Goal: Check status: Check status

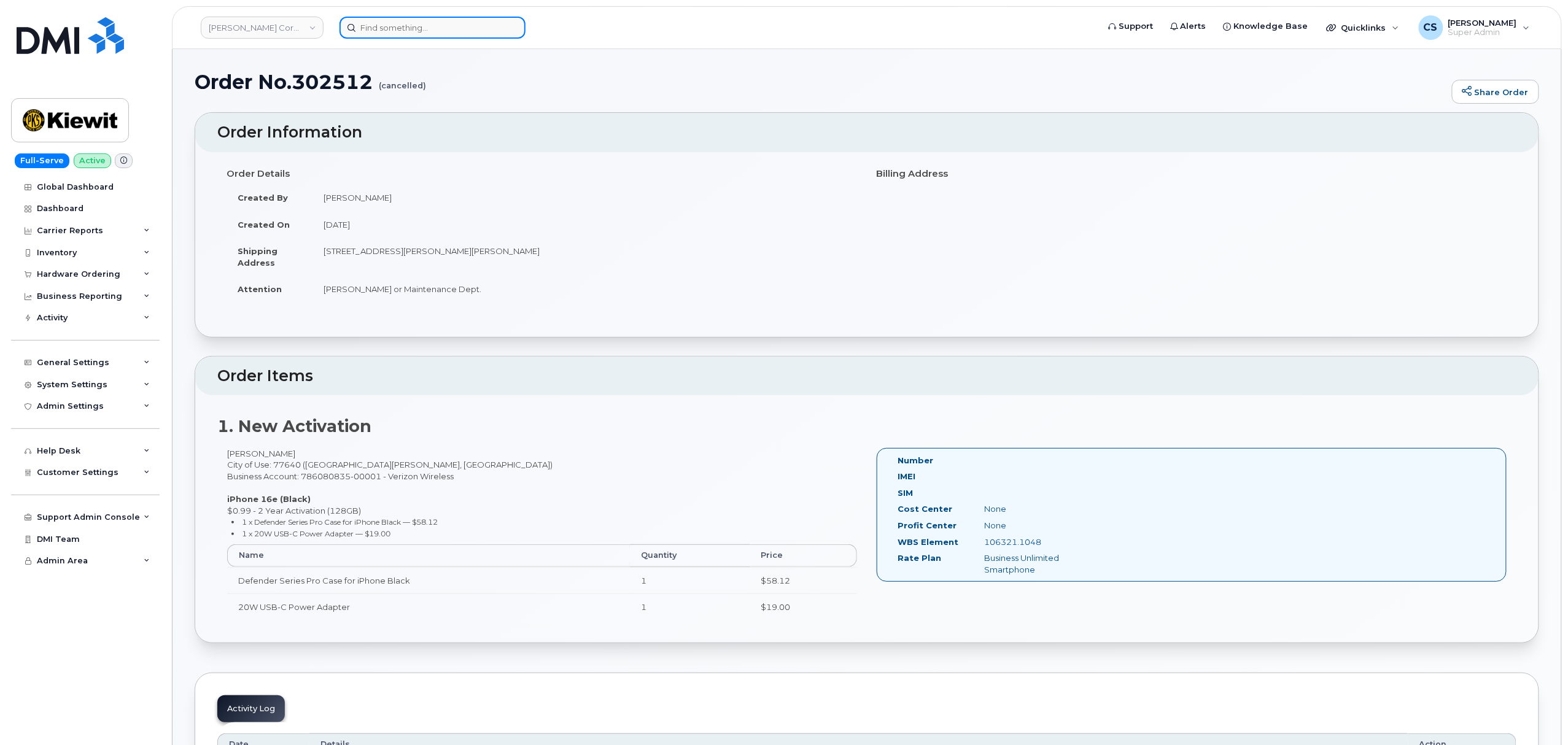
click at [413, 21] on input at bounding box center [432, 28] width 186 height 22
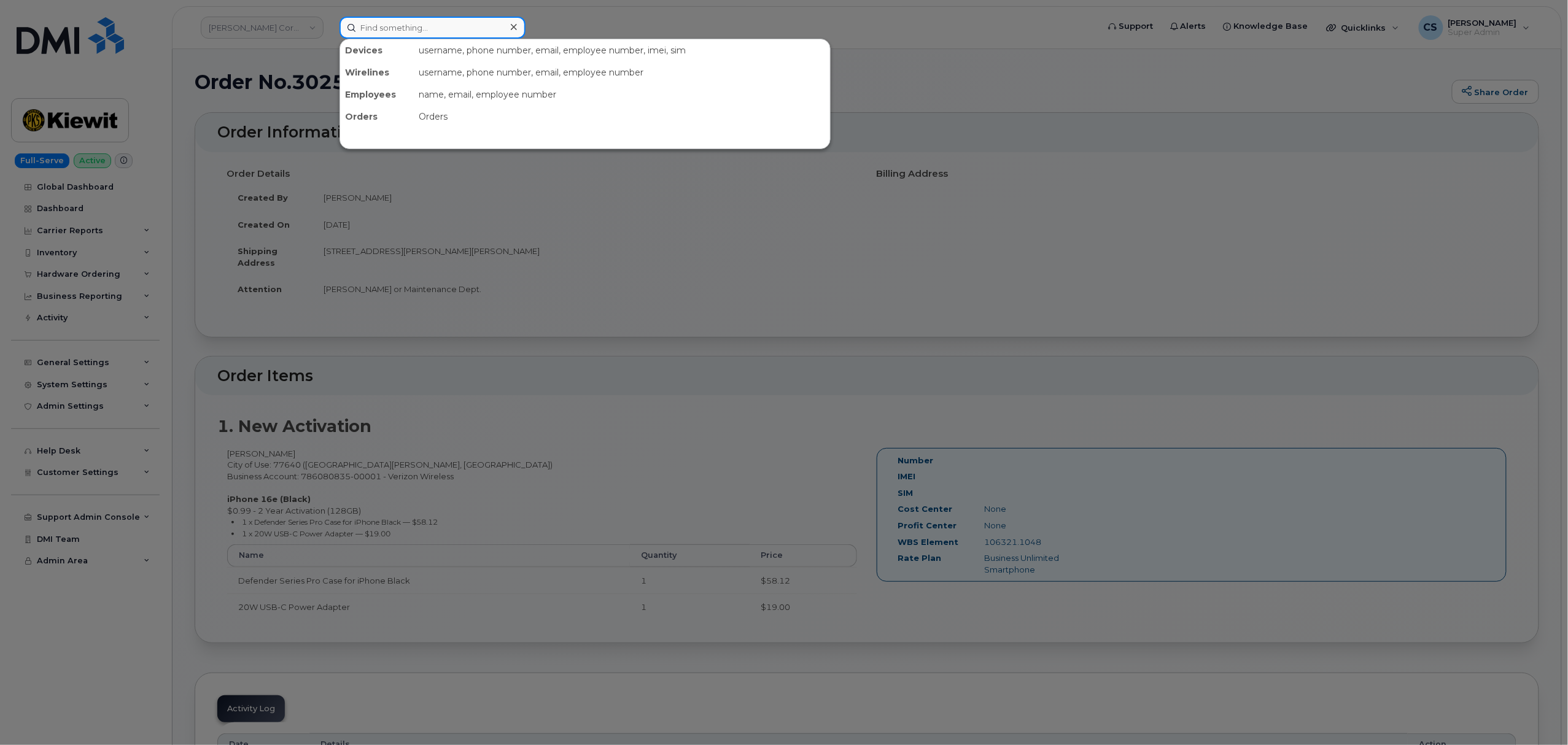
paste input "303137"
type input "303137"
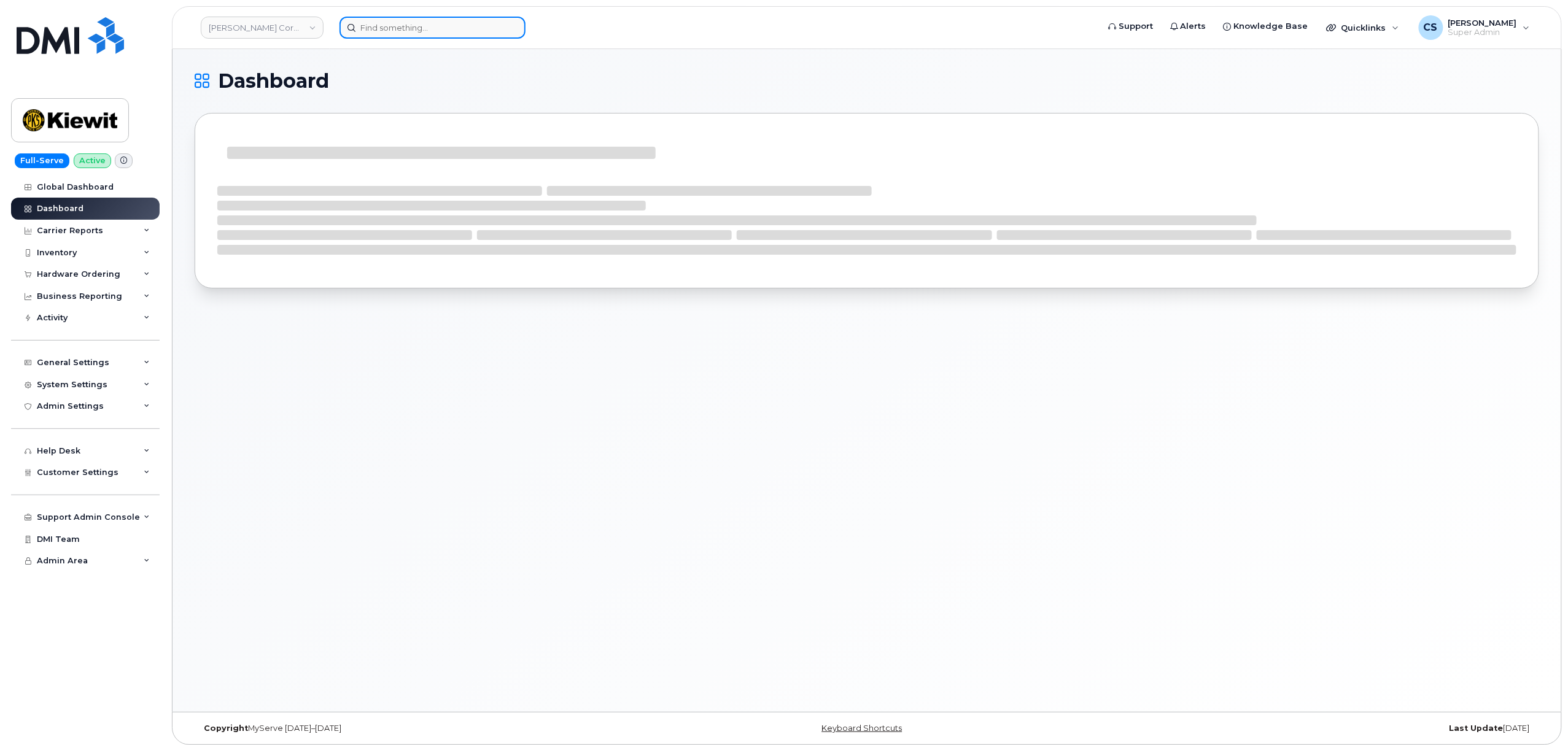
click at [391, 30] on input at bounding box center [432, 28] width 186 height 22
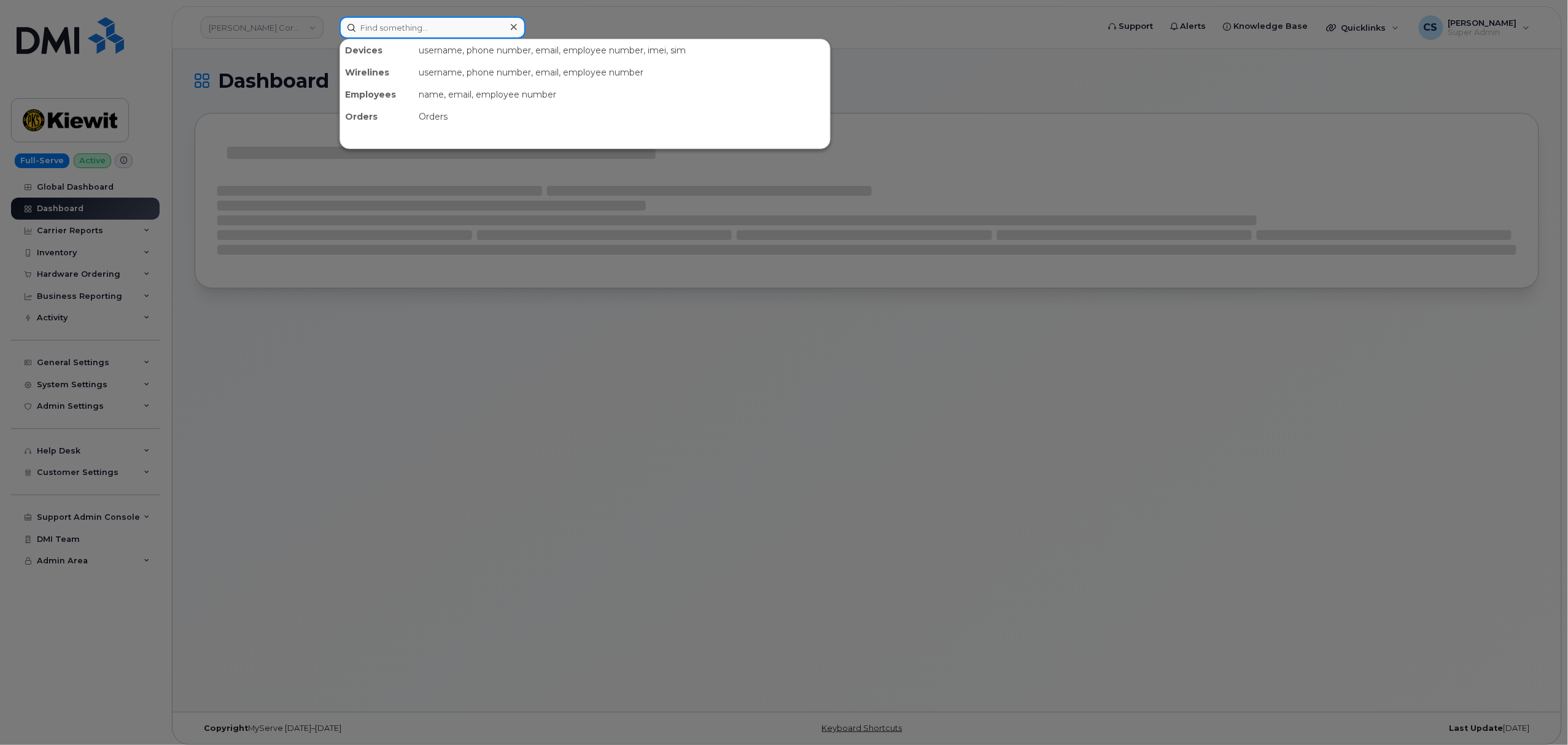
paste input "303137"
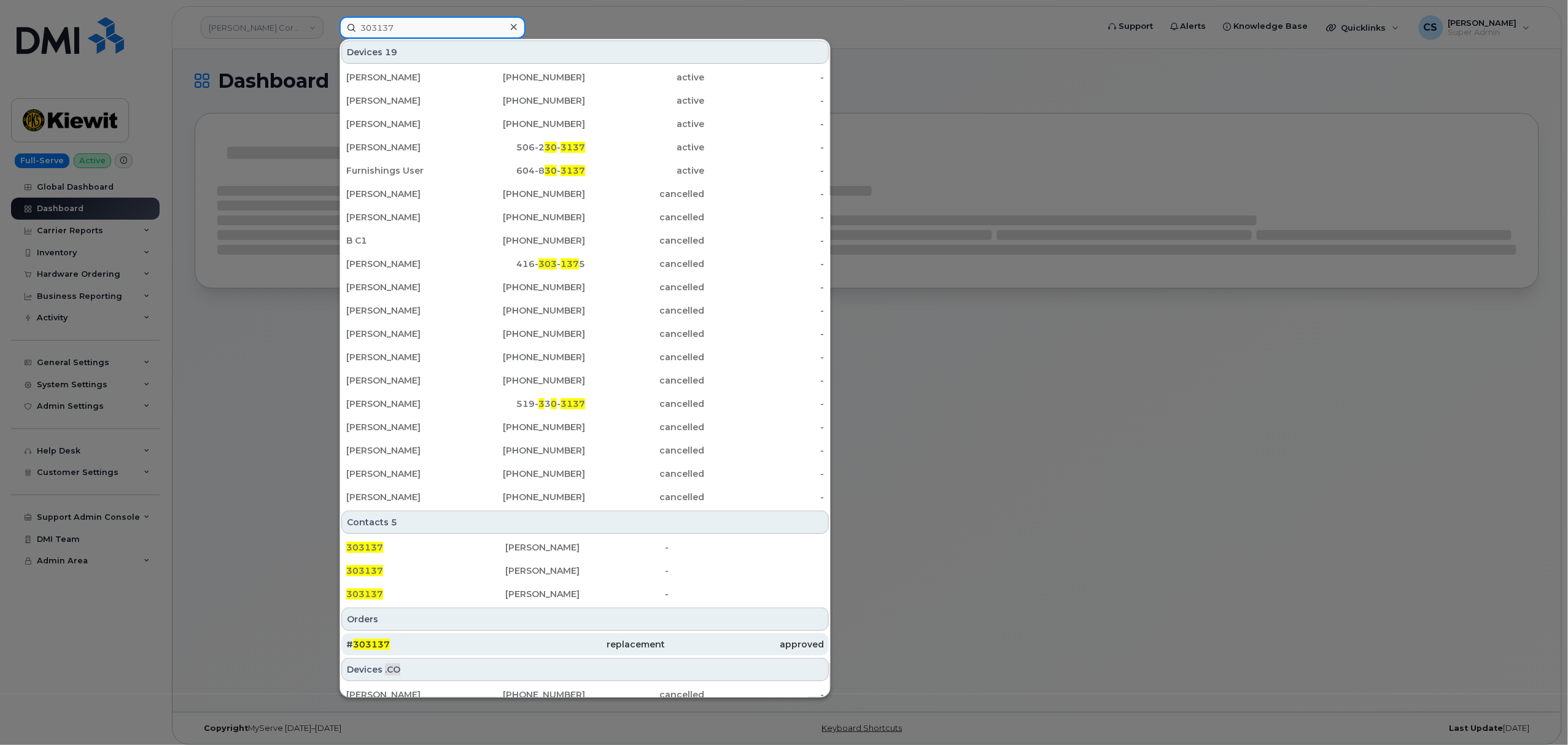
type input "303137"
click at [372, 641] on div "# 303137" at bounding box center [426, 644] width 159 height 13
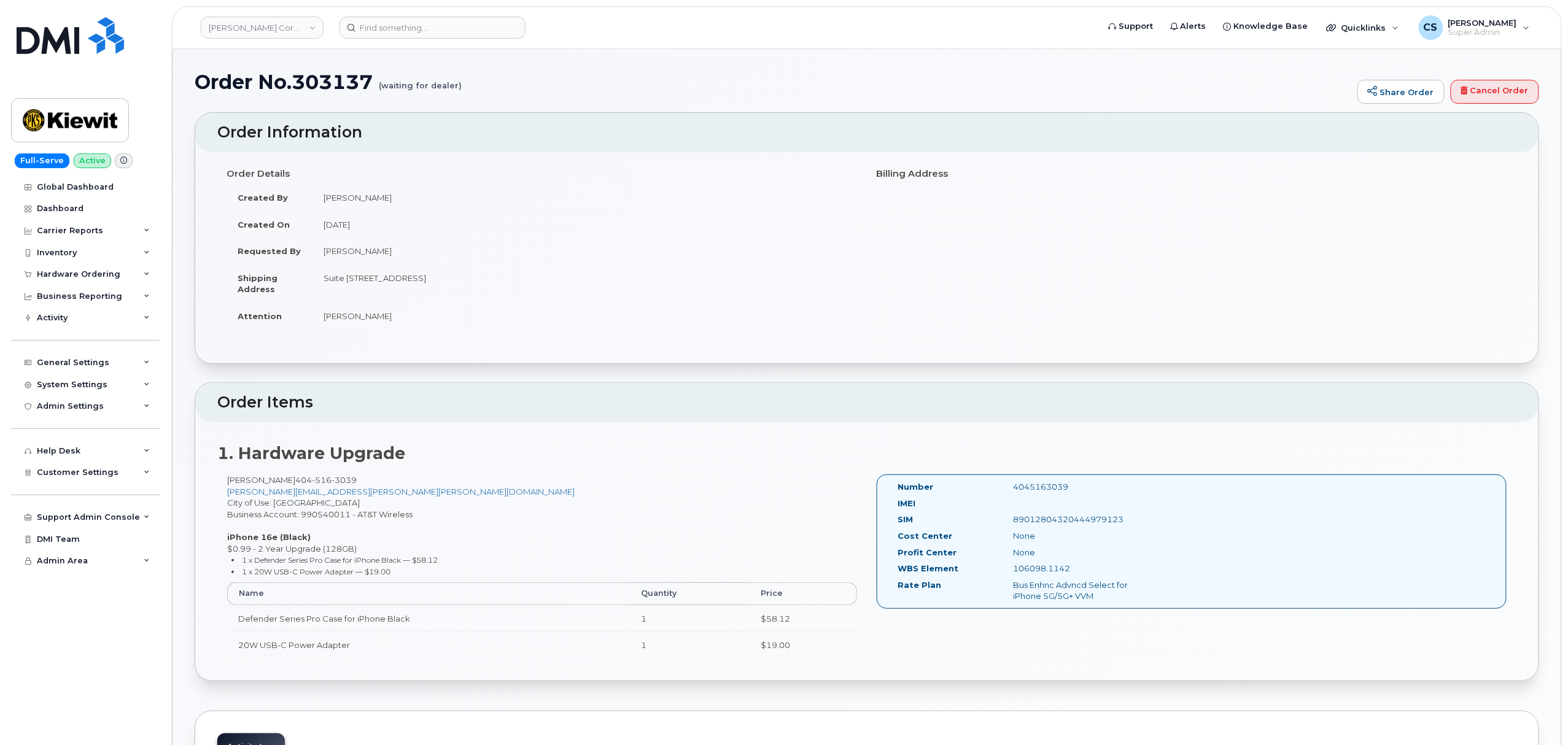
click at [1032, 486] on div "4045163039" at bounding box center [1086, 487] width 162 height 12
copy div "4045163039"
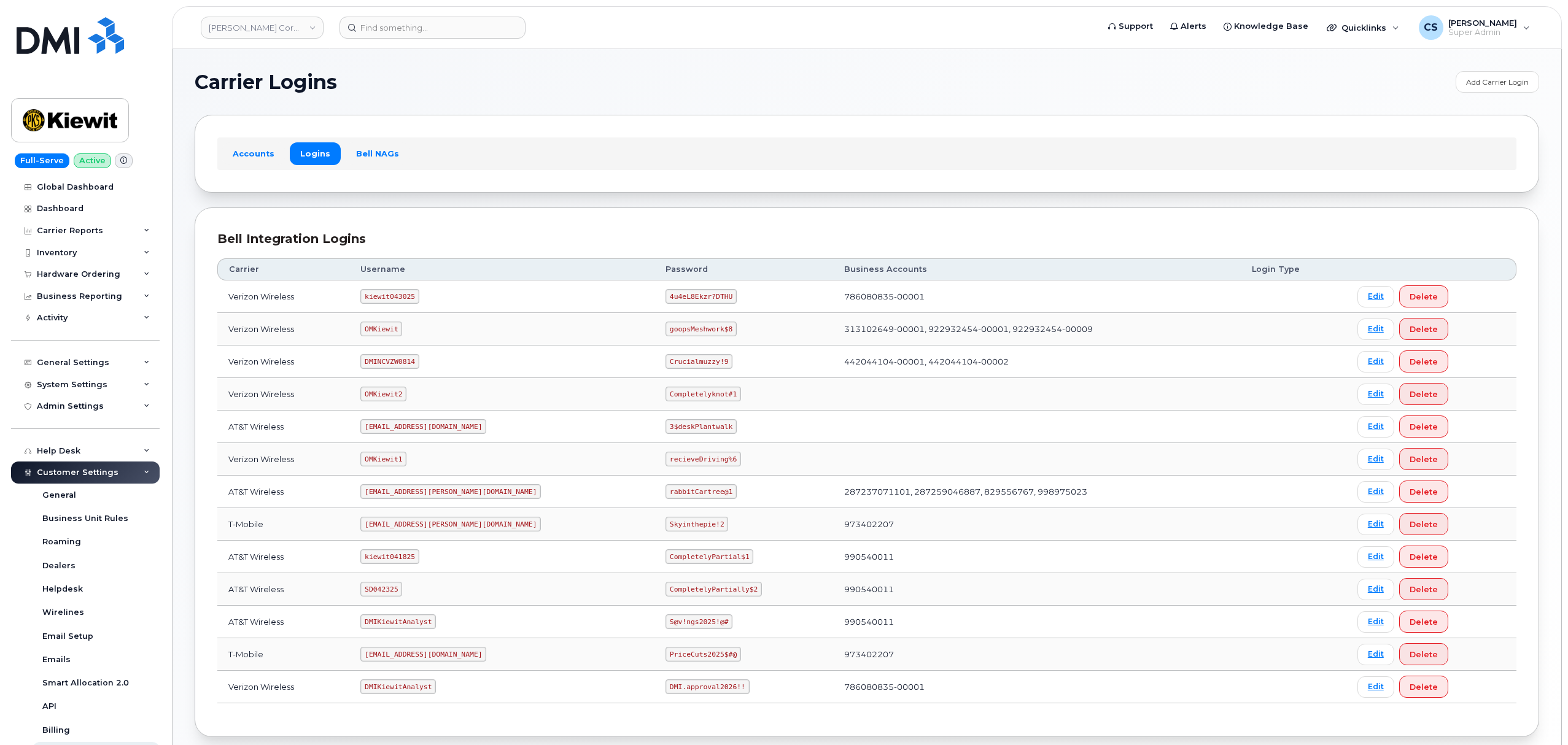
scroll to position [68, 0]
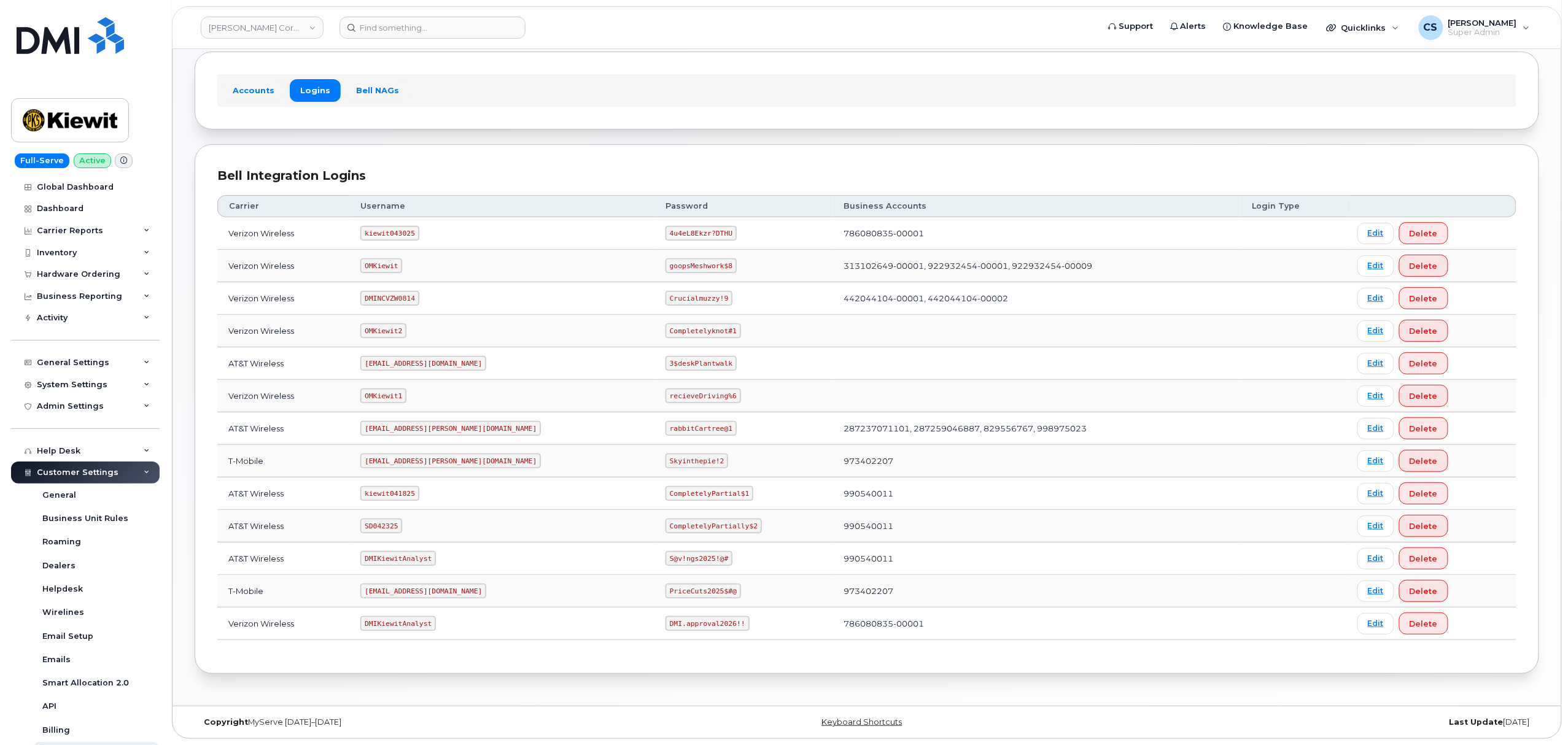
click at [399, 526] on code "SD042325" at bounding box center [381, 525] width 41 height 14
copy code "SD042325"
click at [666, 523] on code "CompletelyPartially$2" at bounding box center [714, 525] width 96 height 14
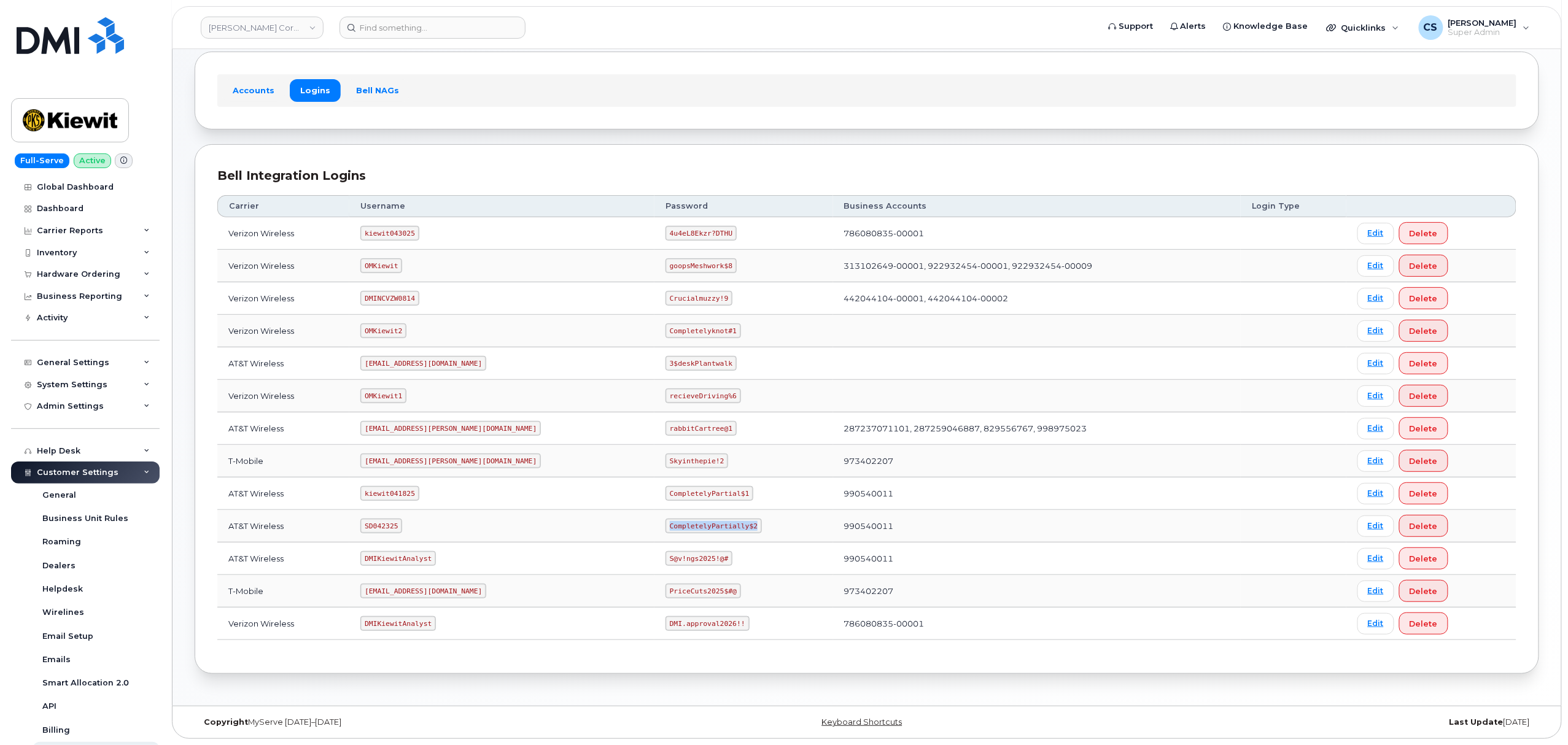
drag, startPoint x: 696, startPoint y: 525, endPoint x: 600, endPoint y: 522, distance: 96.0
click at [655, 522] on td "CompletelyPartially$2" at bounding box center [744, 526] width 179 height 32
copy code "CompletelyPartially$2"
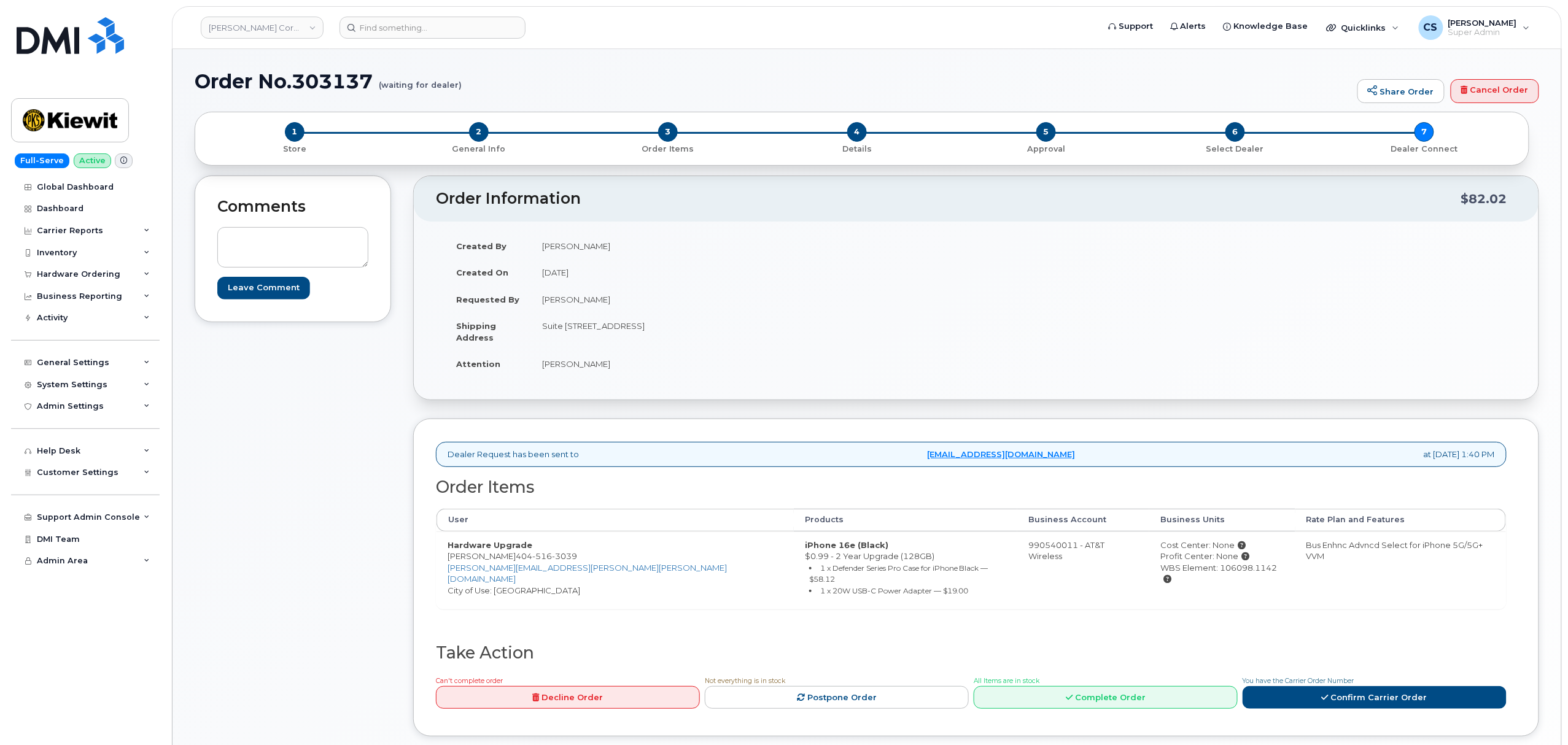
scroll to position [327, 0]
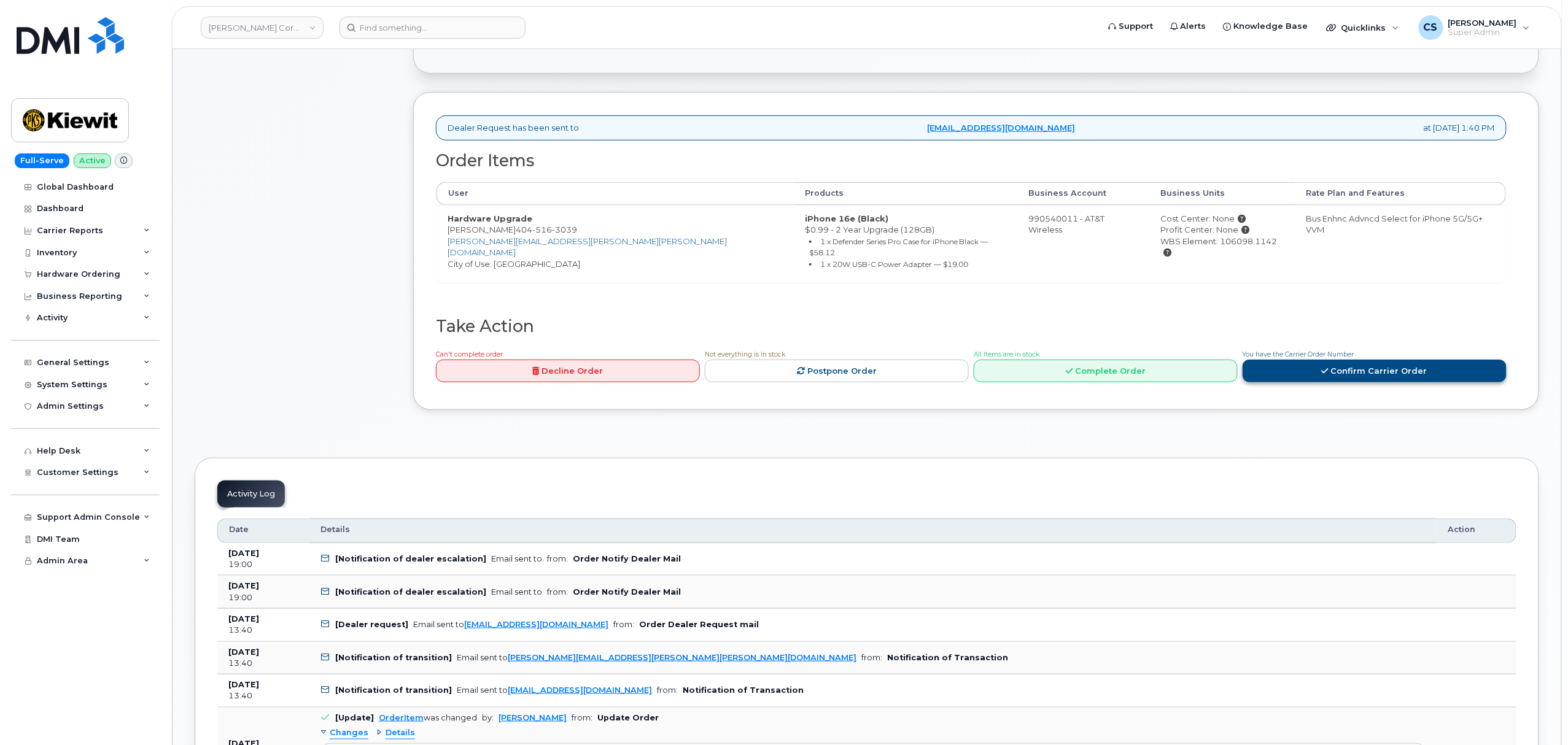
click at [1373, 359] on link "Confirm Carrier Order" at bounding box center [1375, 370] width 264 height 23
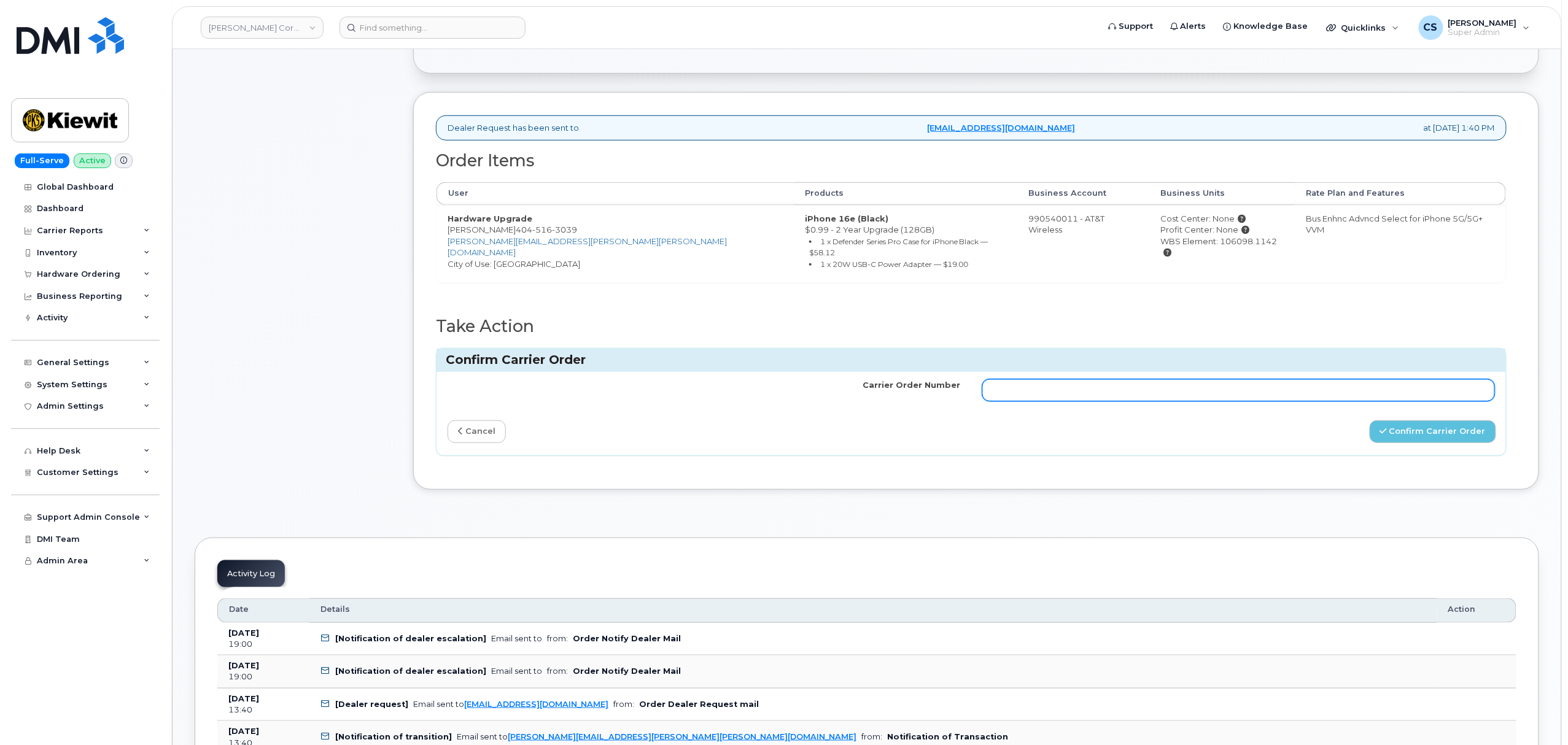
click at [1199, 379] on input "Carrier Order Number" at bounding box center [1239, 390] width 513 height 22
paste input "10-173356000426136"
type input "10-173356000426136"
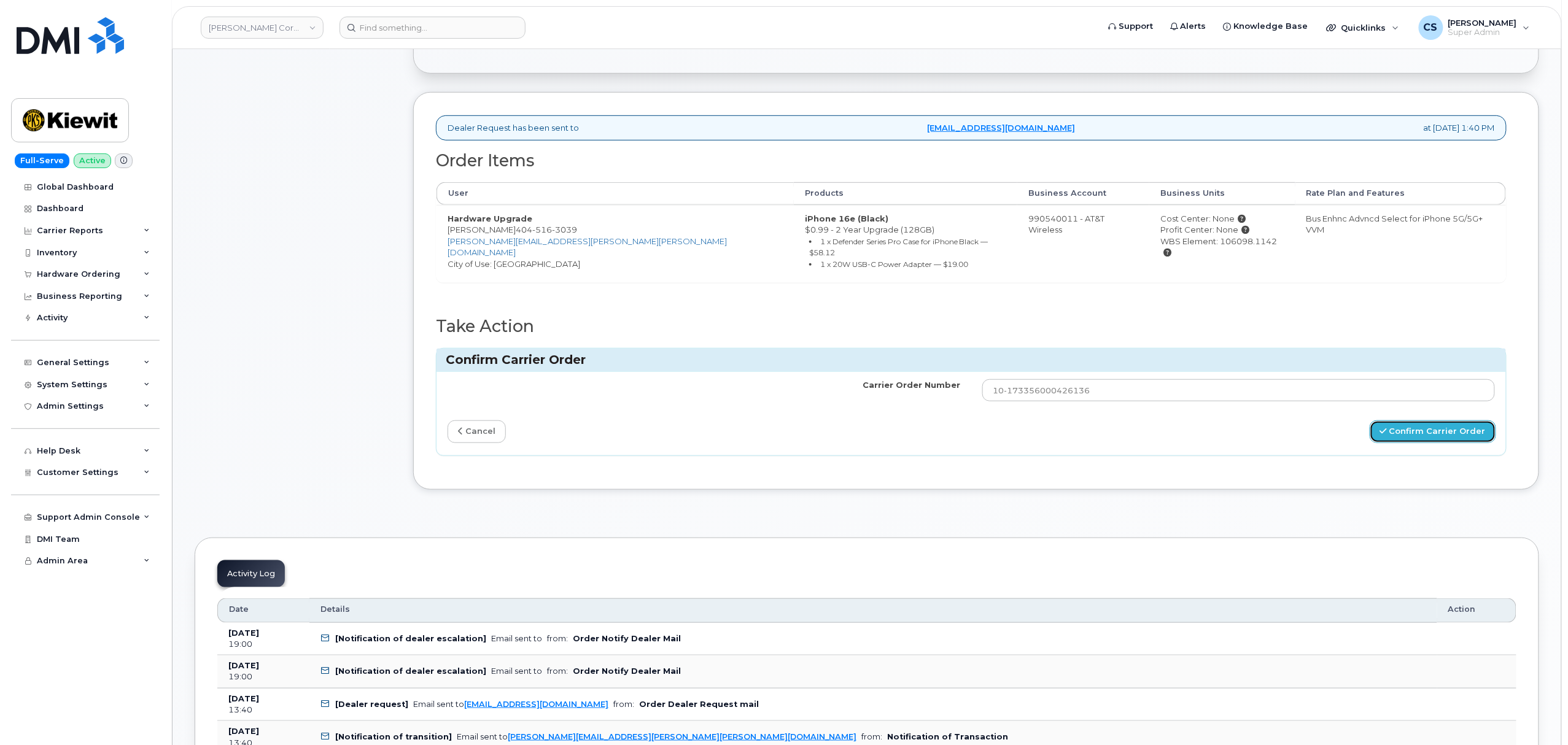
click at [1387, 427] on icon "submit" at bounding box center [1384, 430] width 7 height 8
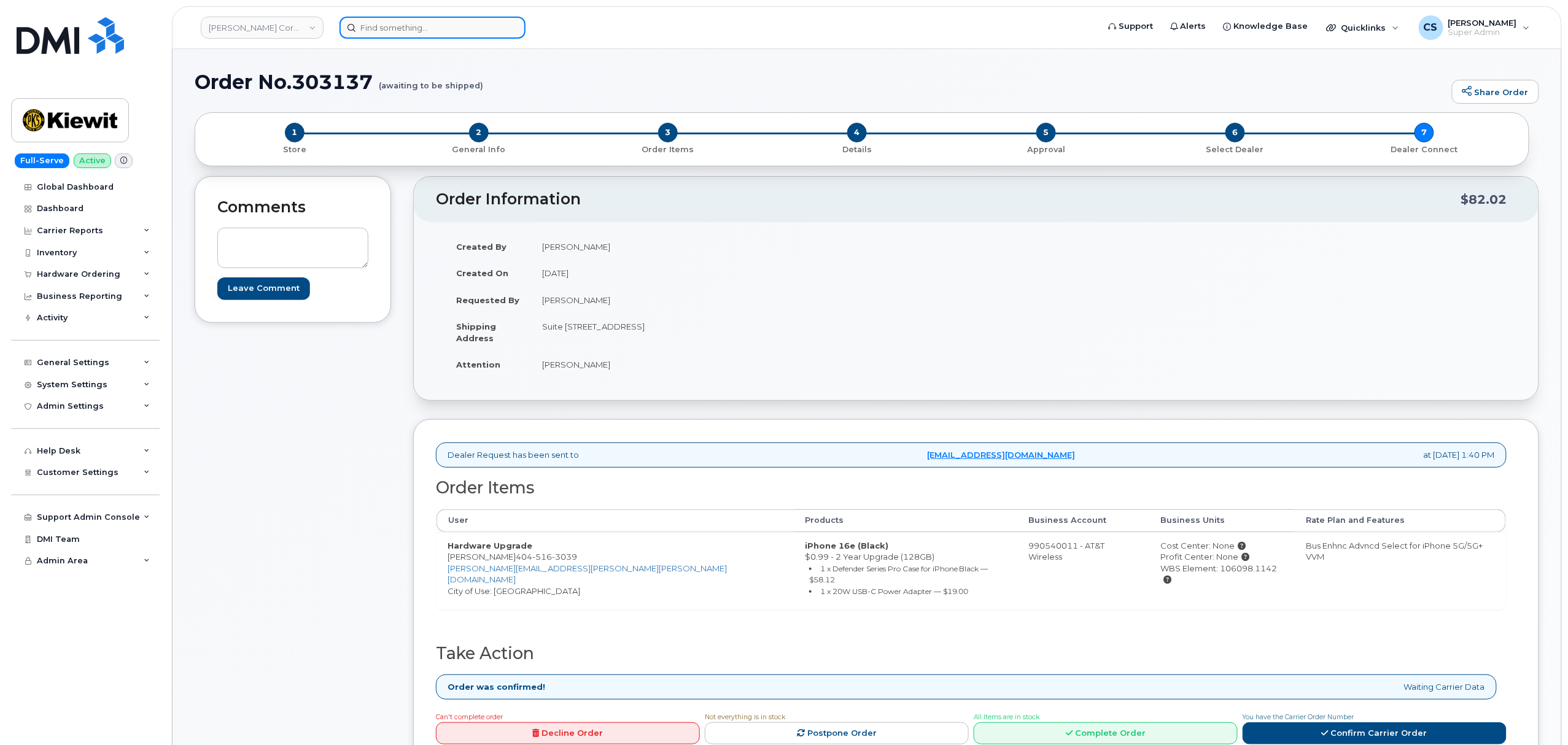
click at [458, 25] on input at bounding box center [432, 28] width 186 height 22
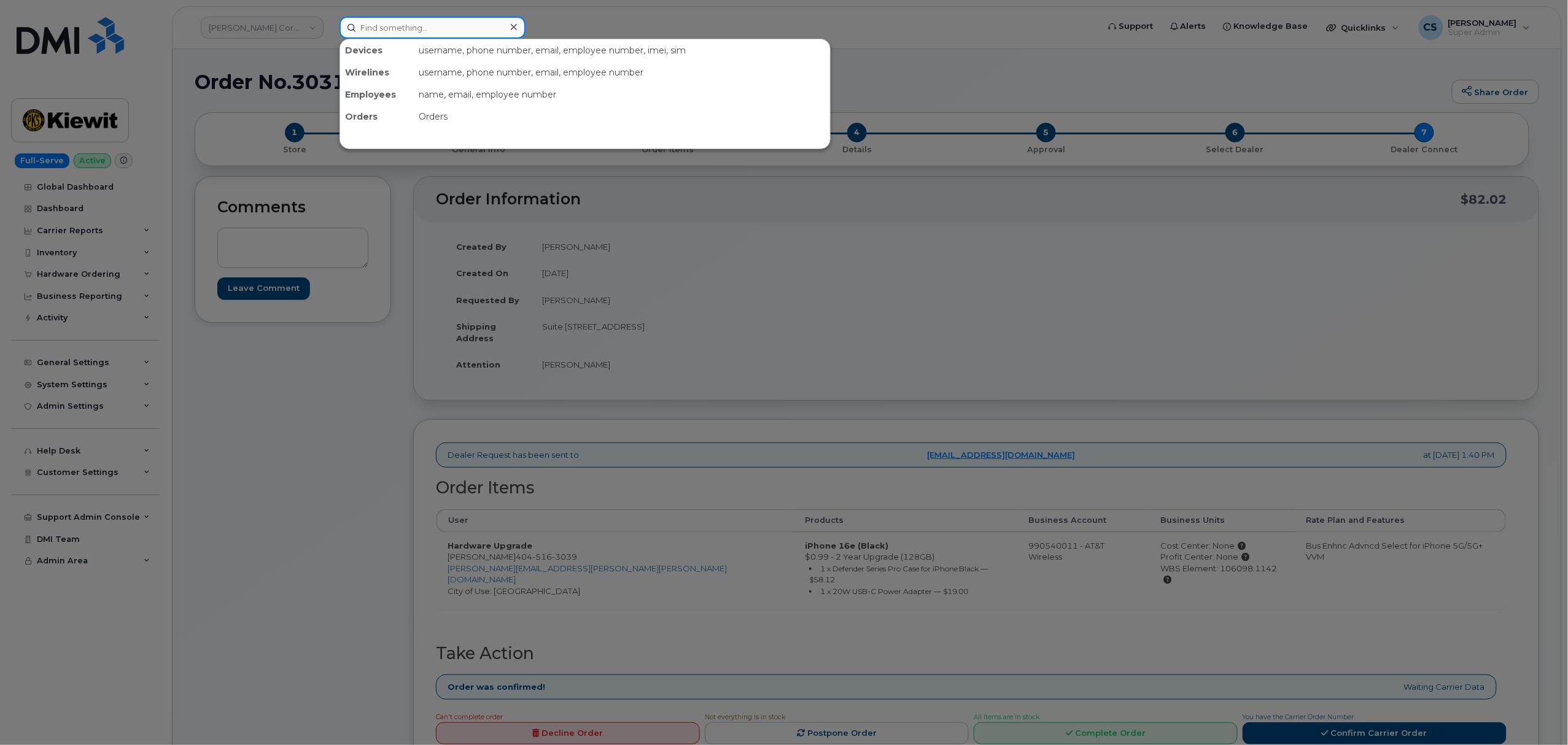
paste input "3612389381"
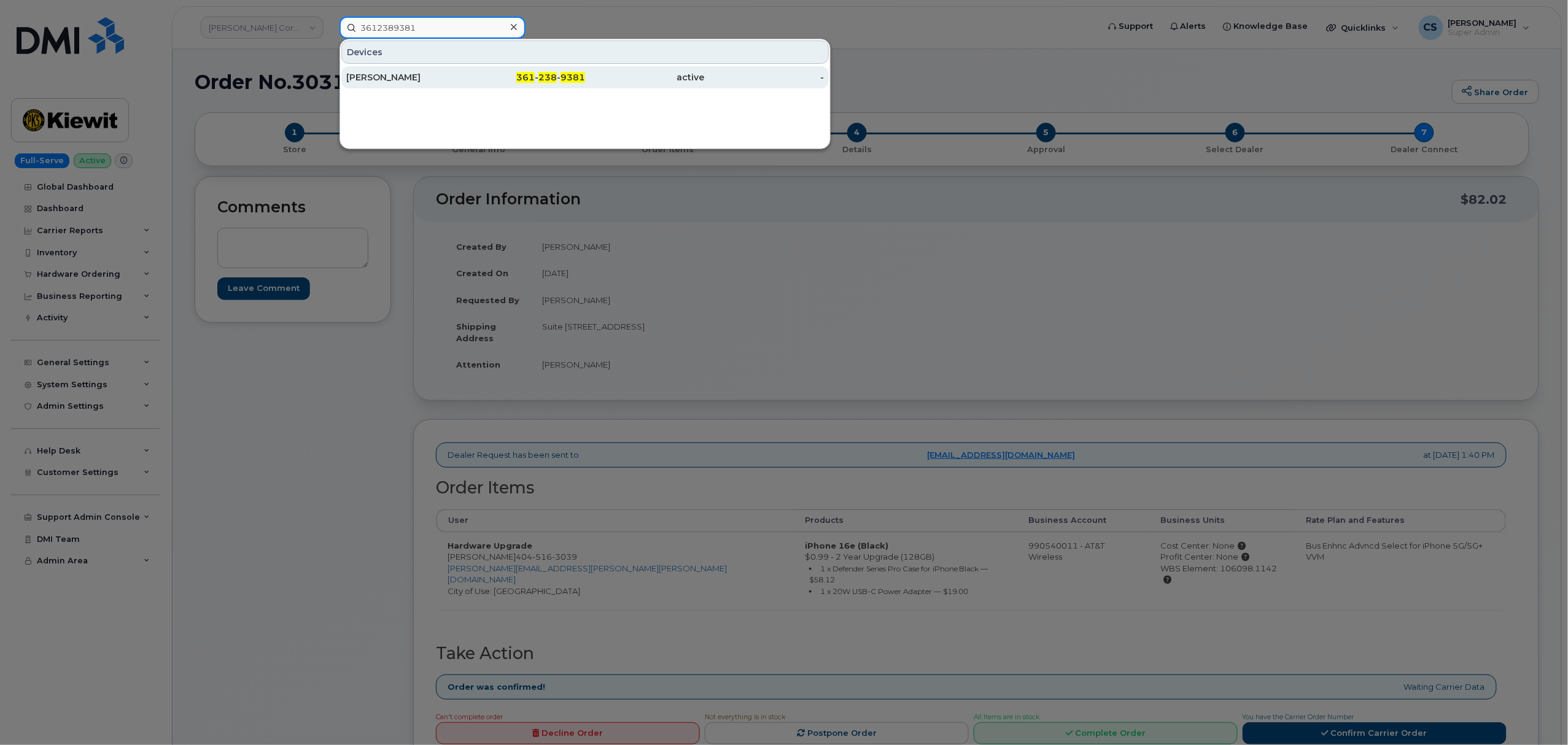
type input "3612389381"
click at [530, 77] on span "361" at bounding box center [525, 77] width 19 height 11
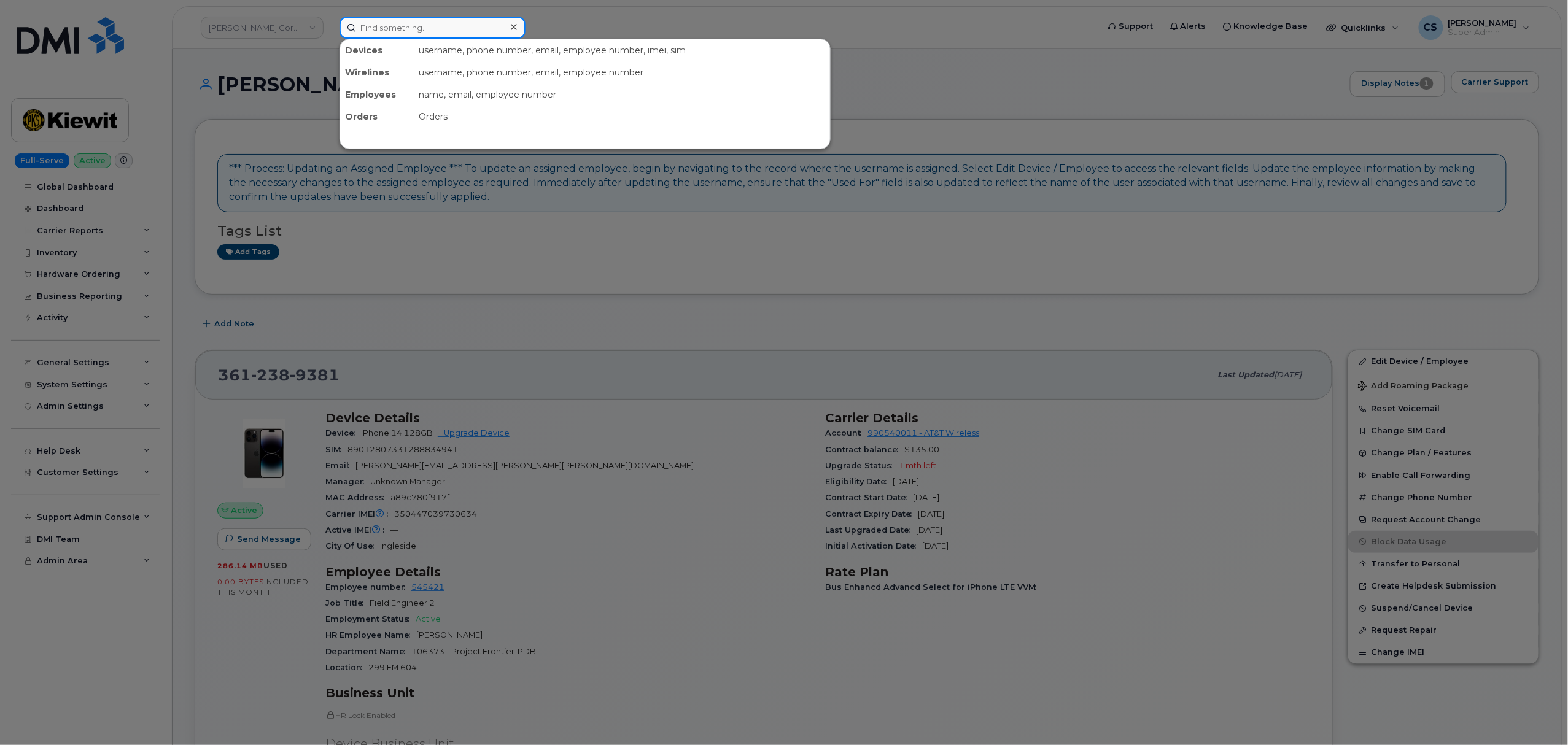
click at [406, 28] on input at bounding box center [432, 28] width 186 height 22
paste input "303140"
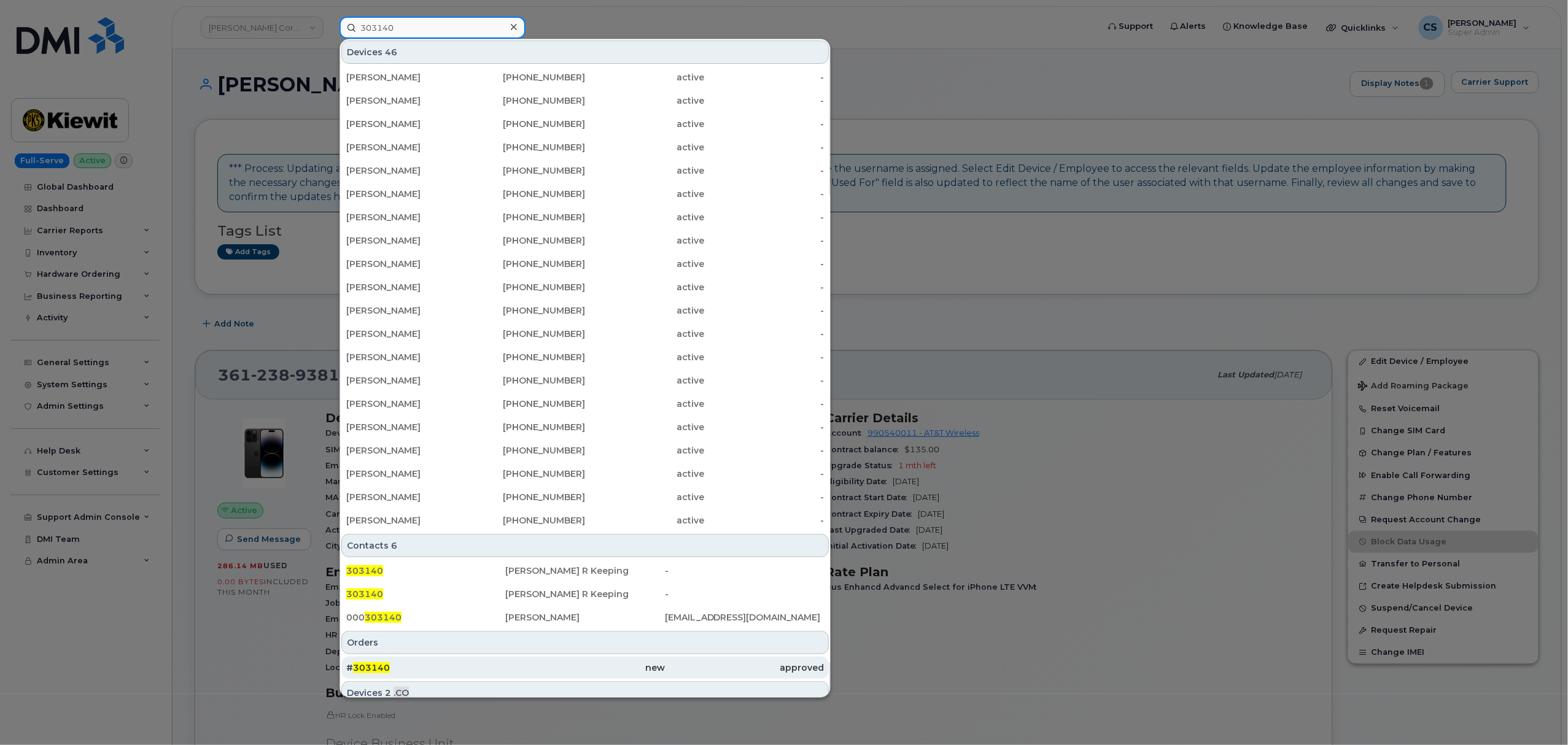
type input "303140"
click at [381, 668] on span "303140" at bounding box center [371, 667] width 37 height 11
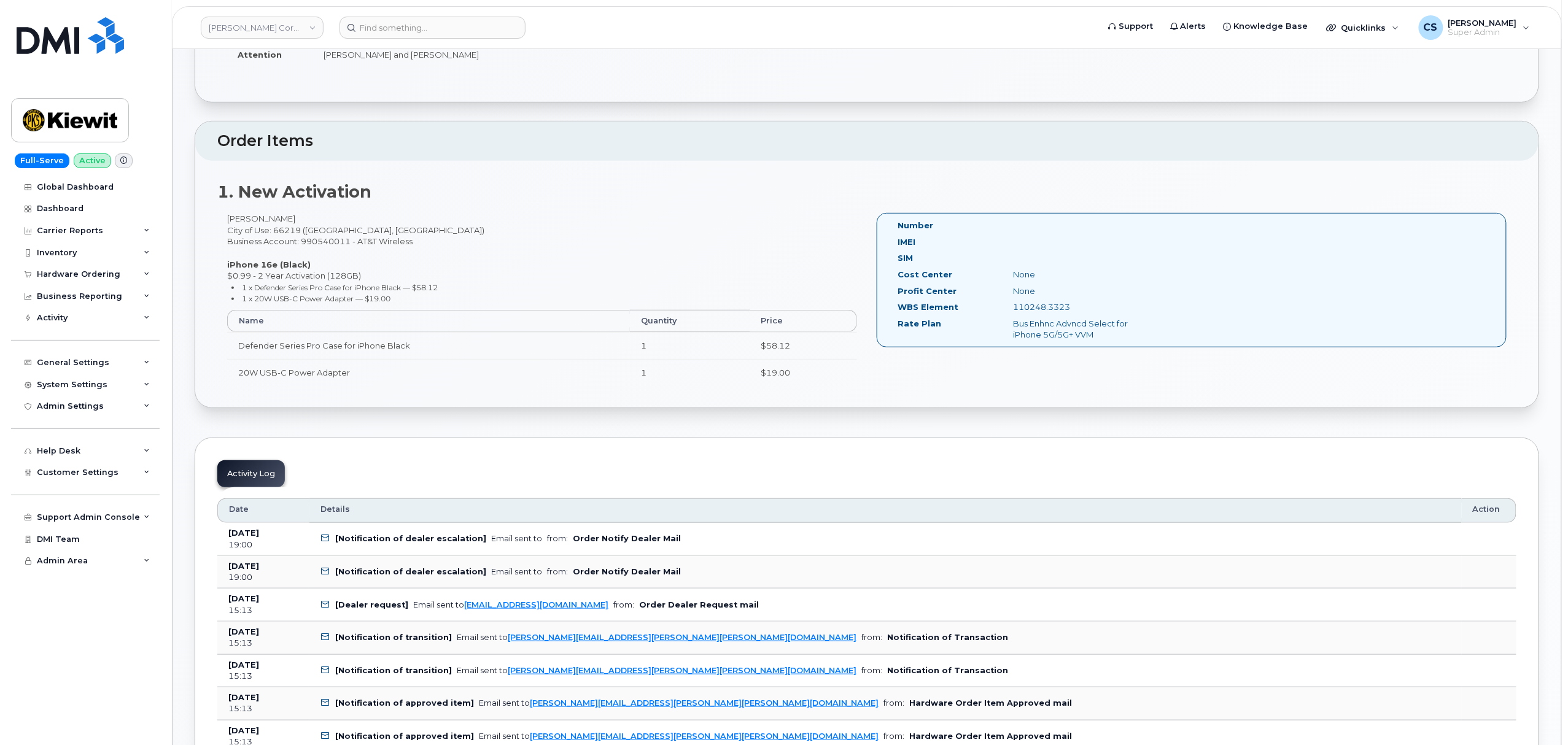
scroll to position [163, 0]
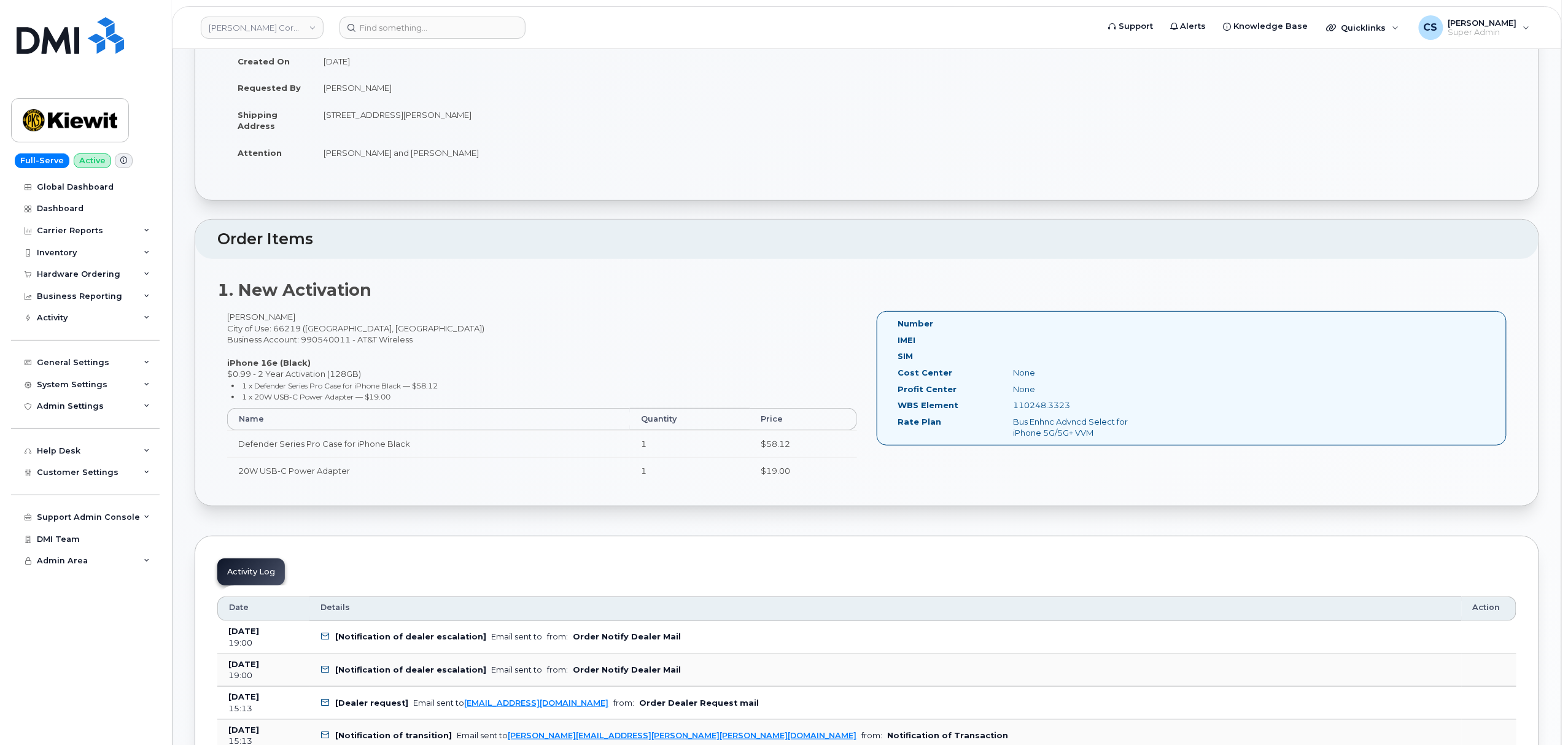
click at [251, 317] on div "Karishma Millet City of Use: 66219 (Lenexa, KS) Business Account: 990540011 - A…" at bounding box center [542, 403] width 650 height 184
copy div "Karishma"
click at [278, 312] on div "Karishma Millet City of Use: 66219 (Lenexa, KS) Business Account: 990540011 - A…" at bounding box center [542, 403] width 650 height 184
click at [278, 310] on div "1. New Activation Karishma Millet City of Use: 66219 (Lenexa, KS) Business Acco…" at bounding box center [867, 382] width 1344 height 247
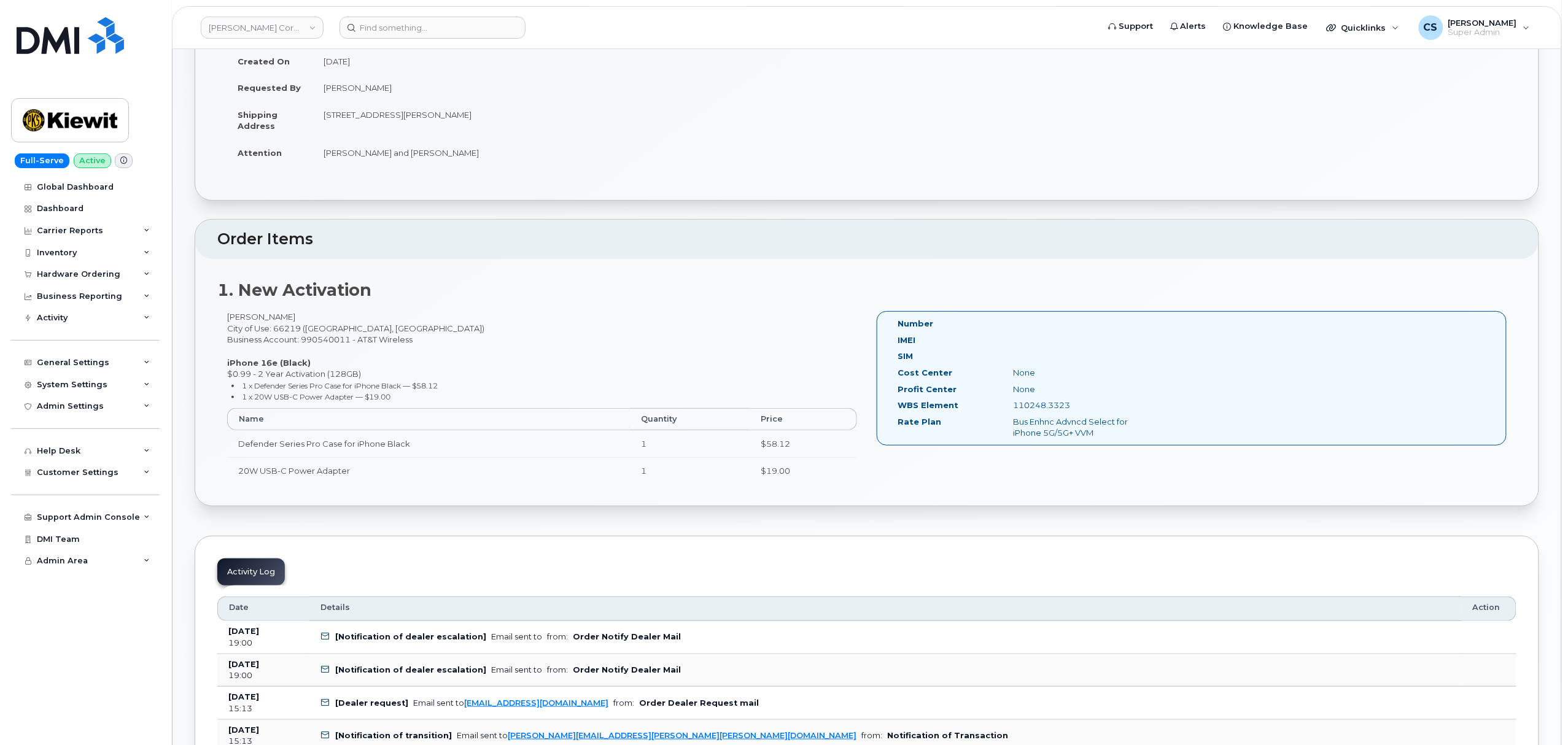
click at [278, 320] on div "Karishma Millet City of Use: 66219 (Lenexa, KS) Business Account: 990540011 - A…" at bounding box center [542, 403] width 650 height 184
copy div "Millet"
click at [1056, 408] on div "110248.3323" at bounding box center [1086, 405] width 162 height 12
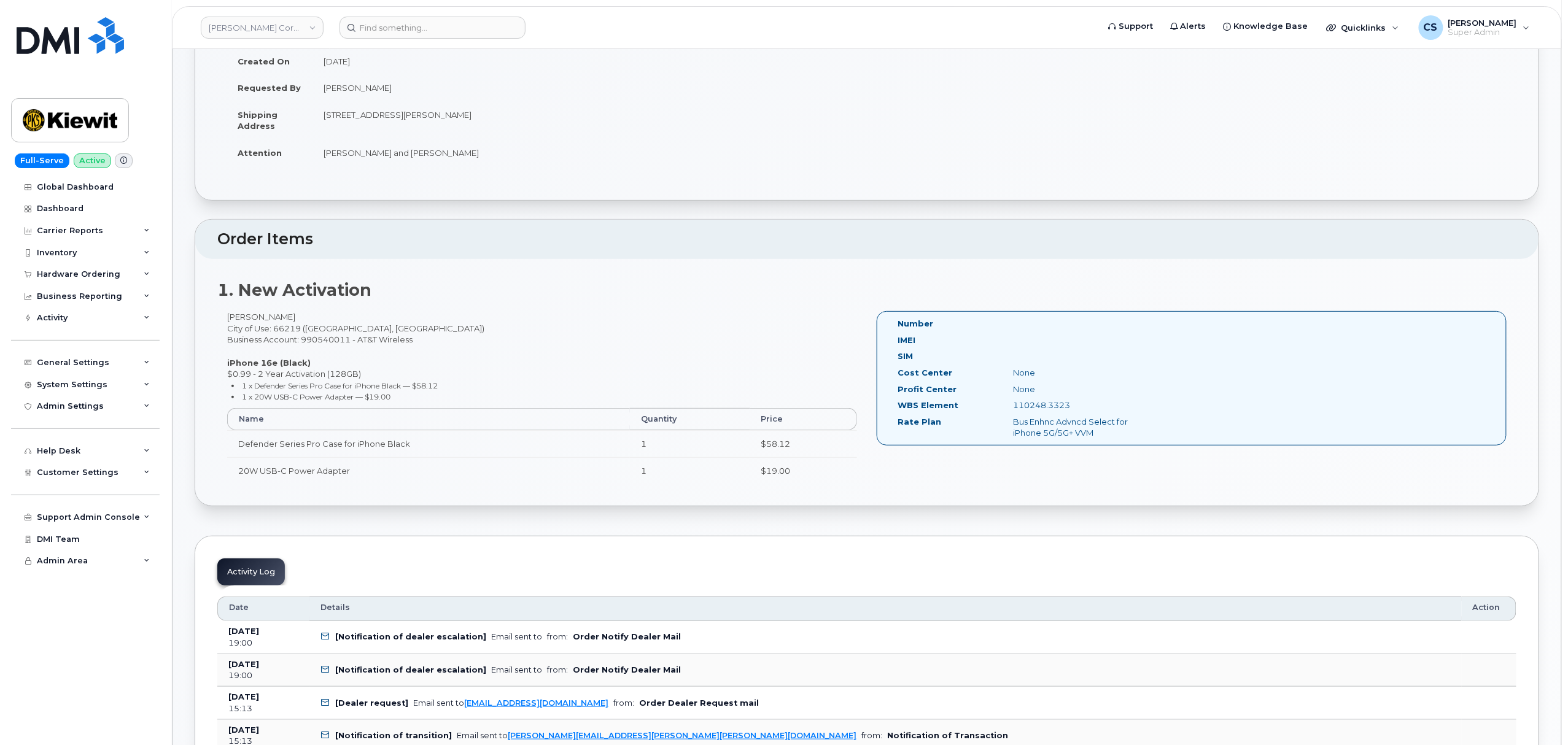
copy div "110248.3323"
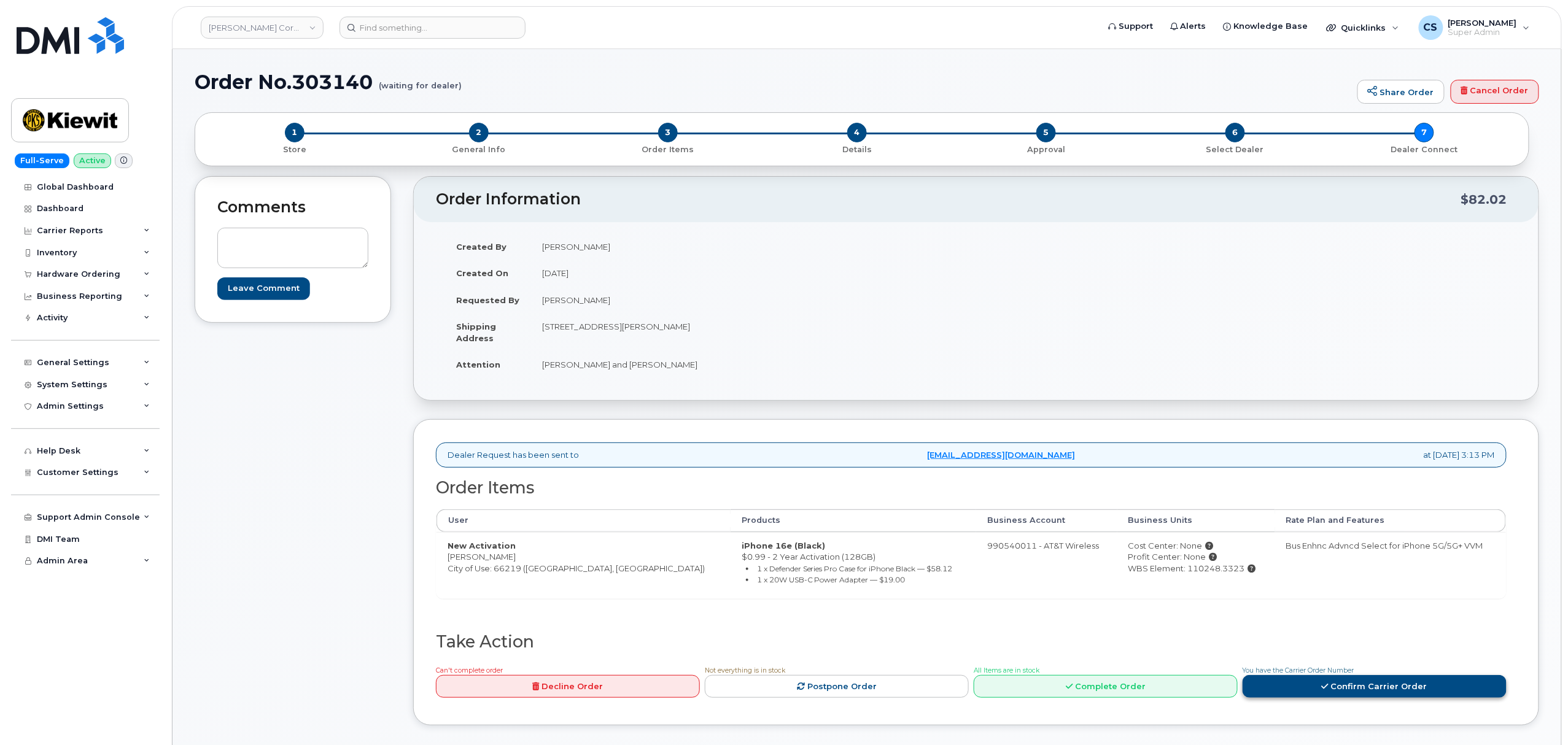
click at [1362, 683] on link "Confirm Carrier Order" at bounding box center [1375, 686] width 264 height 23
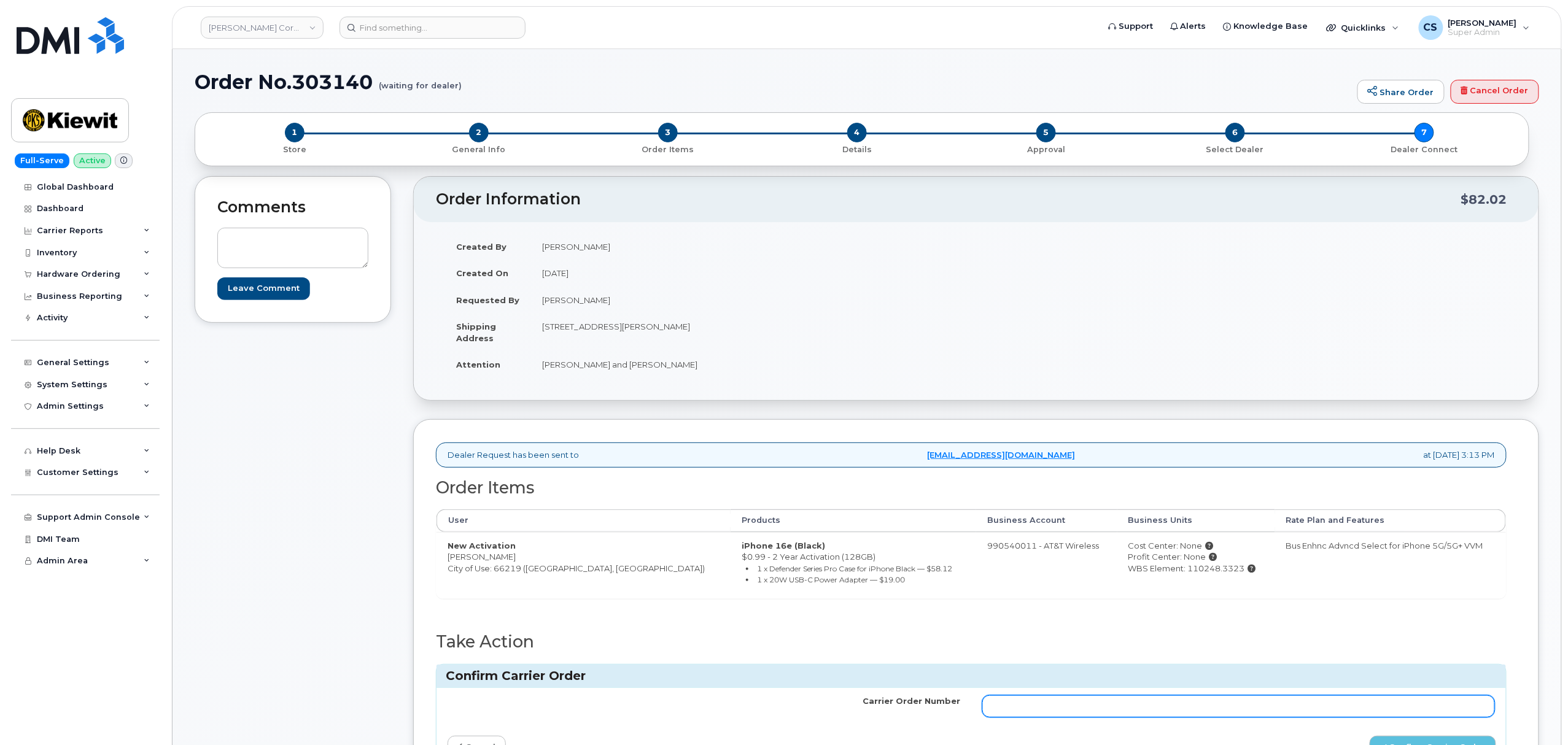
click at [1126, 704] on input "Carrier Order Number" at bounding box center [1239, 706] width 513 height 22
drag, startPoint x: 1126, startPoint y: 700, endPoint x: 1022, endPoint y: 701, distance: 104.0
click at [1022, 701] on input "Carrier Order Number" at bounding box center [1239, 706] width 513 height 22
paste input "10-173356000238434"
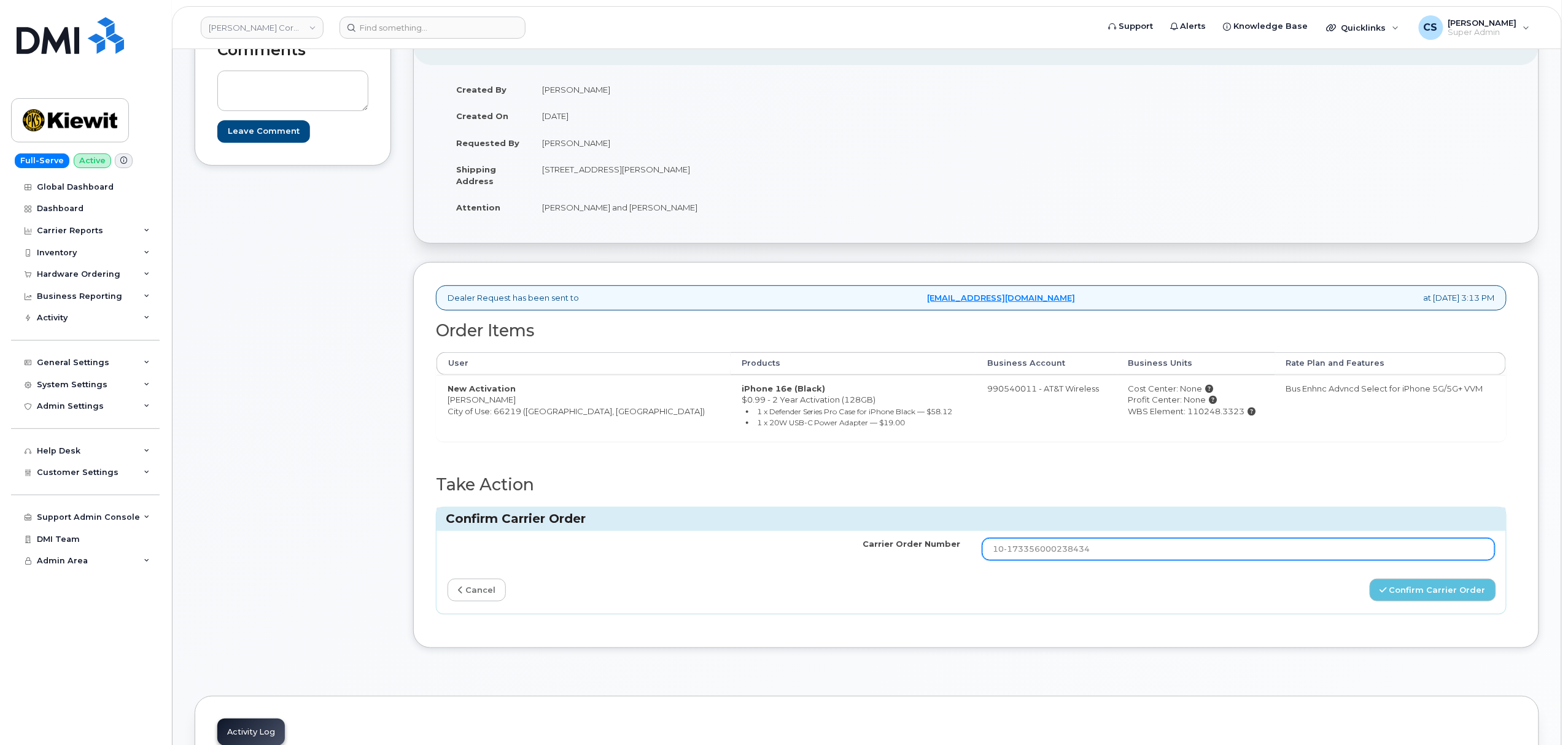
scroll to position [163, 0]
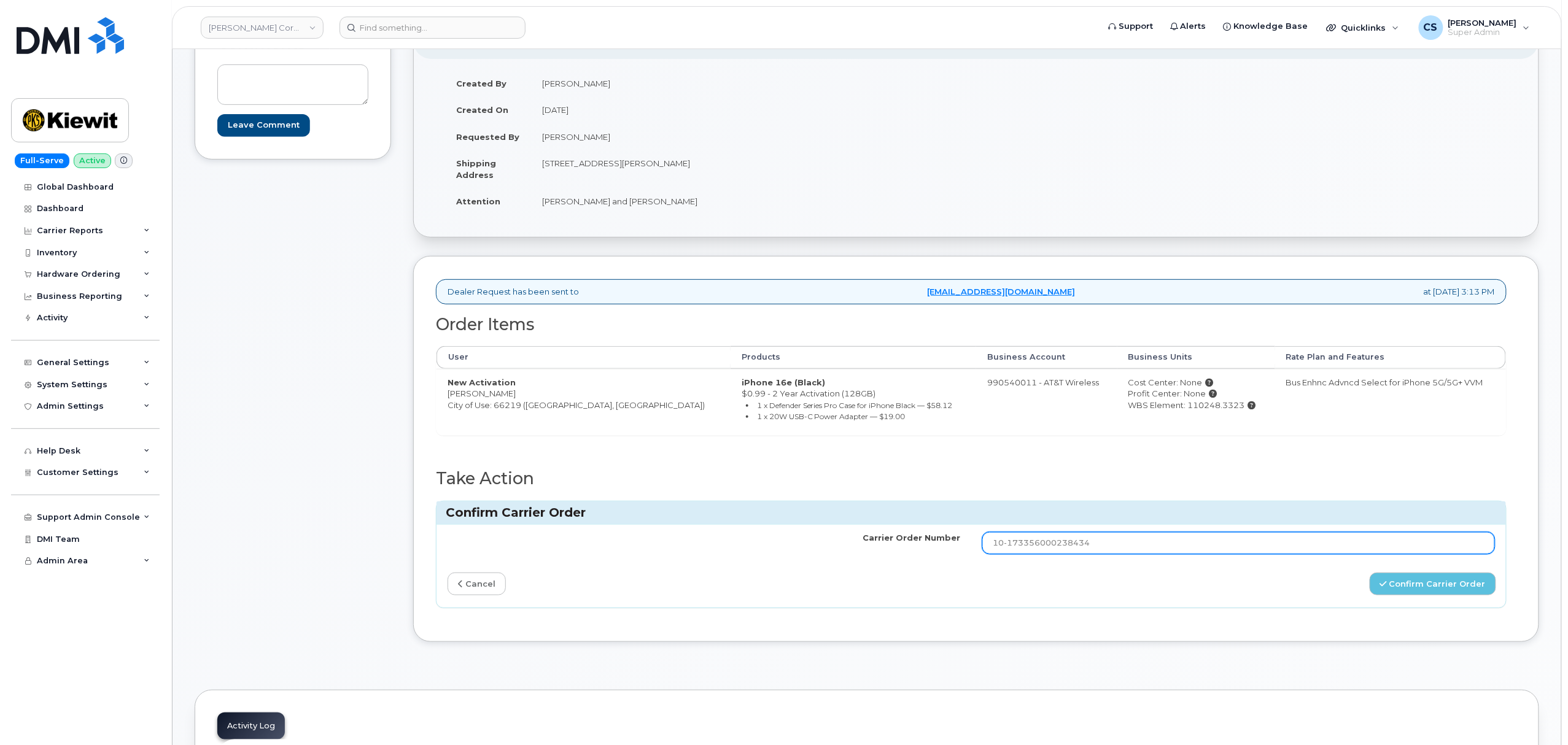
type input "10-173356000238434"
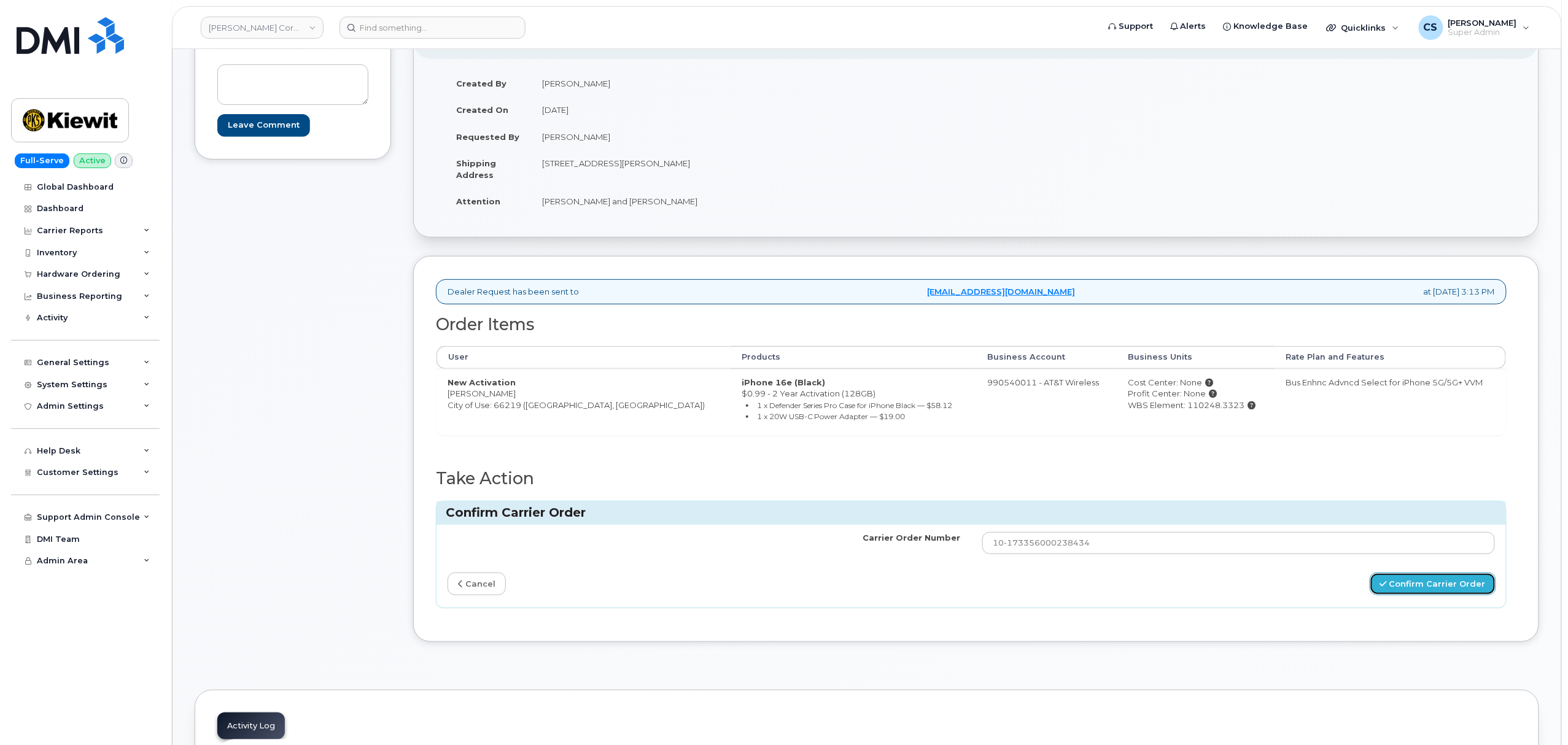
click at [1430, 593] on button "Confirm Carrier Order" at bounding box center [1433, 583] width 126 height 23
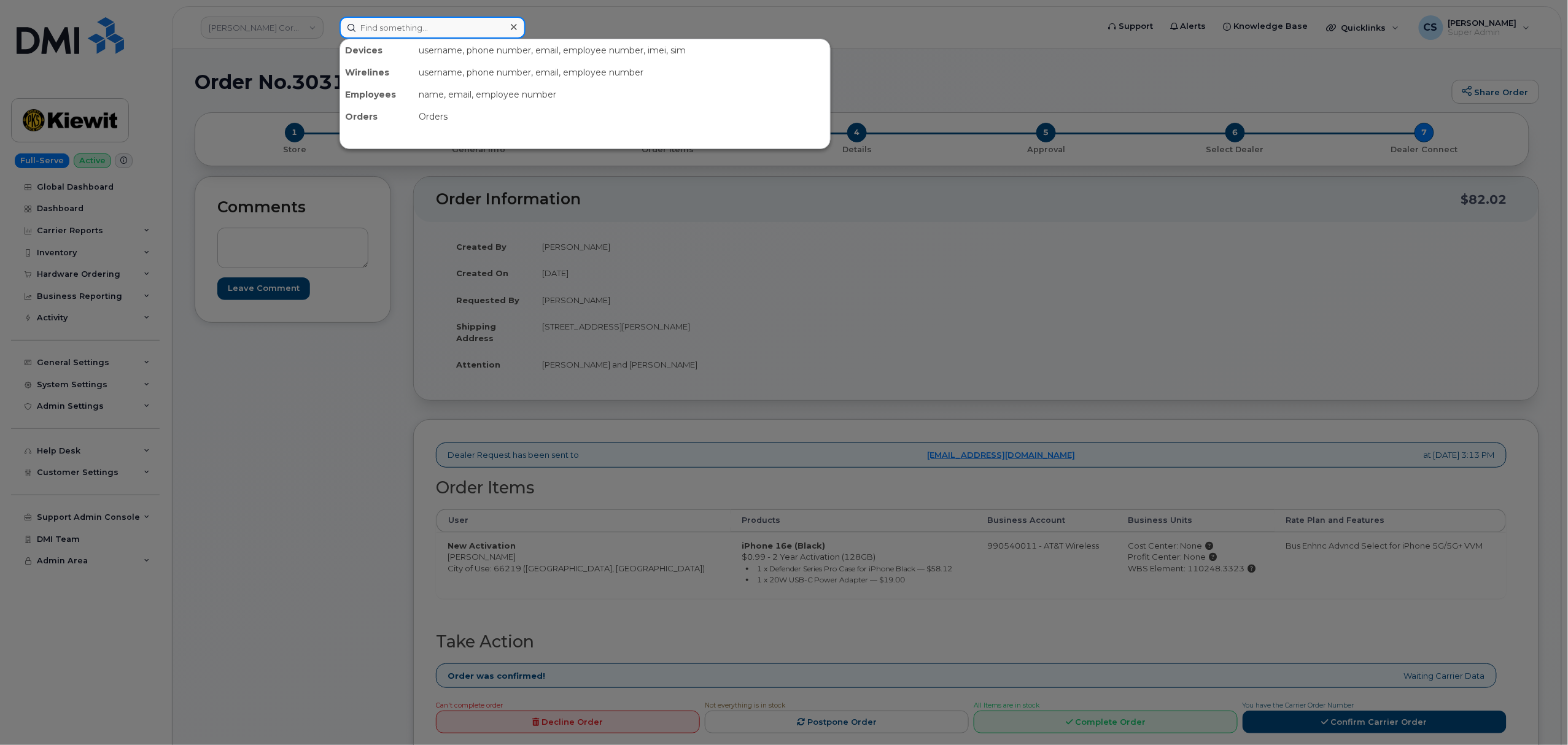
click at [440, 25] on input at bounding box center [432, 28] width 186 height 22
paste input "302477"
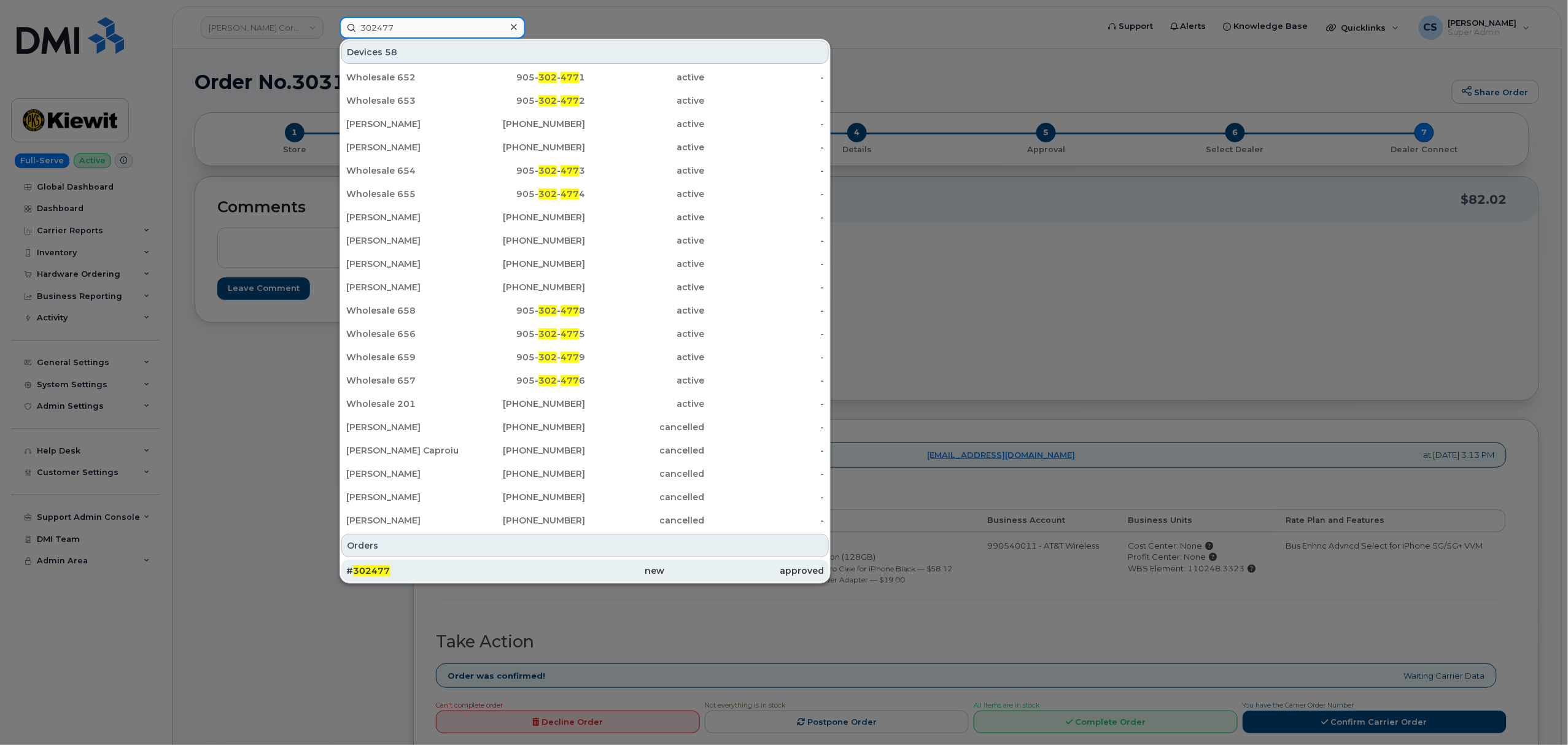
type input "302477"
click at [370, 567] on span "302477" at bounding box center [371, 570] width 37 height 11
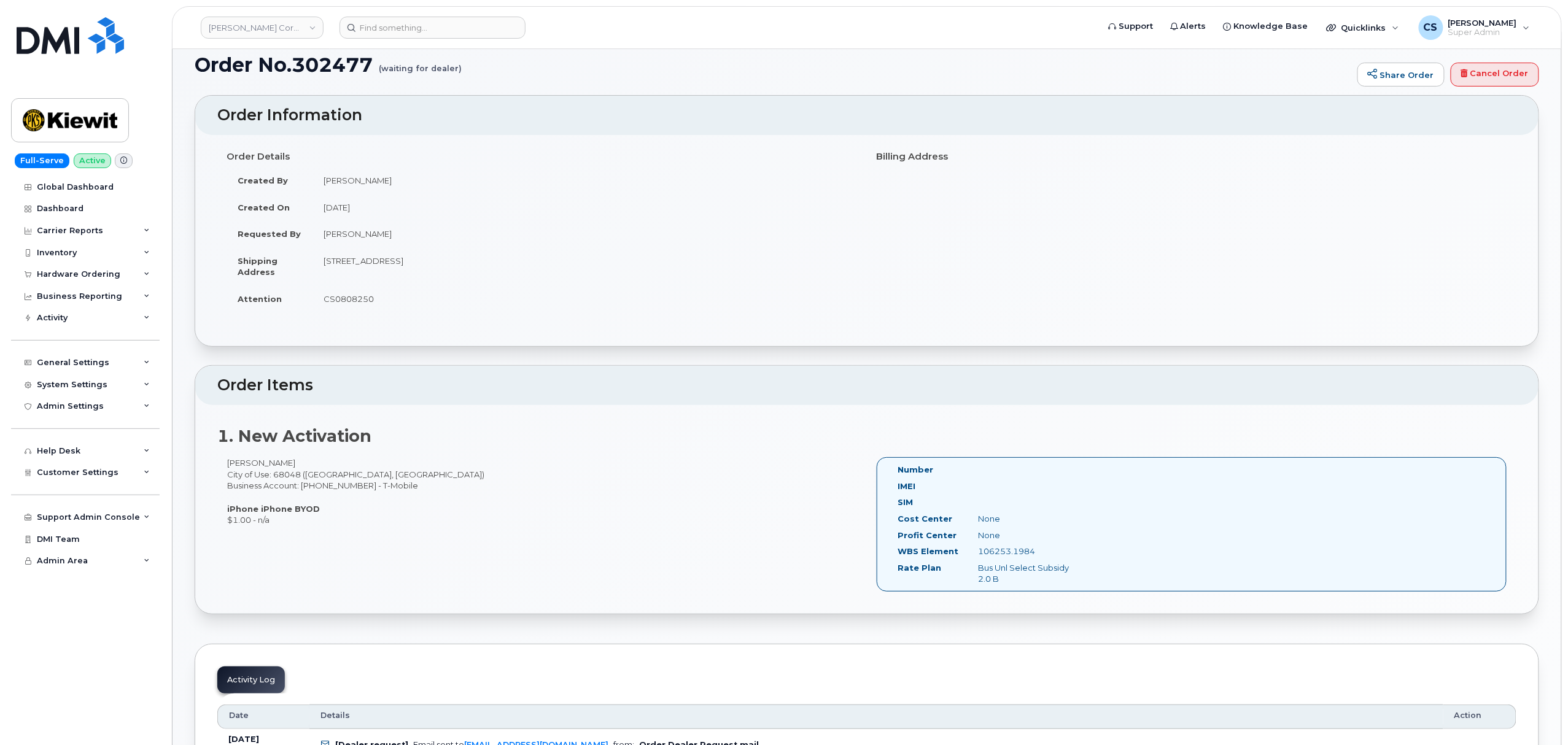
scroll to position [16, 0]
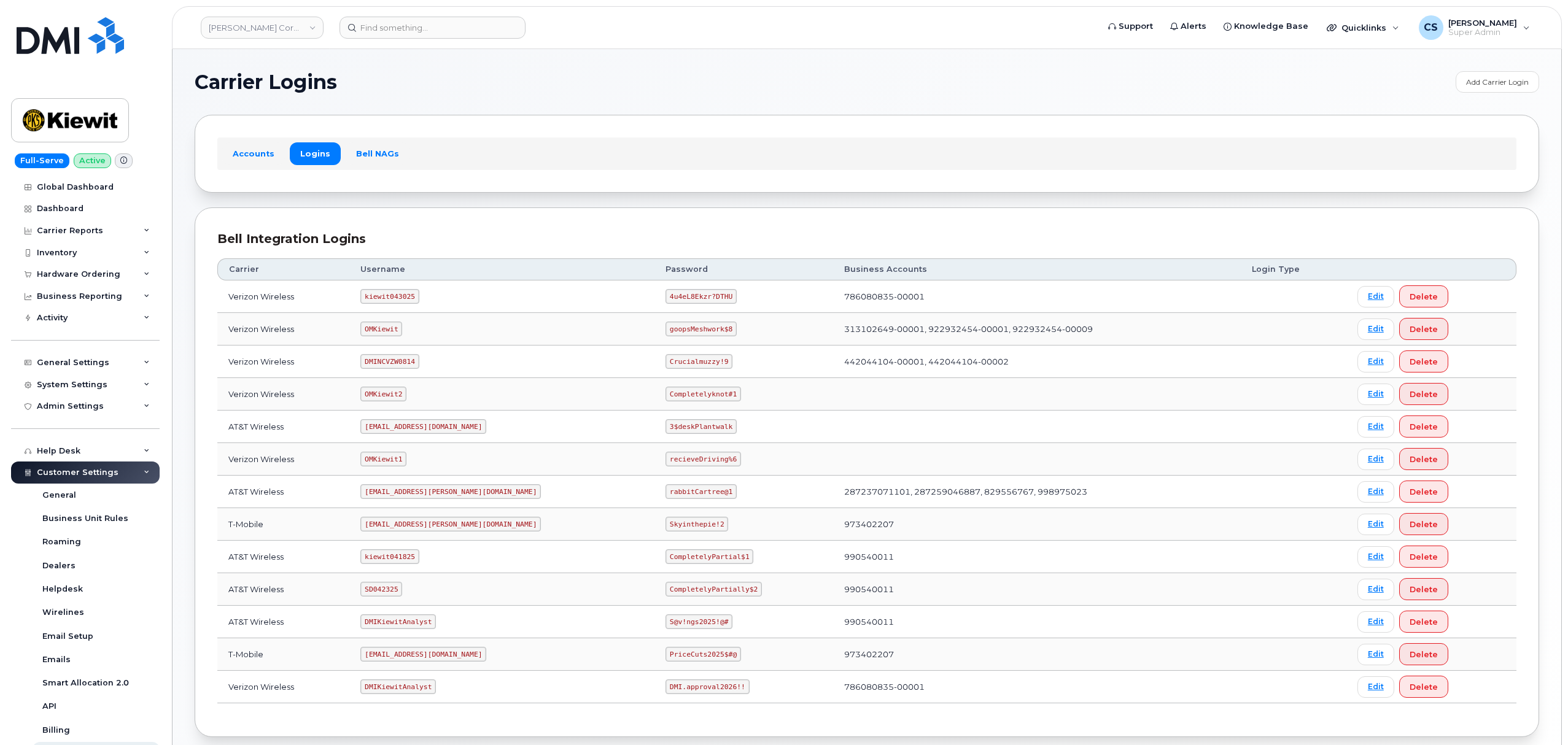
scroll to position [68, 0]
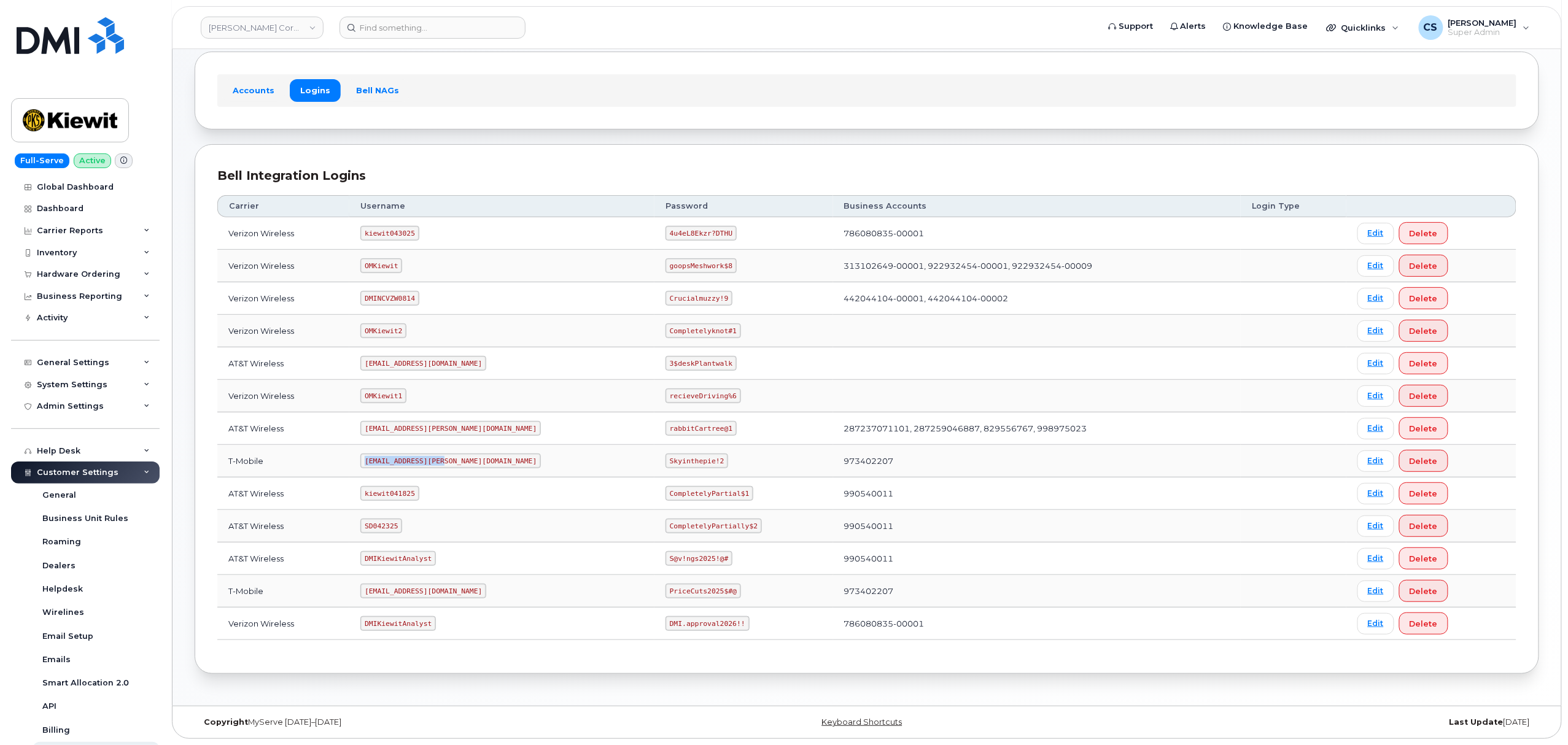
drag, startPoint x: 448, startPoint y: 457, endPoint x: 375, endPoint y: 462, distance: 73.2
click at [375, 462] on code "ms-kiewit@dminc.com" at bounding box center [450, 460] width 180 height 14
copy code "ms-kiewit@dminc.com"
drag, startPoint x: 663, startPoint y: 455, endPoint x: 610, endPoint y: 457, distance: 53.0
click at [666, 457] on code "Skyinthepie!2" at bounding box center [697, 460] width 63 height 14
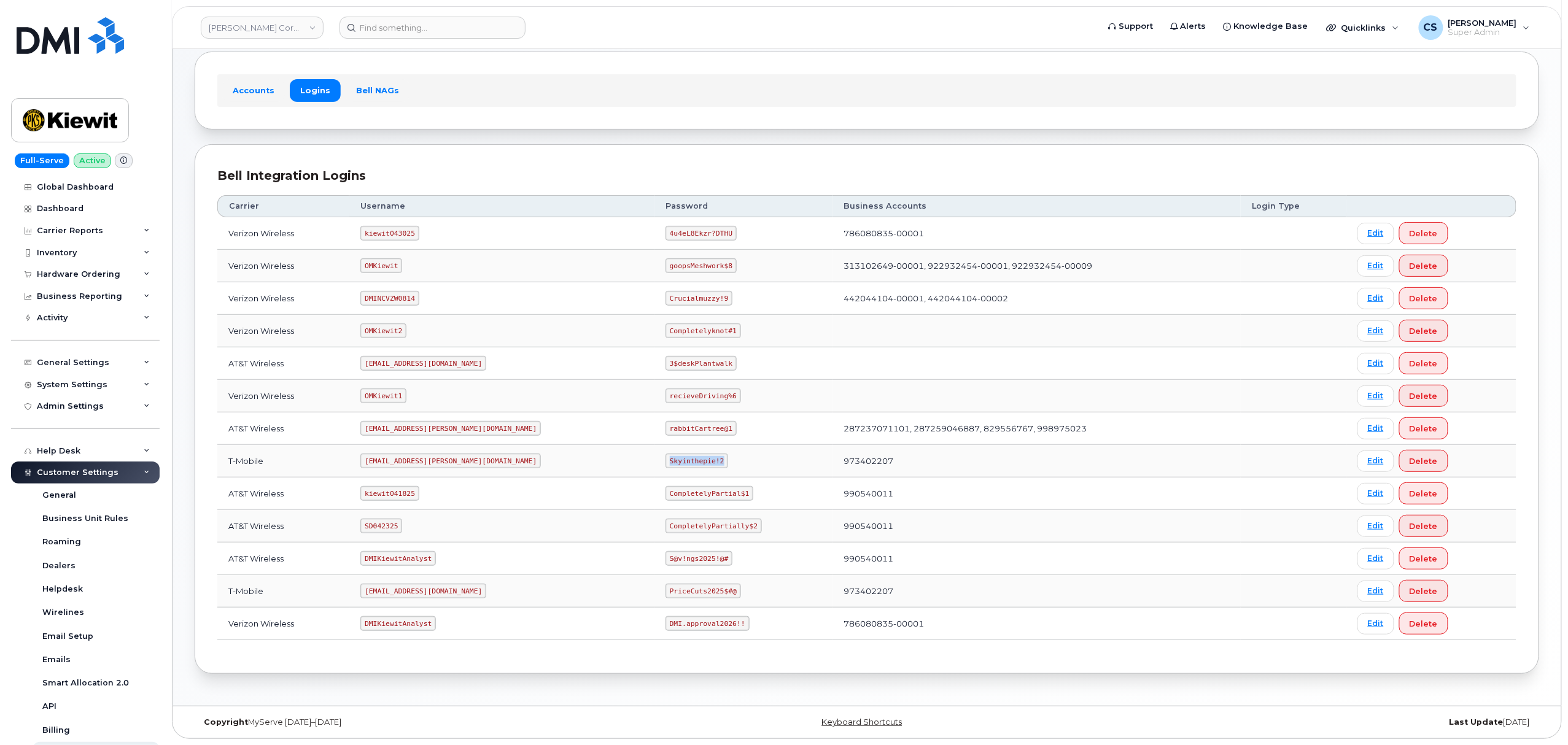
copy code "Skyinthepie!2"
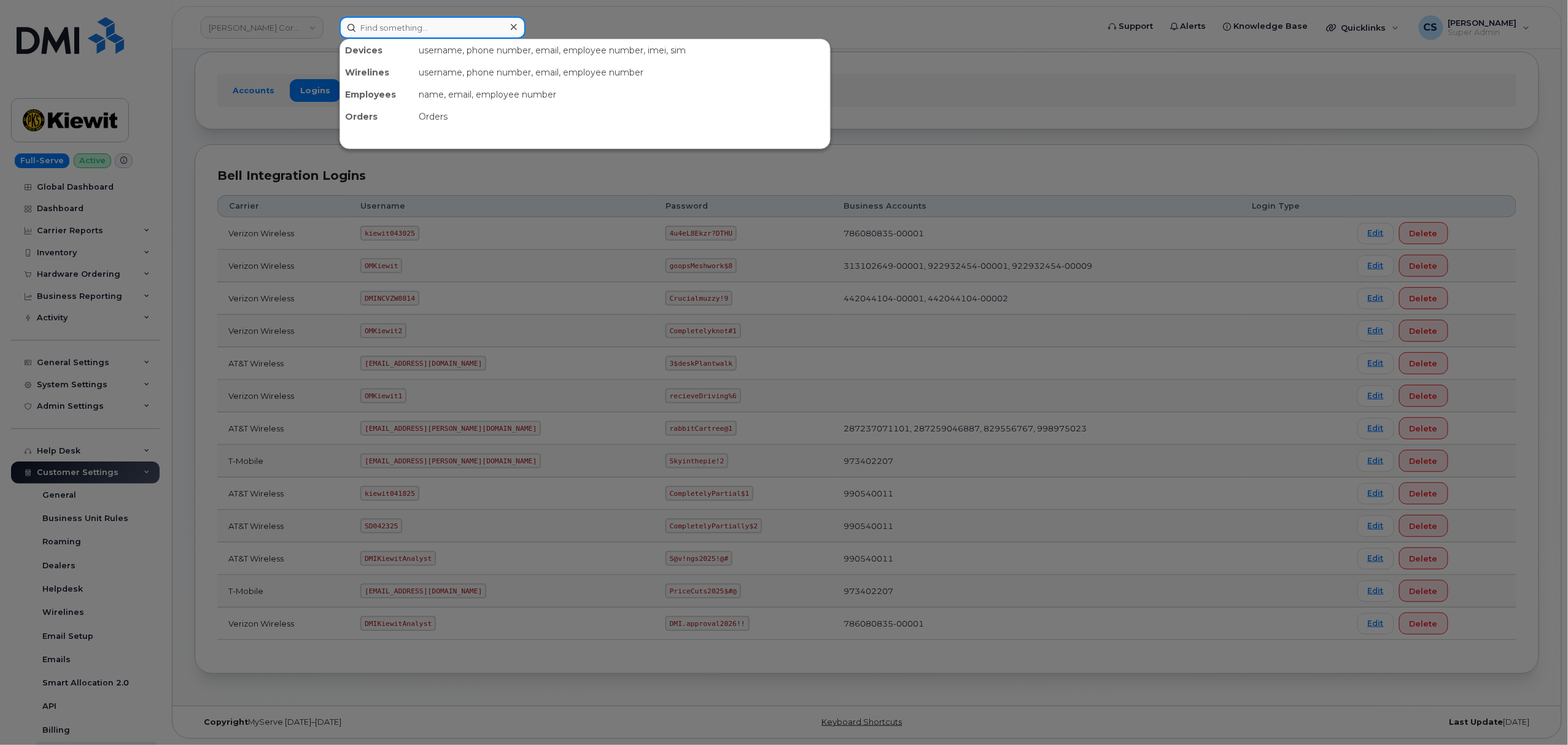
click at [431, 28] on input at bounding box center [432, 28] width 186 height 22
paste input "720-498-0403"
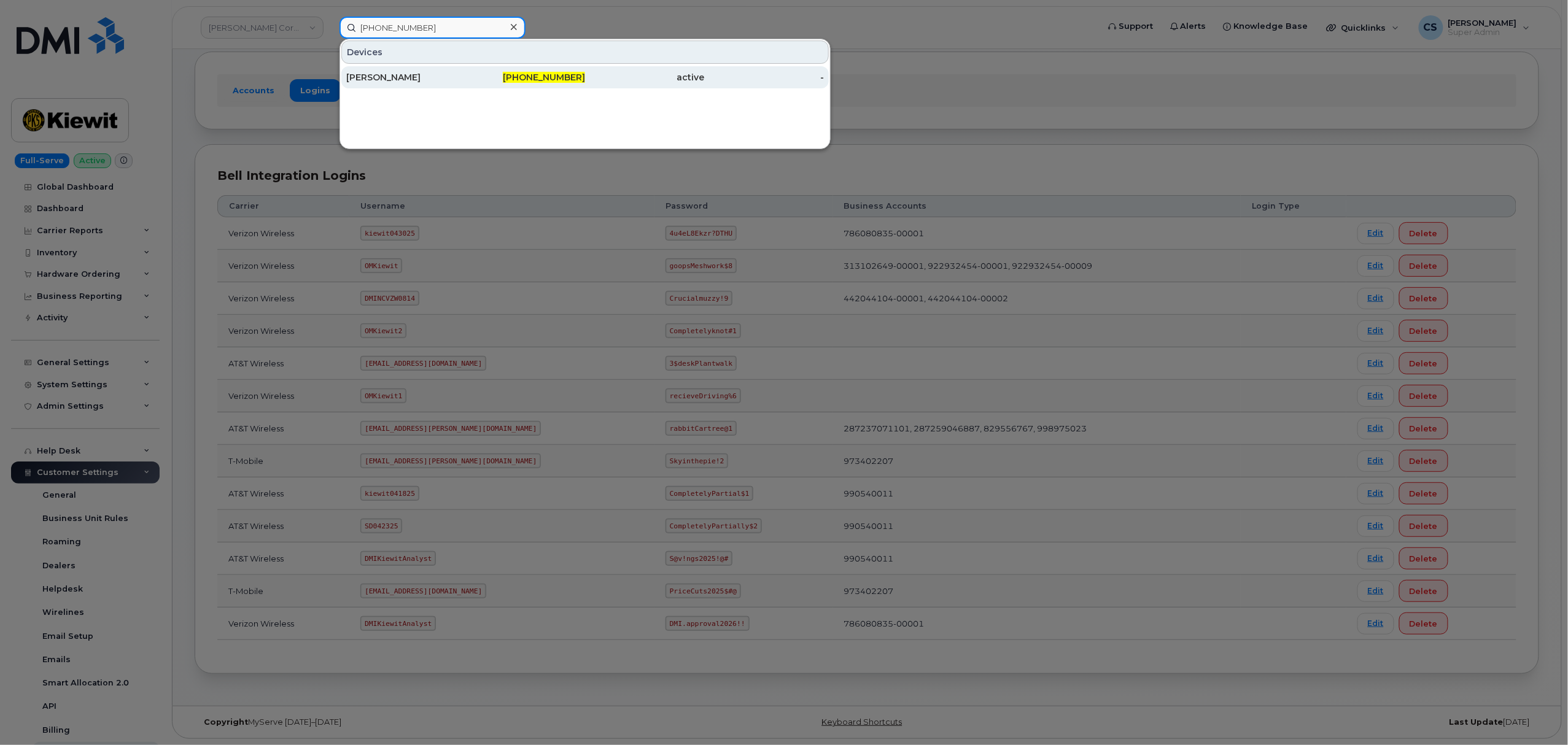
type input "720-498-0403"
click at [544, 75] on span "[PHONE_NUMBER]" at bounding box center [543, 77] width 82 height 11
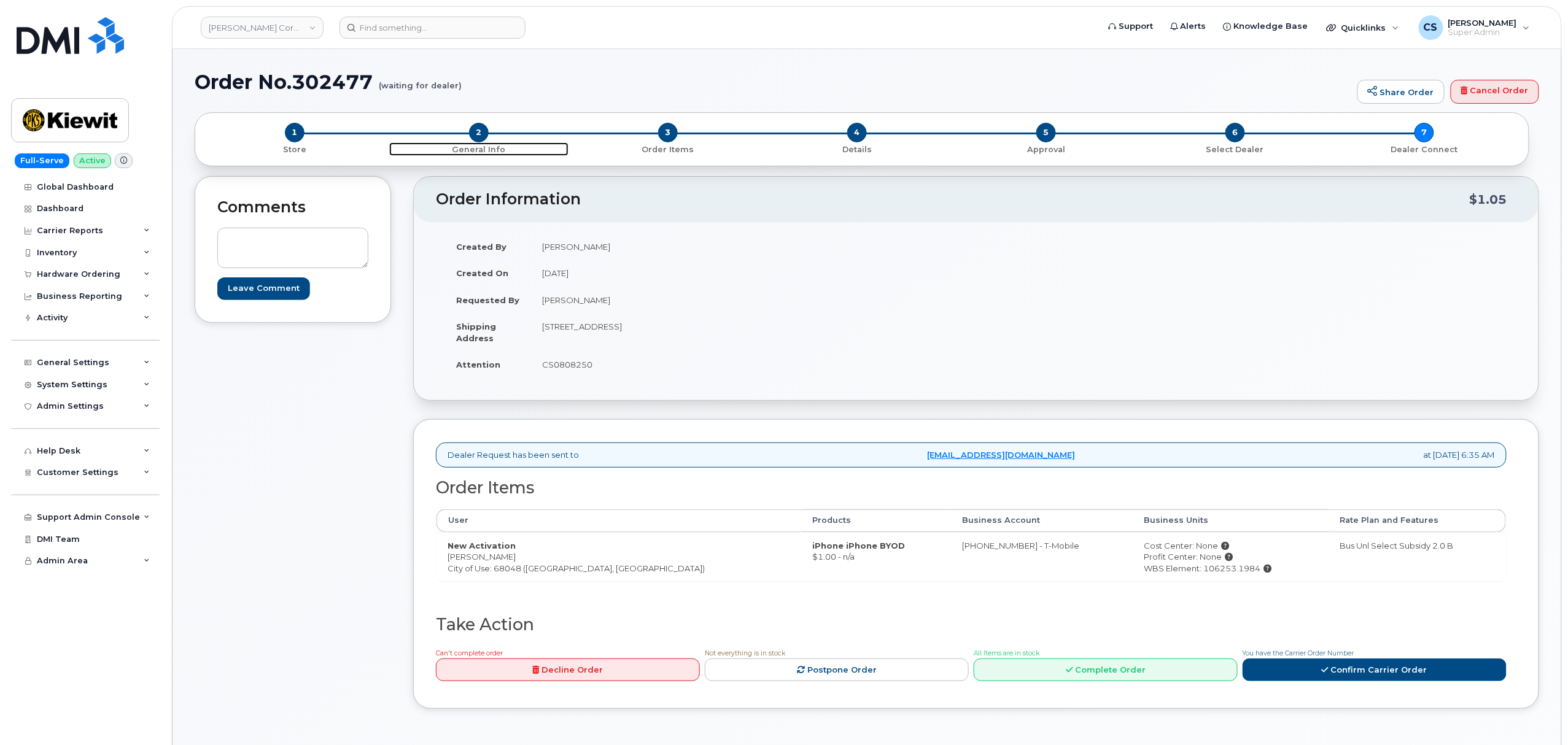
click at [472, 133] on span "2" at bounding box center [478, 132] width 19 height 19
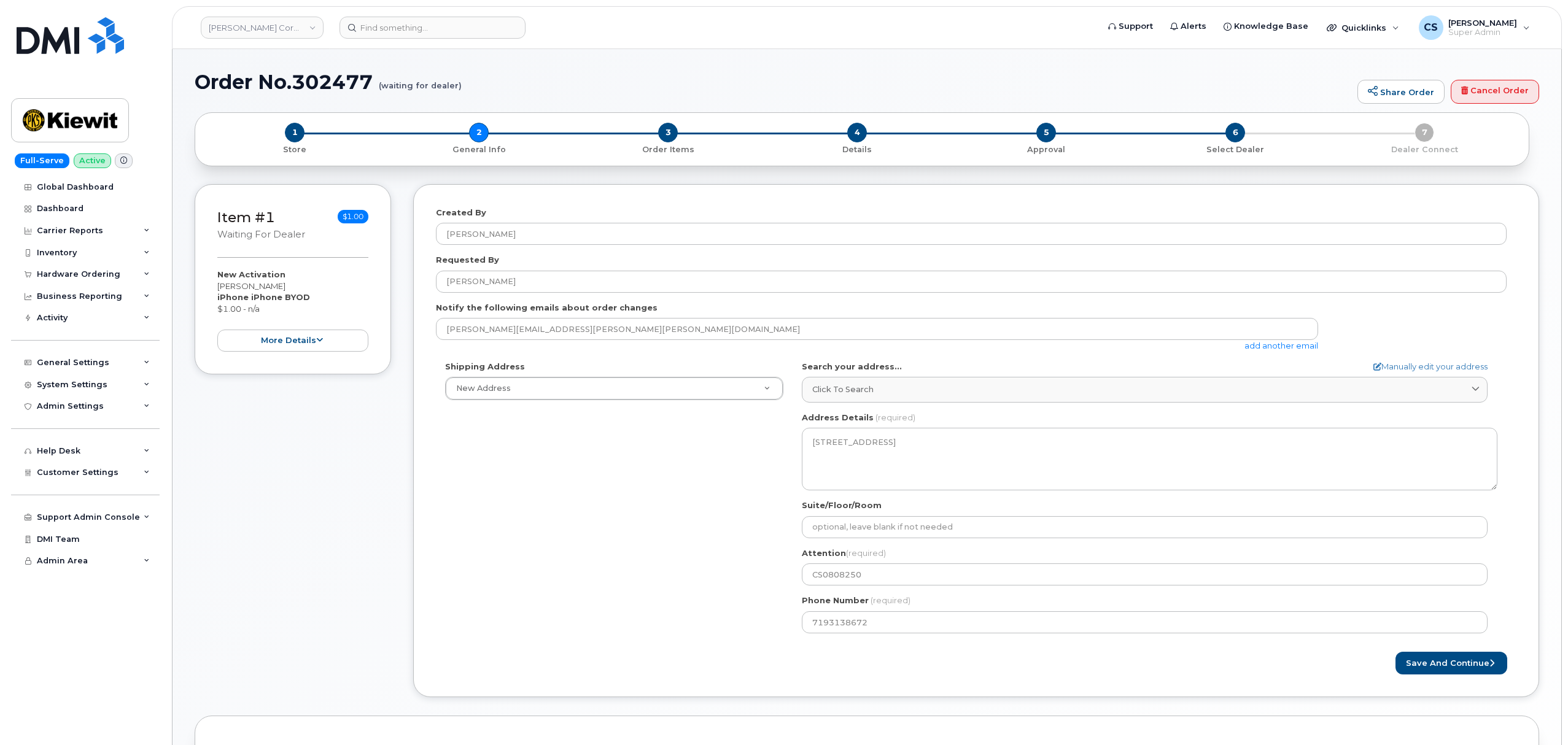
select select
click at [663, 135] on span "3" at bounding box center [668, 132] width 19 height 19
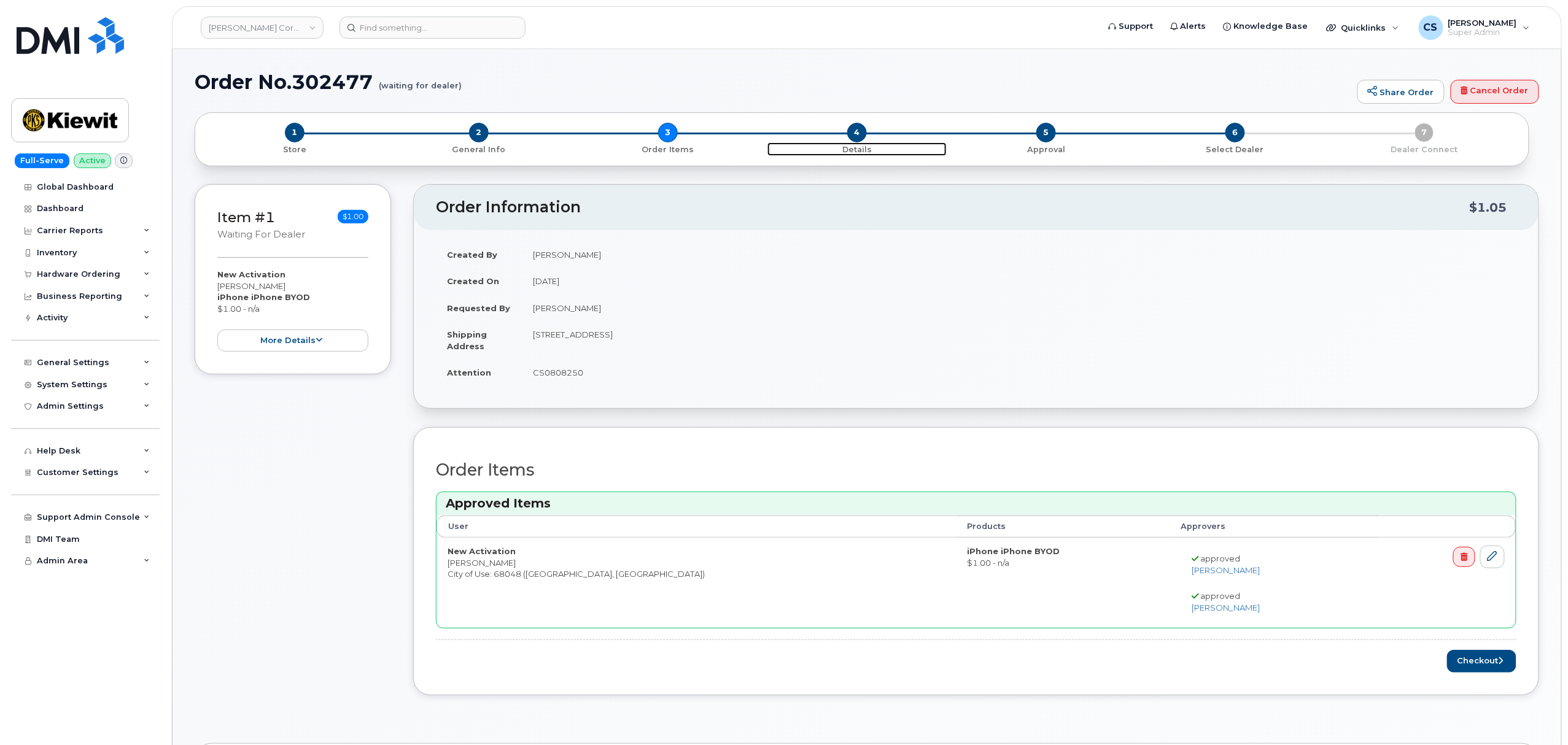
click at [859, 129] on span "4" at bounding box center [856, 132] width 19 height 19
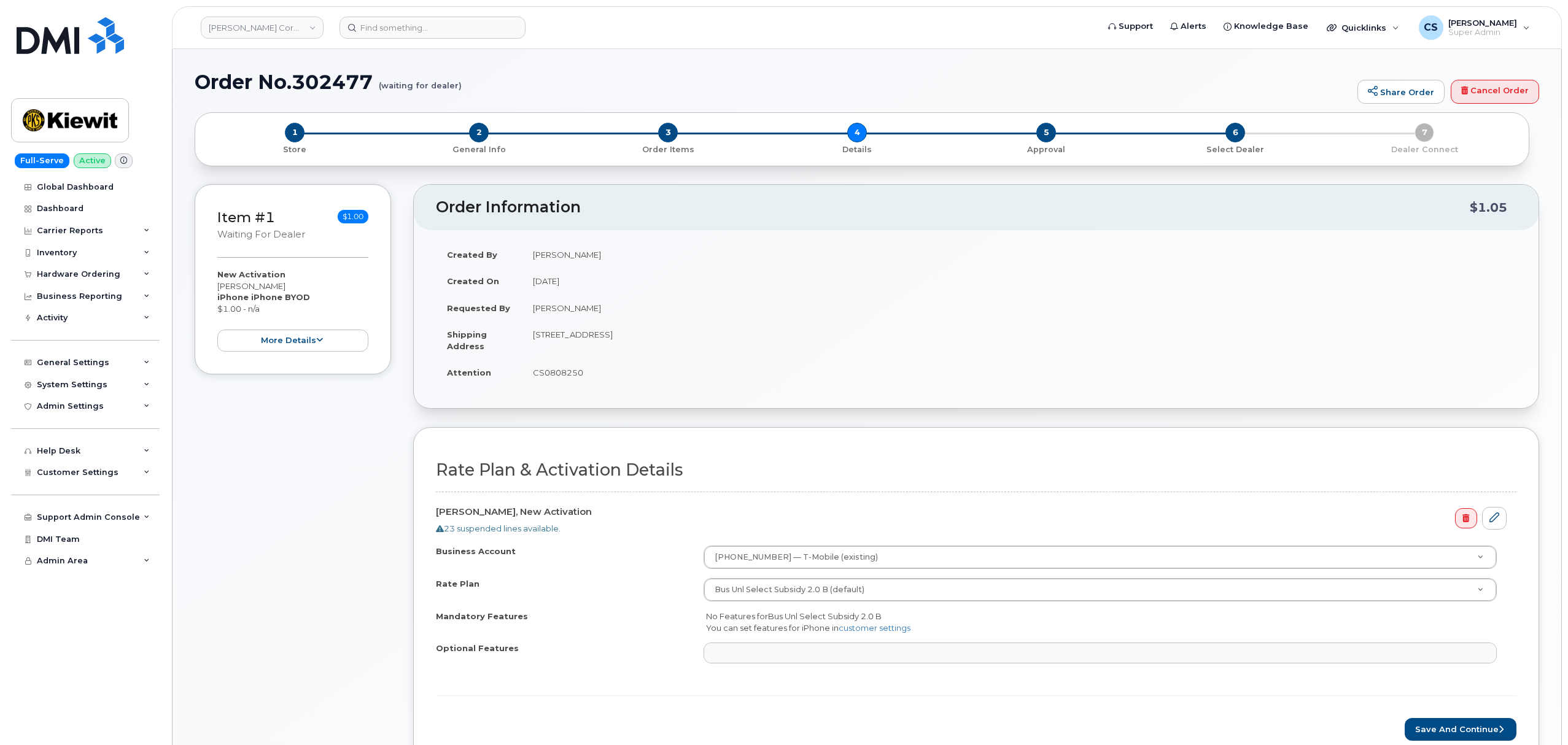
select select
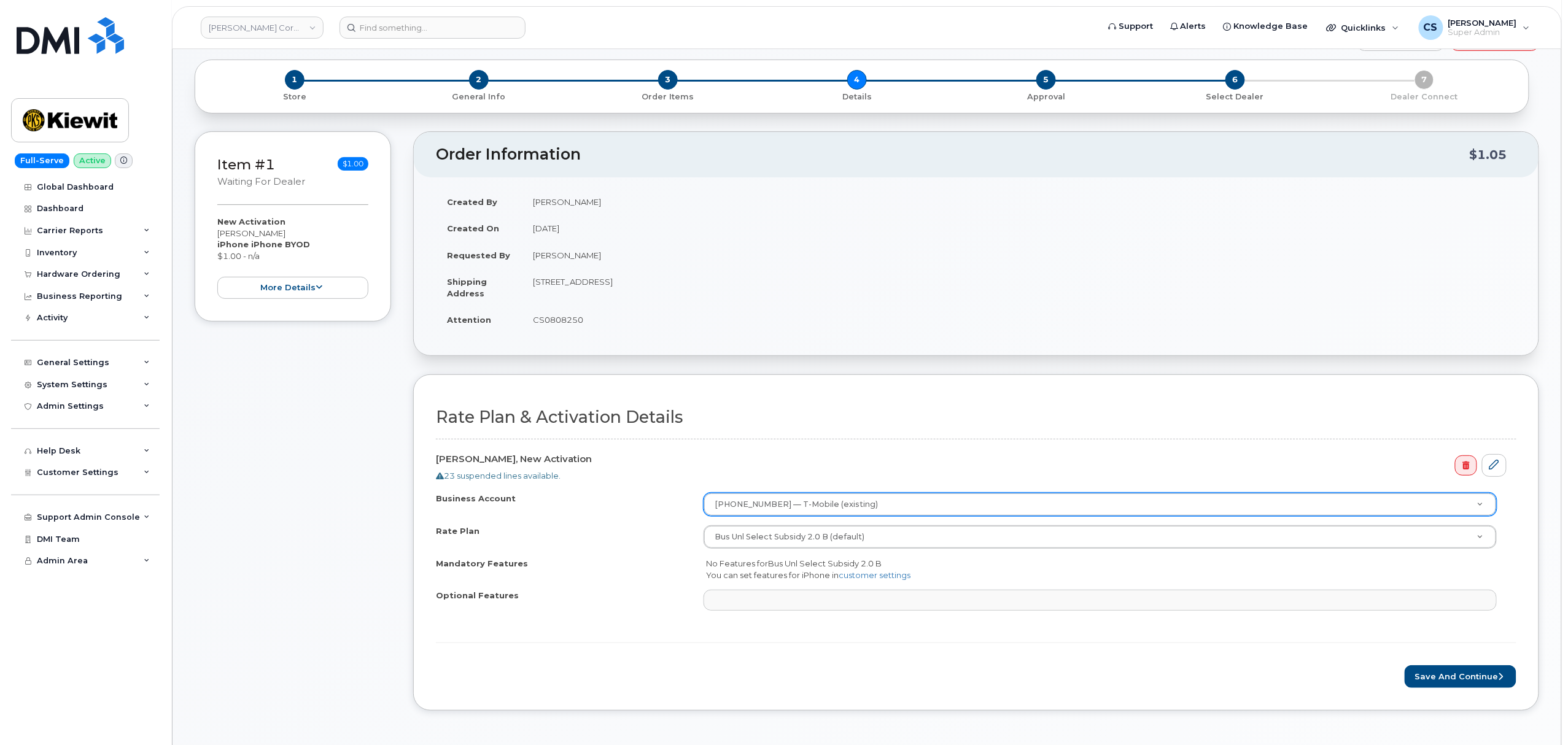
scroll to position [82, 0]
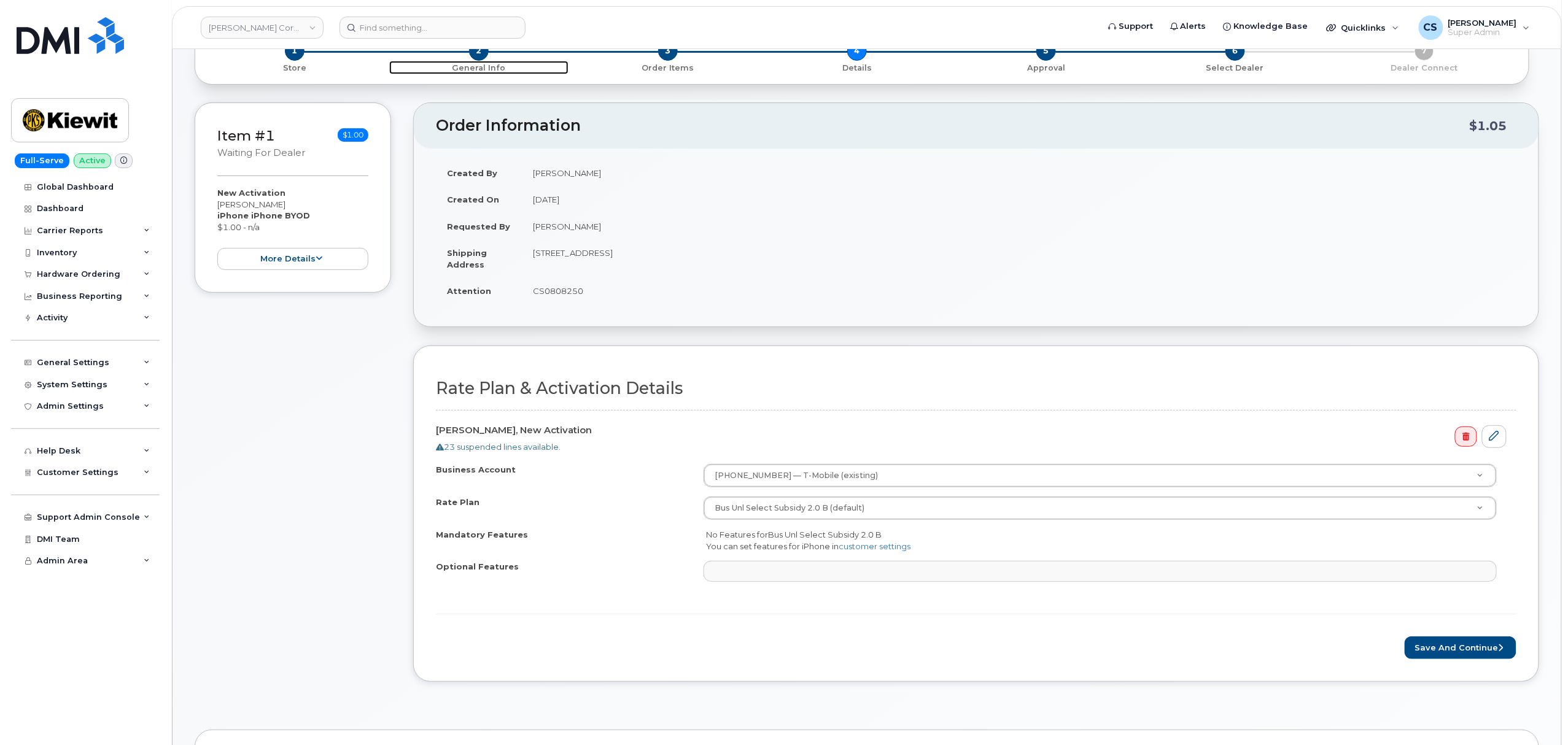
click at [482, 59] on span "2" at bounding box center [478, 51] width 19 height 19
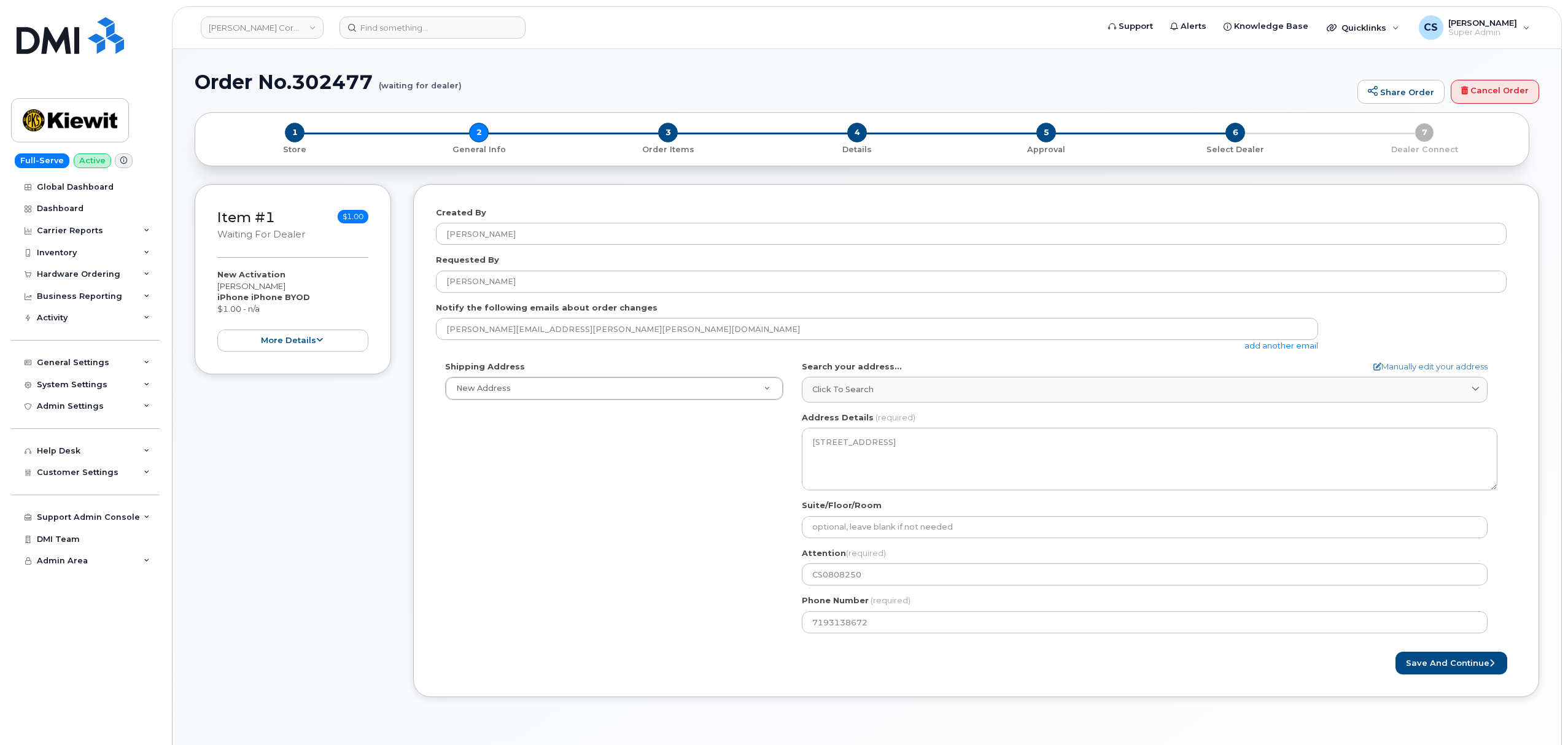
select select
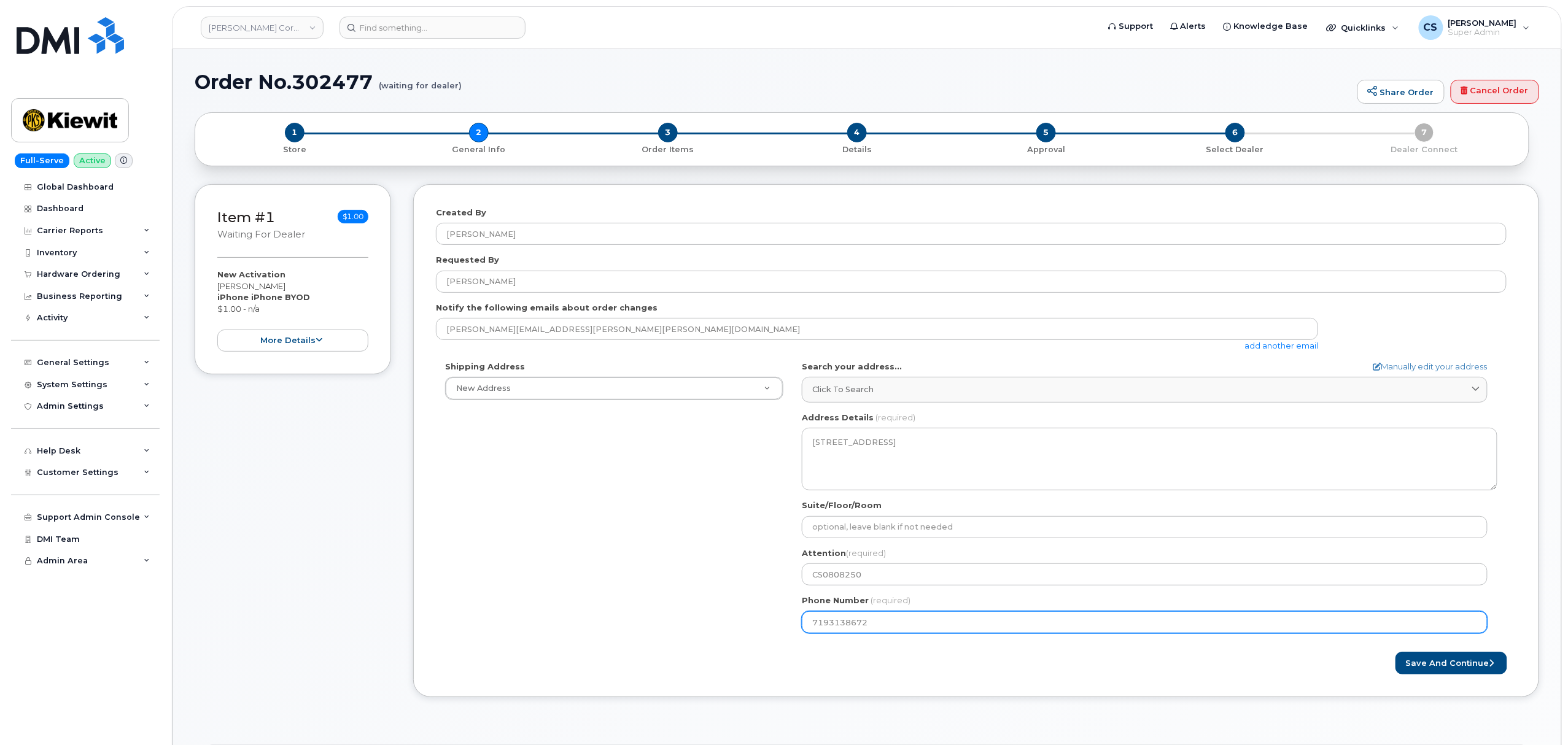
click at [858, 632] on input "7193138672" at bounding box center [1145, 622] width 686 height 22
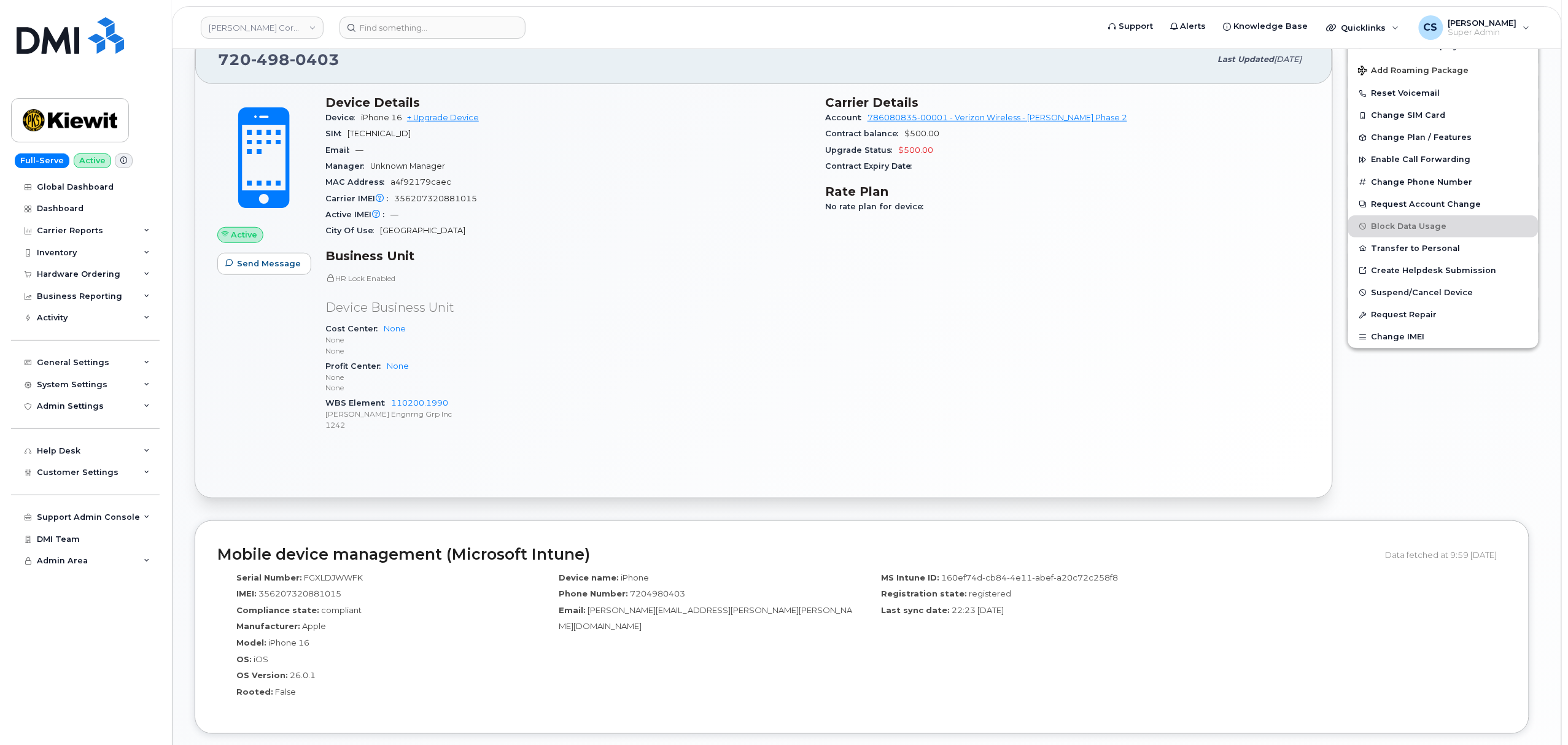
scroll to position [327, 0]
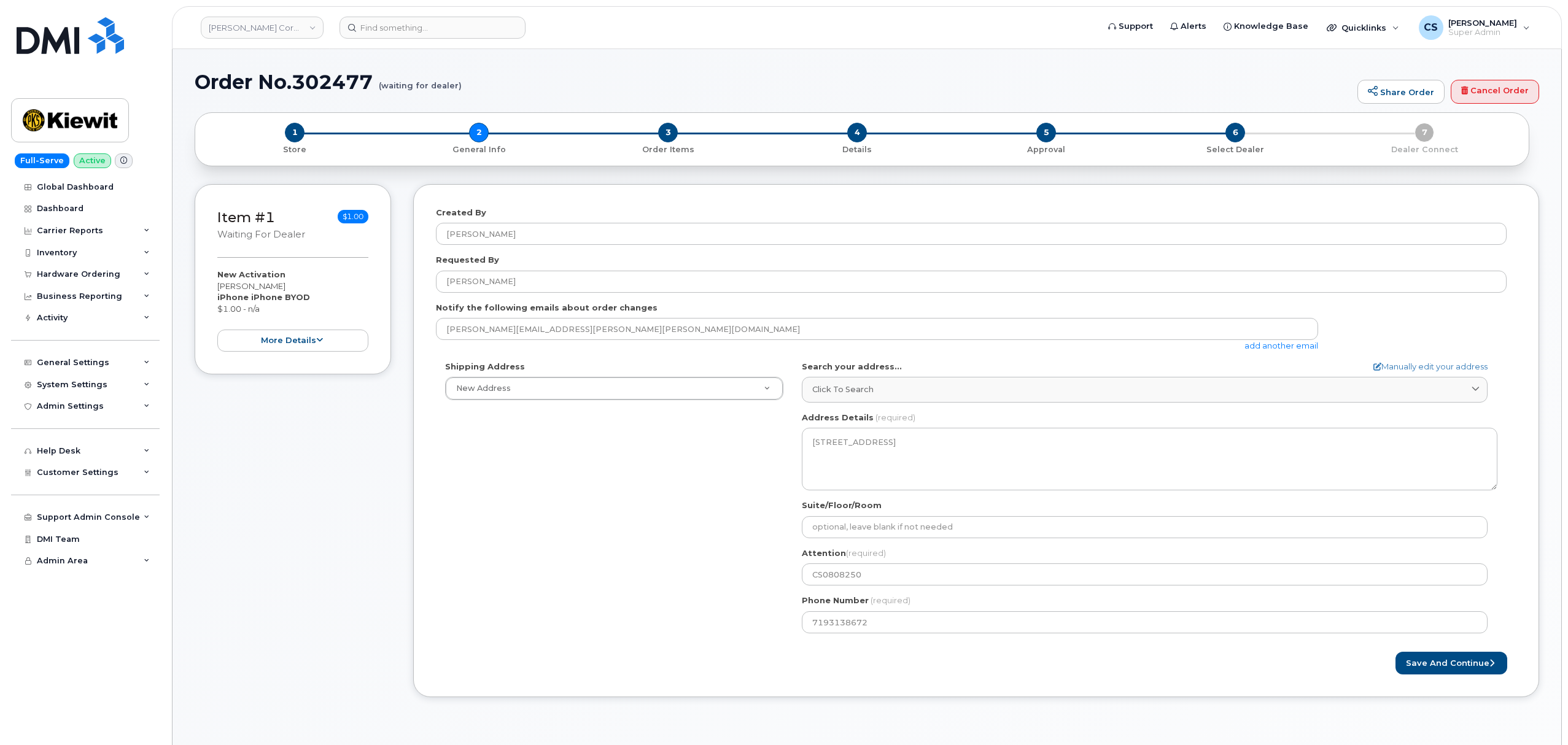
select select
click at [458, 23] on input at bounding box center [432, 28] width 186 height 22
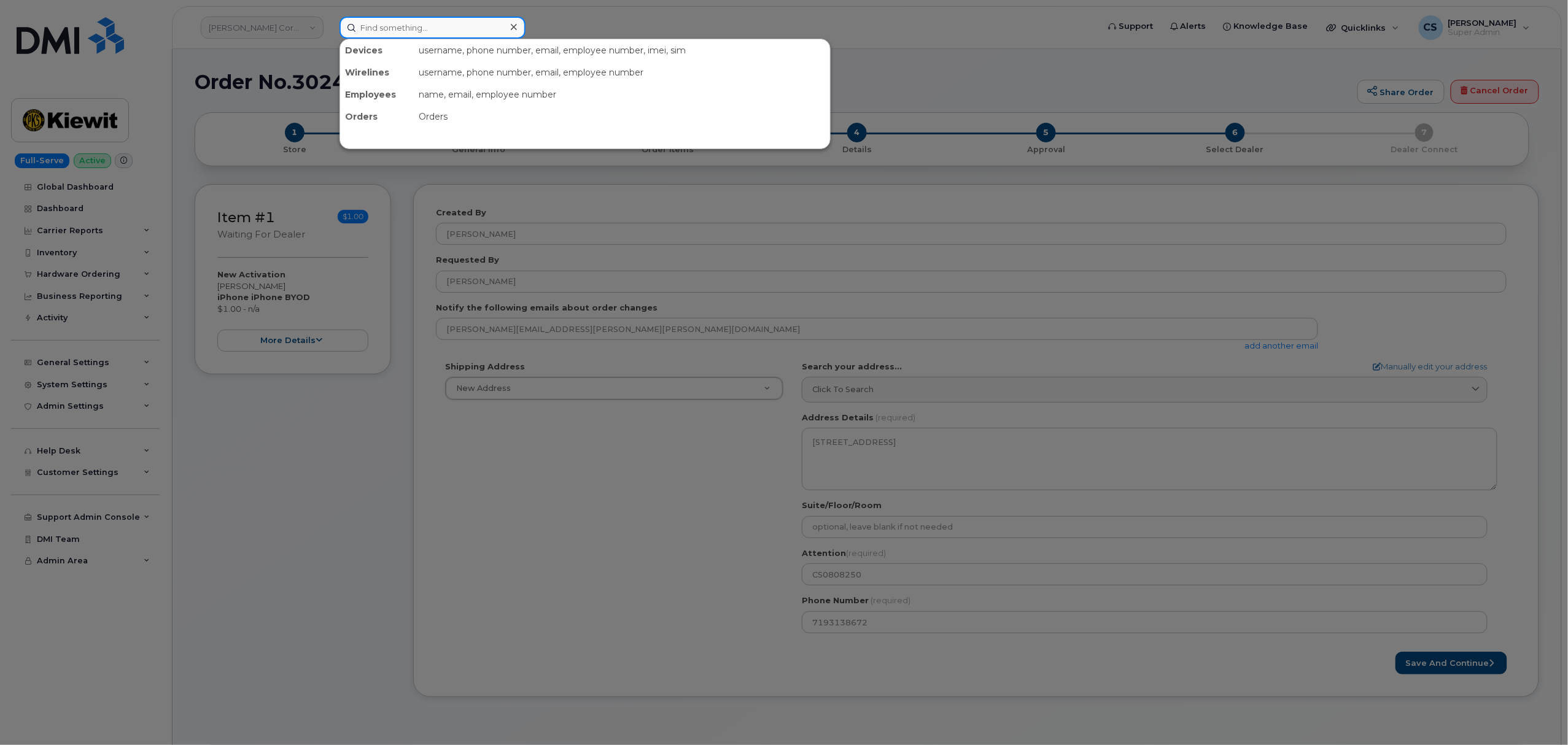
paste input "720-498-0403"
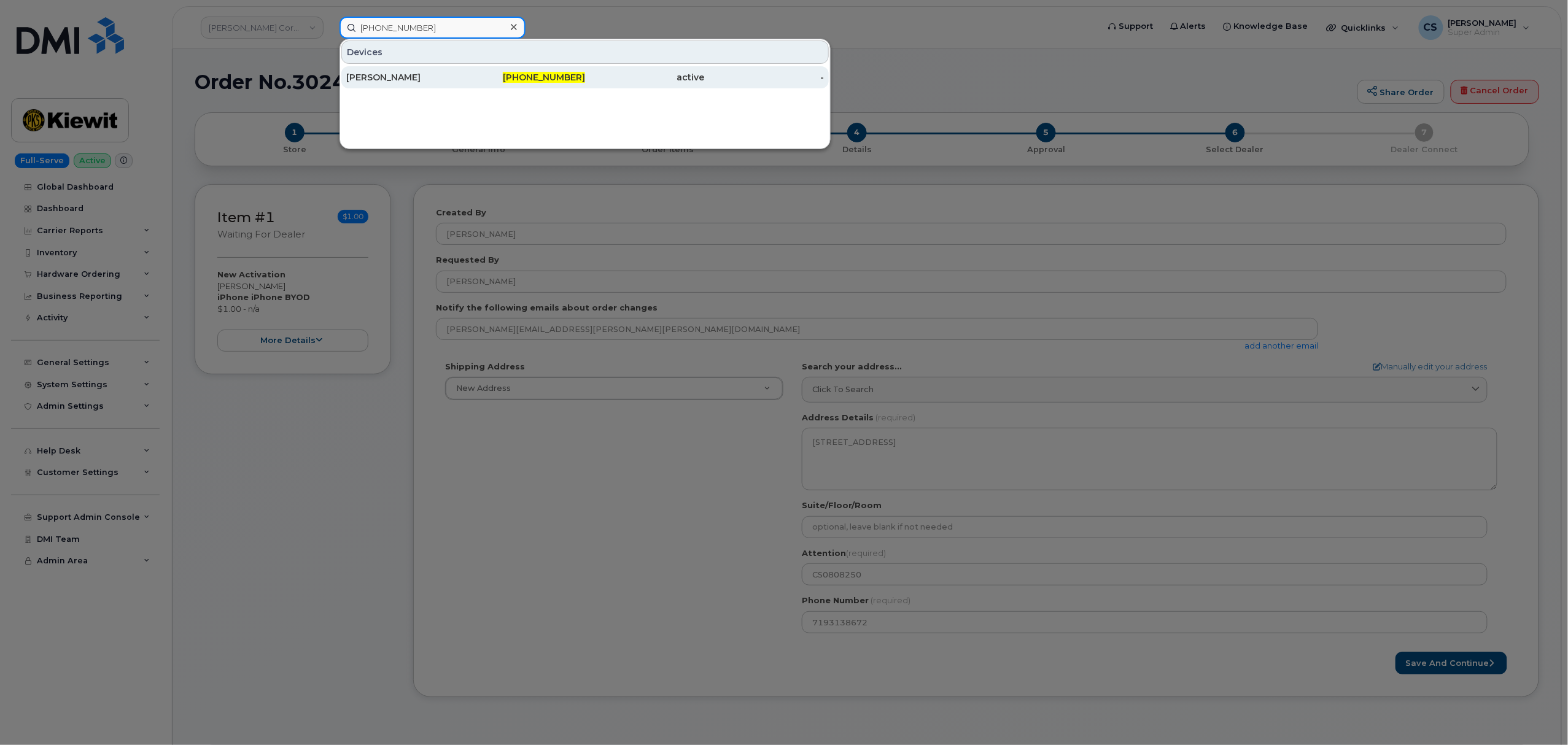
type input "720-498-0403"
drag, startPoint x: 552, startPoint y: 79, endPoint x: 558, endPoint y: 68, distance: 12.5
click at [552, 79] on span "720-498-0403" at bounding box center [543, 77] width 82 height 11
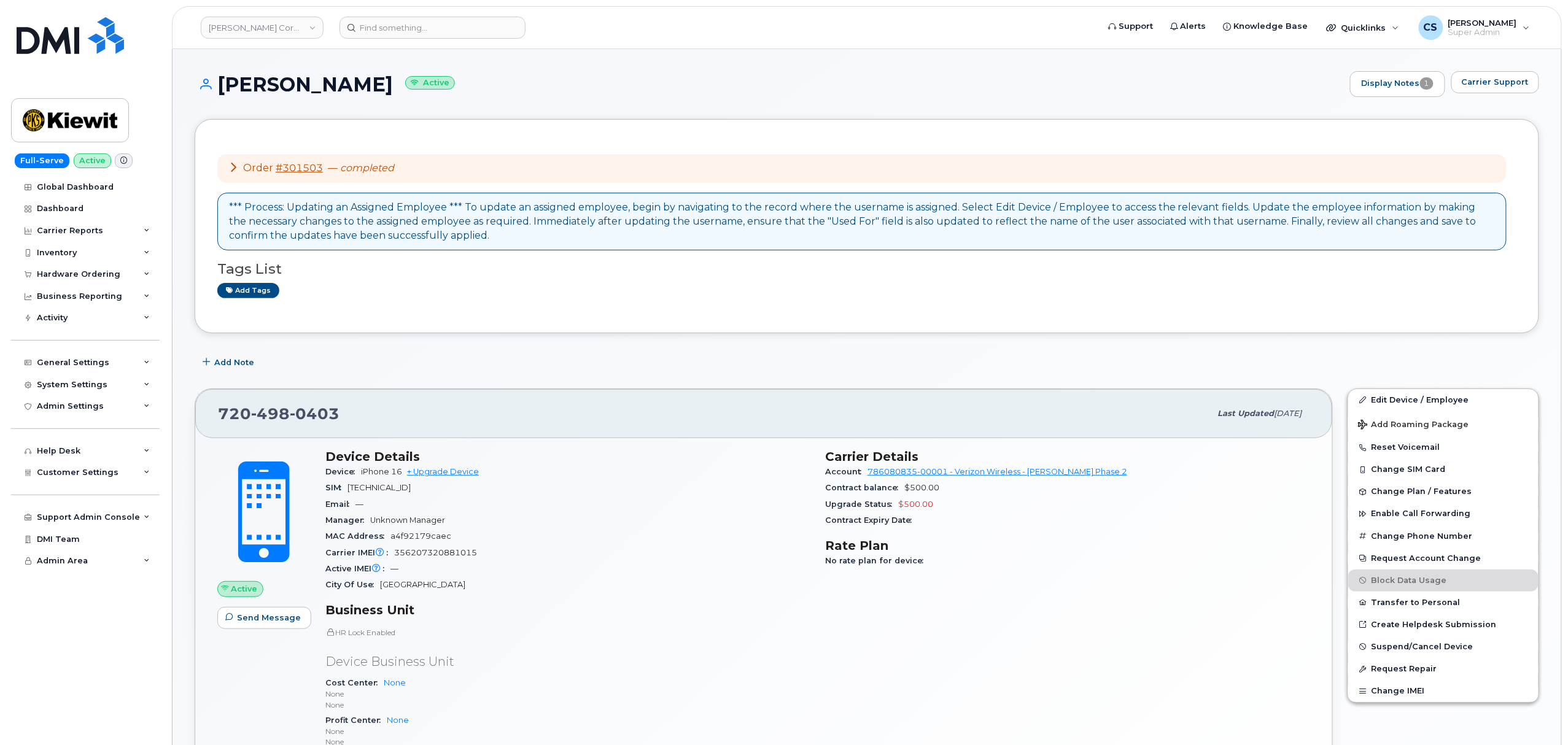
click at [290, 413] on span "0403" at bounding box center [315, 414] width 50 height 19
copy span "720 498 0403"
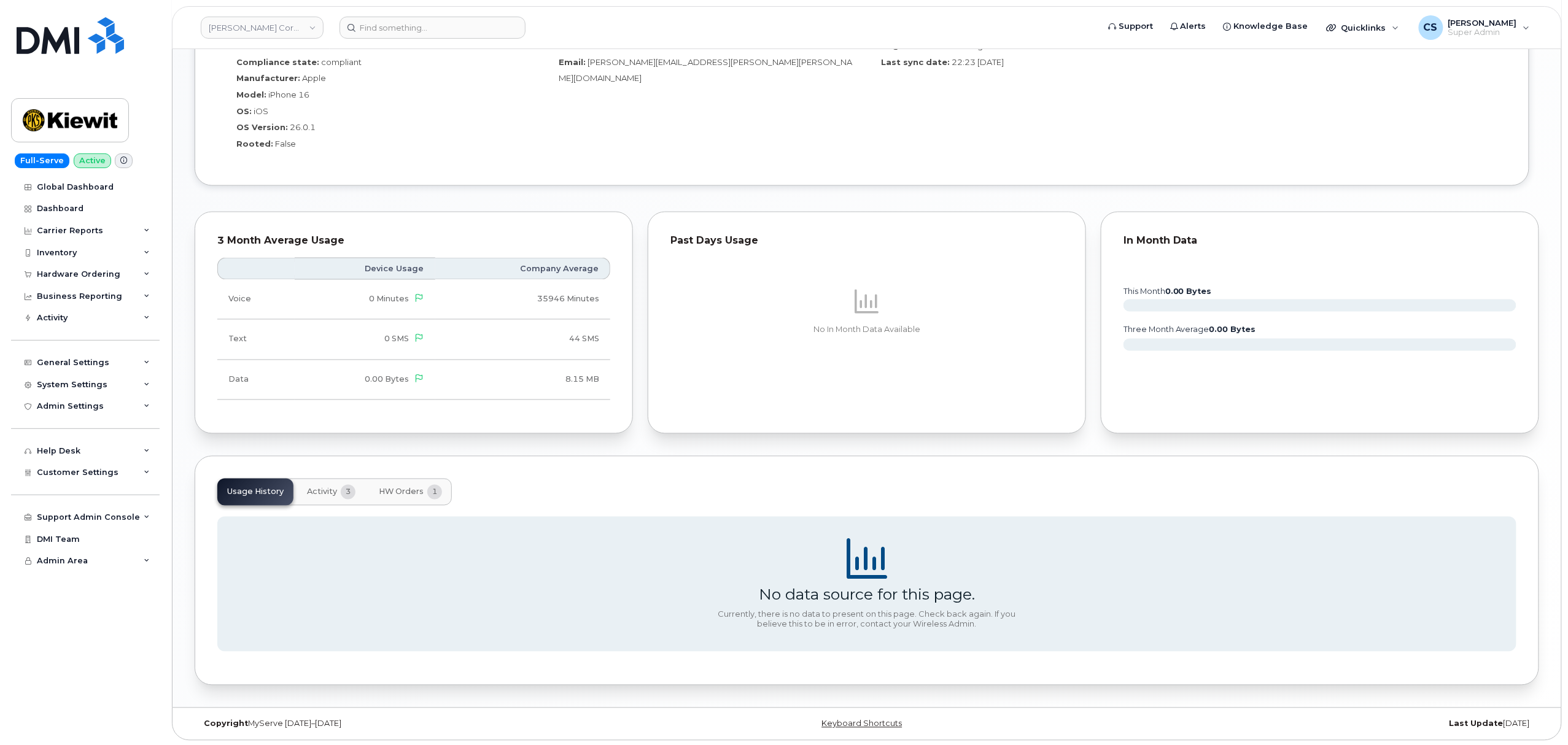
scroll to position [909, 0]
click at [319, 496] on button "Activity 3" at bounding box center [331, 490] width 69 height 27
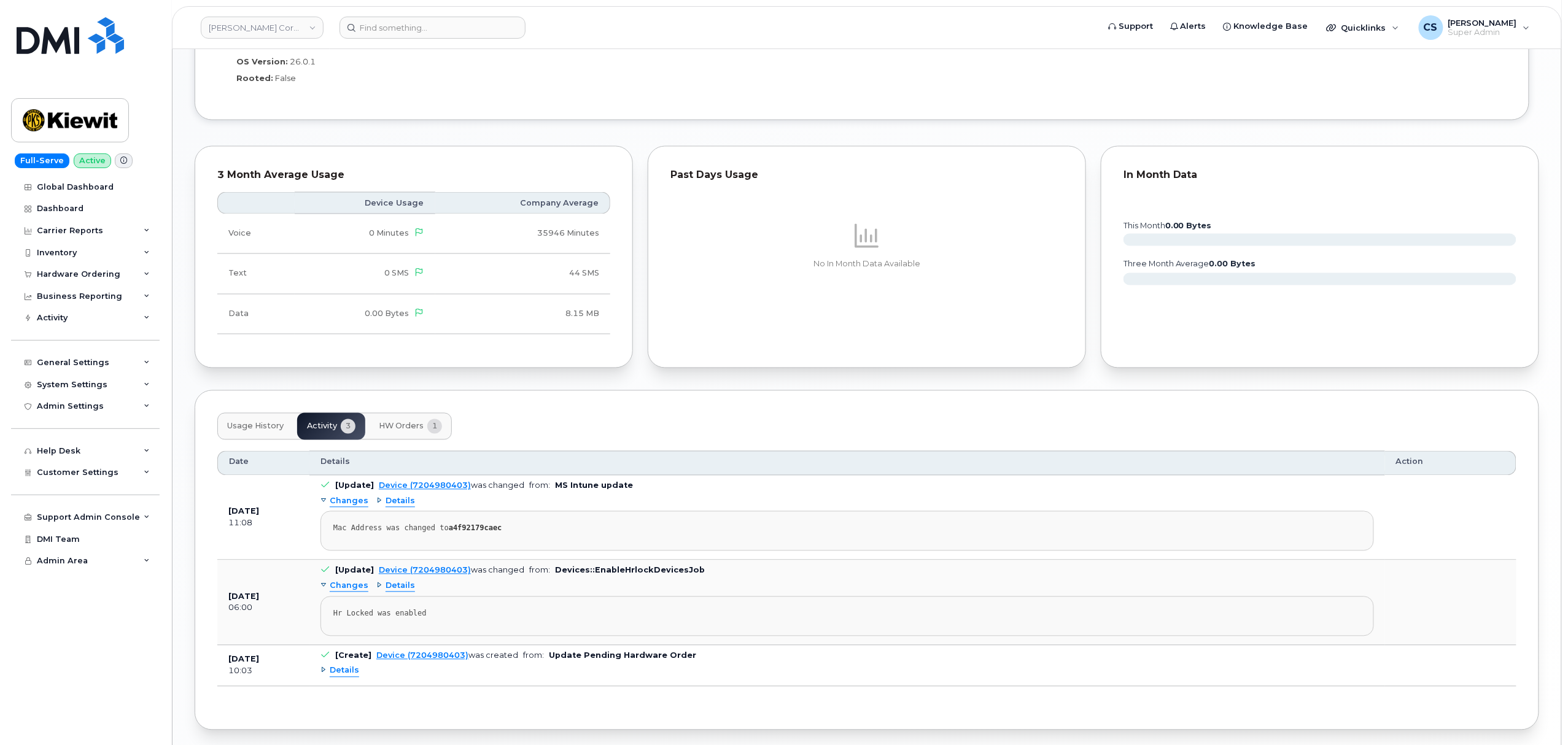
scroll to position [1022, 0]
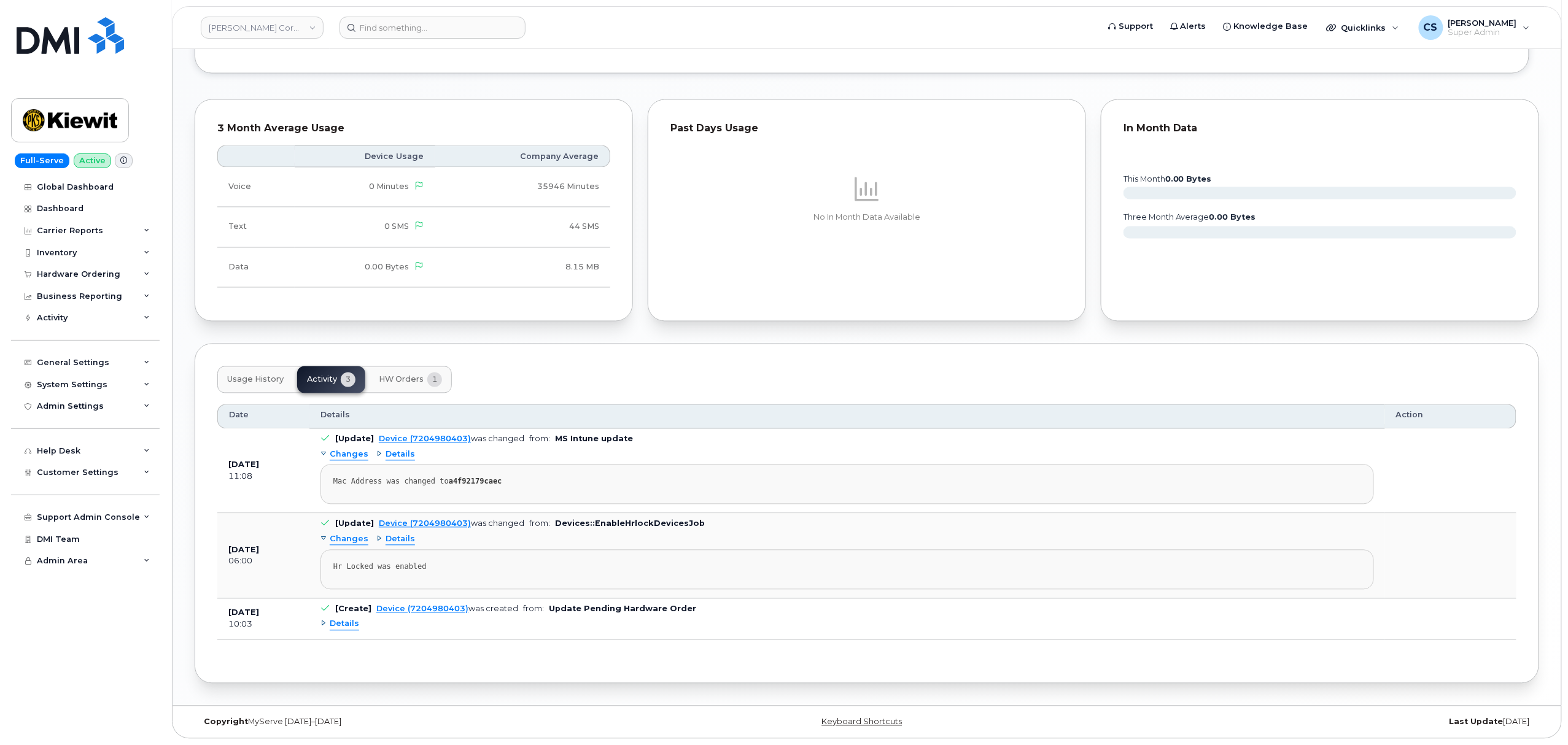
click at [339, 626] on span "Details" at bounding box center [344, 625] width 30 height 12
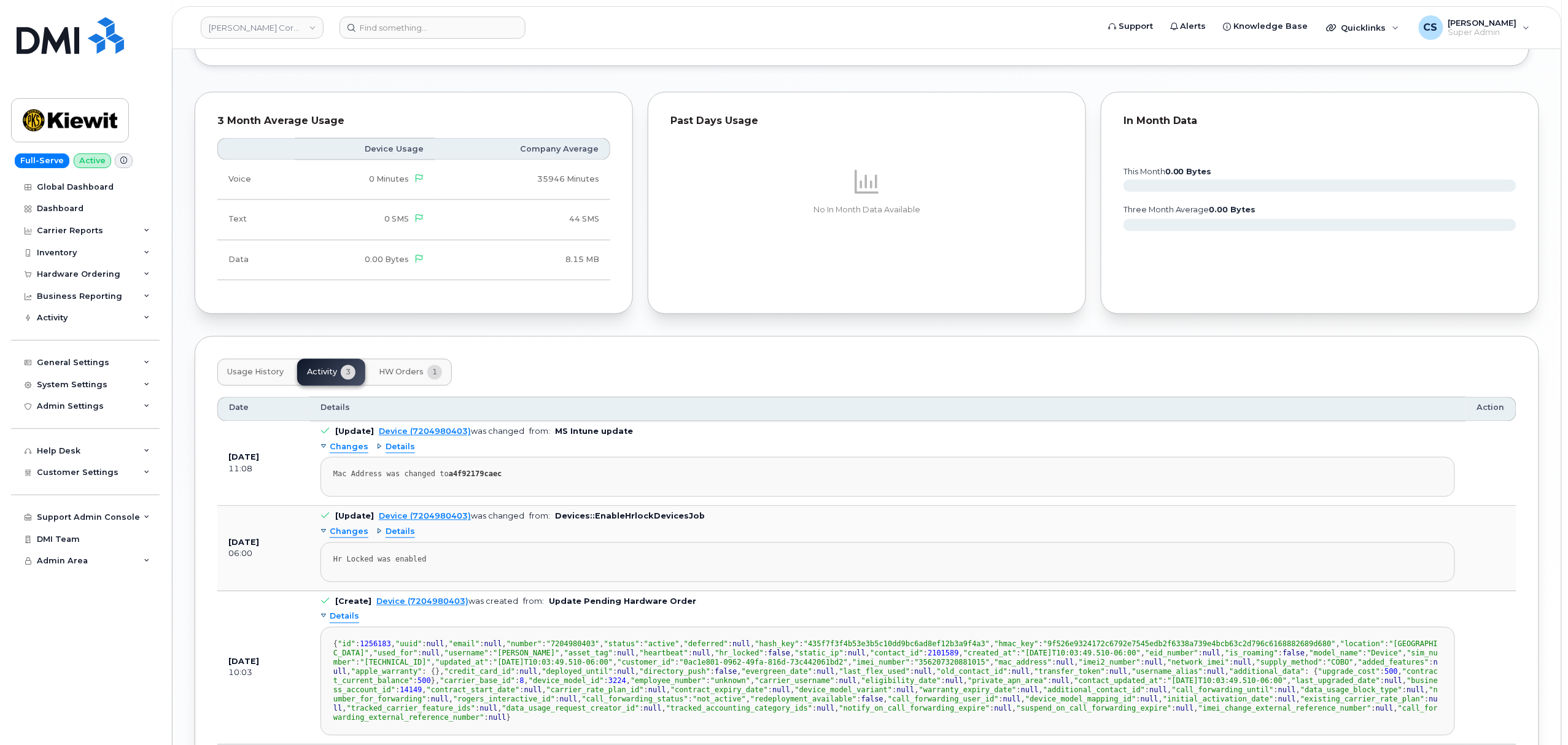
scroll to position [357, 0]
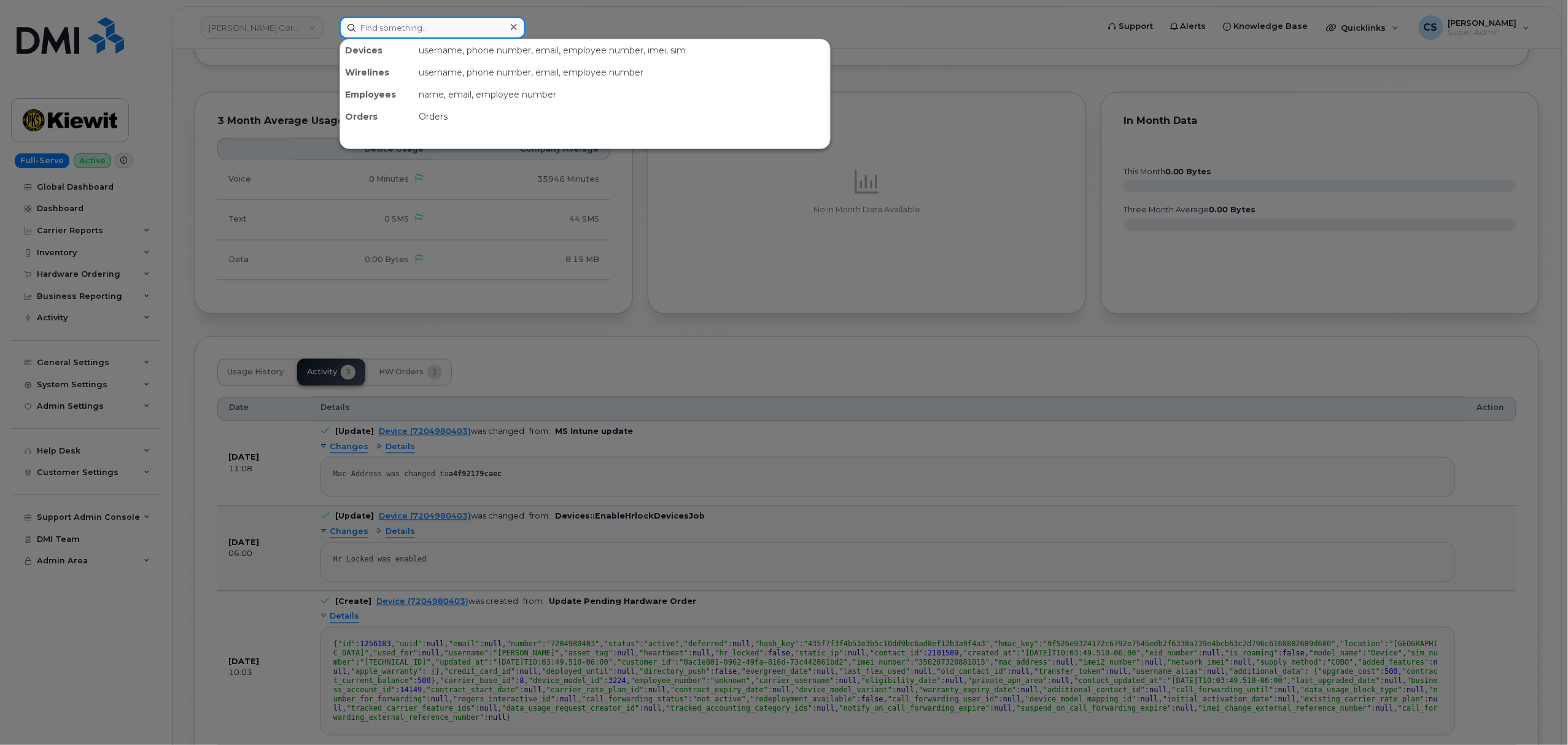
click at [415, 32] on input at bounding box center [432, 28] width 186 height 22
paste input "720-498-0403"
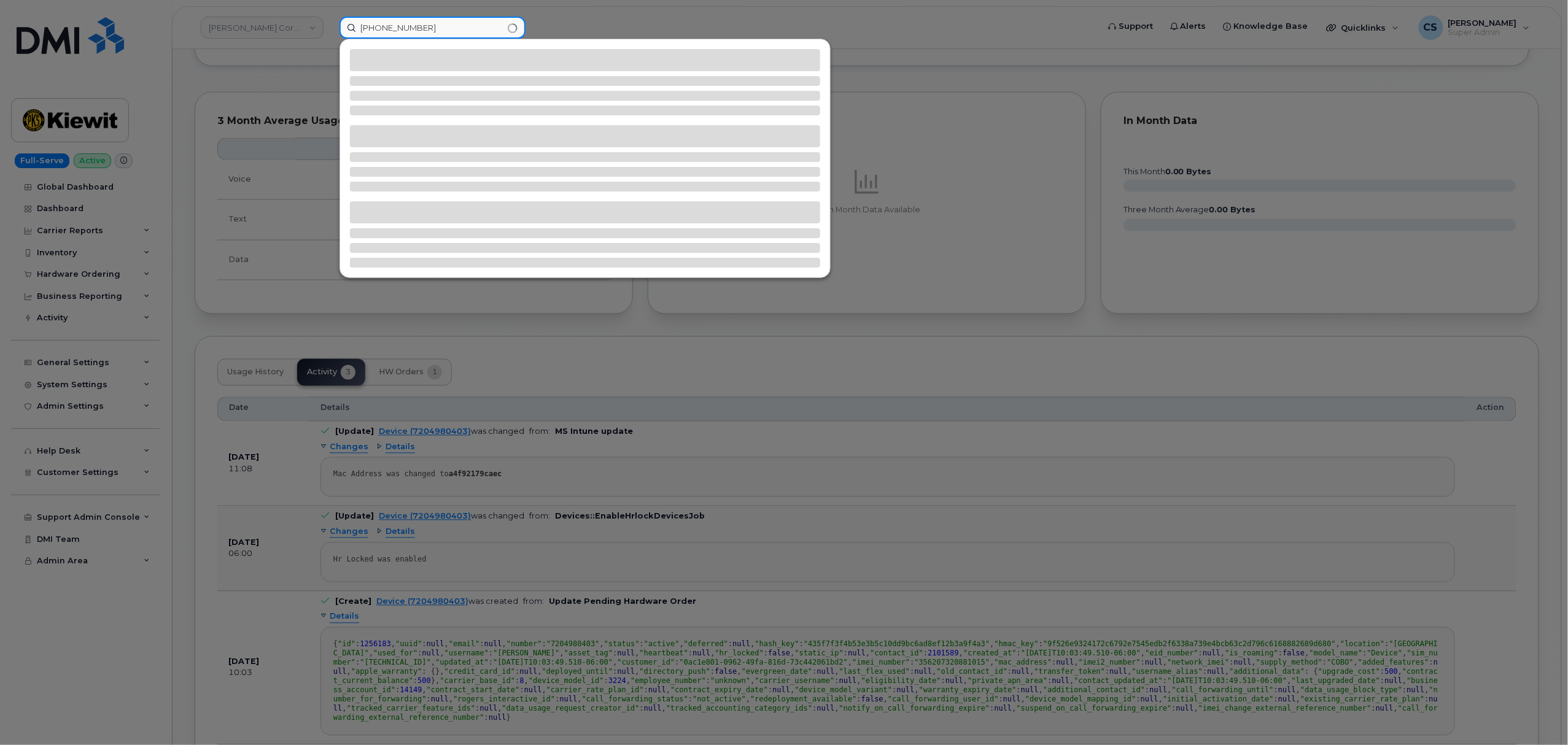
type input "720-498-0403"
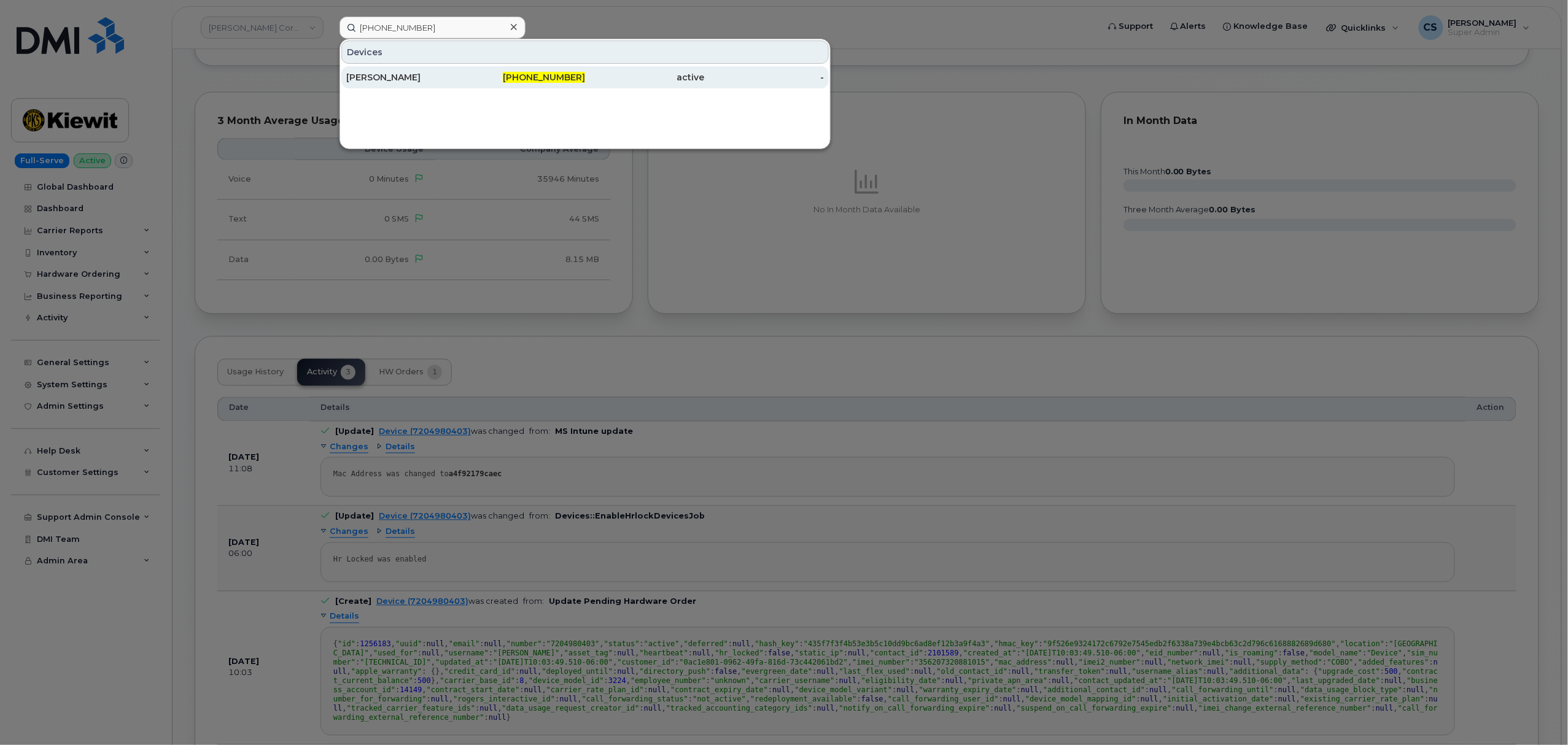
click at [560, 75] on span "720-498-0403" at bounding box center [543, 77] width 82 height 11
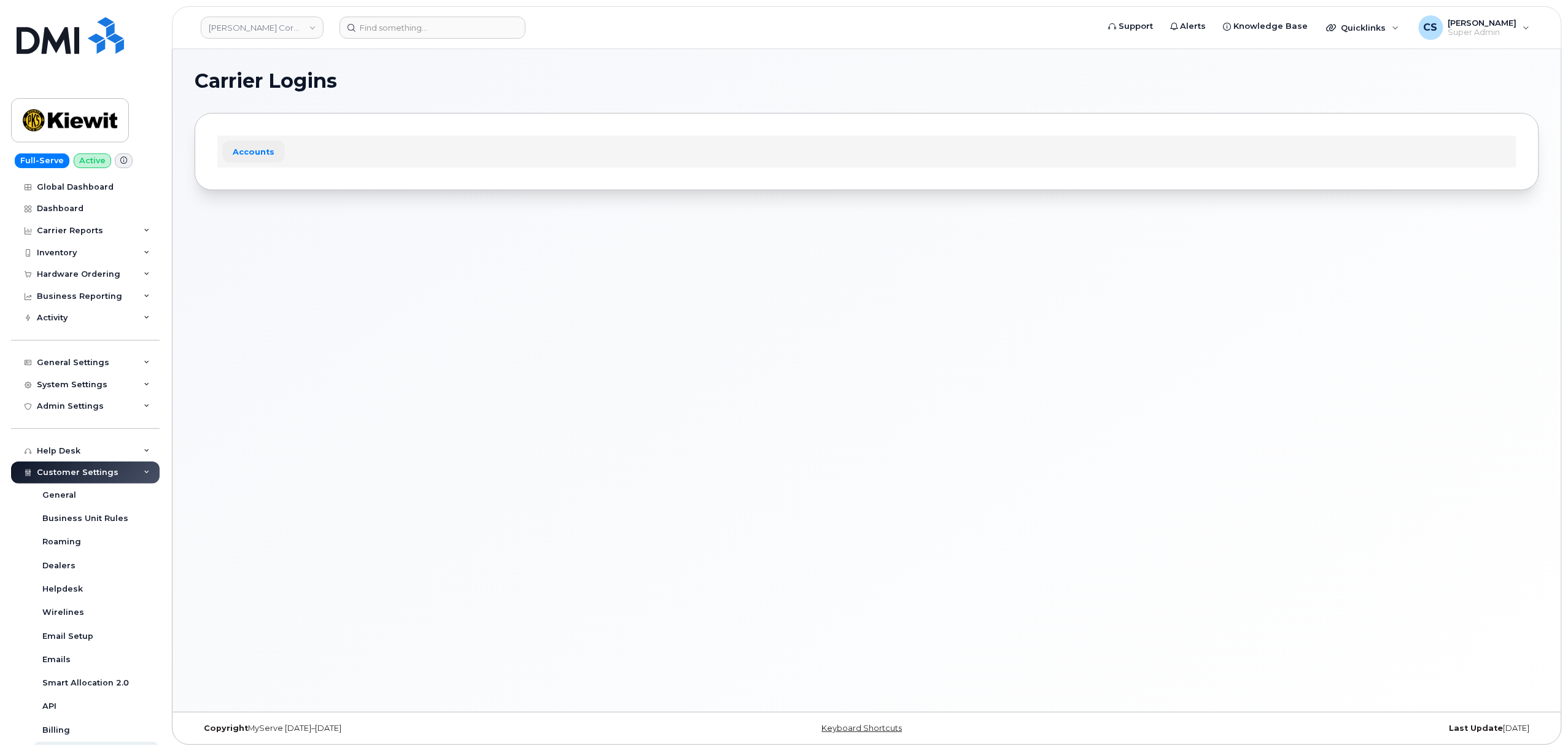
click at [242, 146] on link "Accounts" at bounding box center [254, 151] width 63 height 22
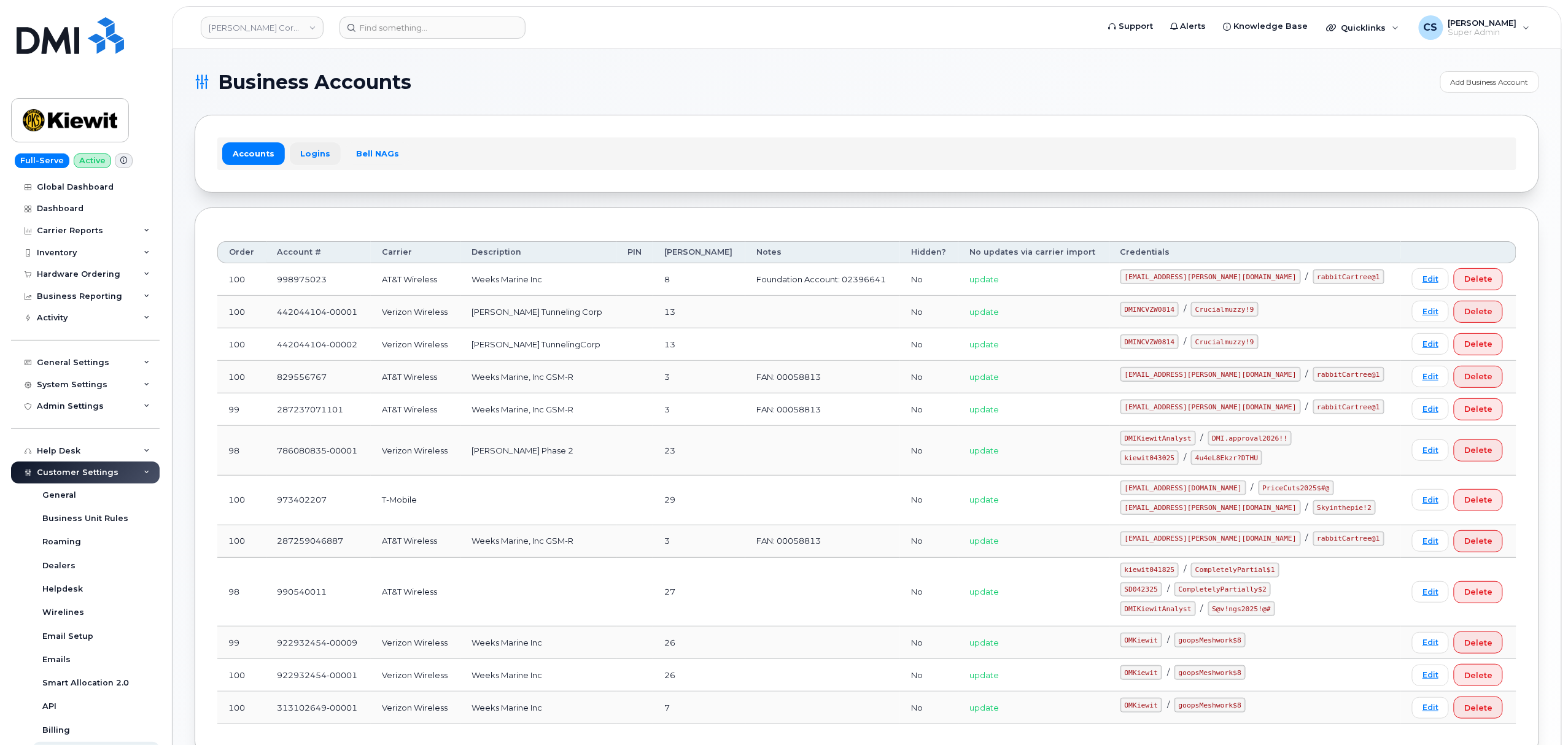
click at [311, 155] on link "Logins" at bounding box center [316, 153] width 51 height 22
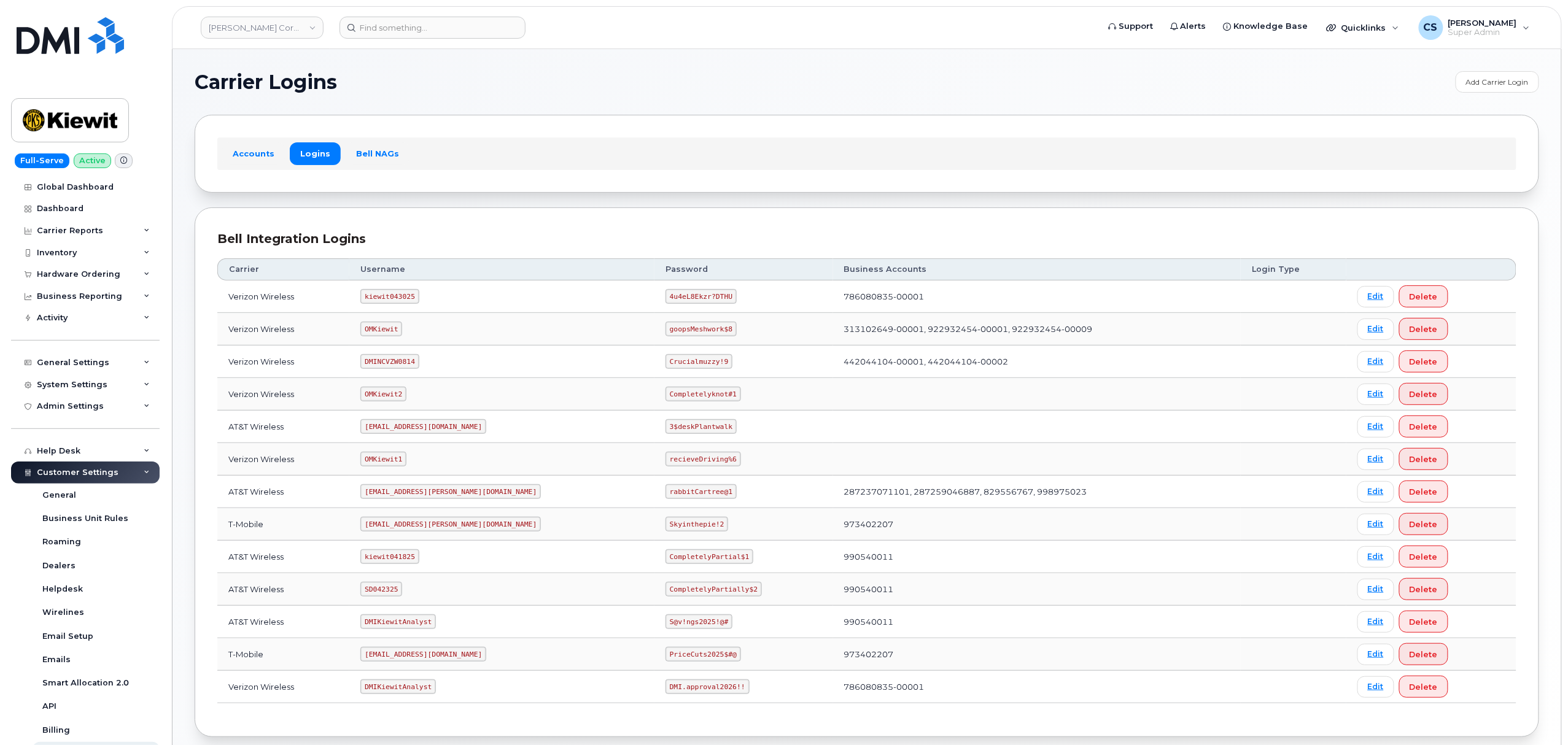
click at [398, 301] on code "kiewit043025" at bounding box center [389, 296] width 58 height 14
copy code "kiewit043025"
drag, startPoint x: 671, startPoint y: 299, endPoint x: 598, endPoint y: 293, distance: 73.2
click at [655, 293] on td "4u4eL8Ekzr?DTHU" at bounding box center [744, 297] width 179 height 32
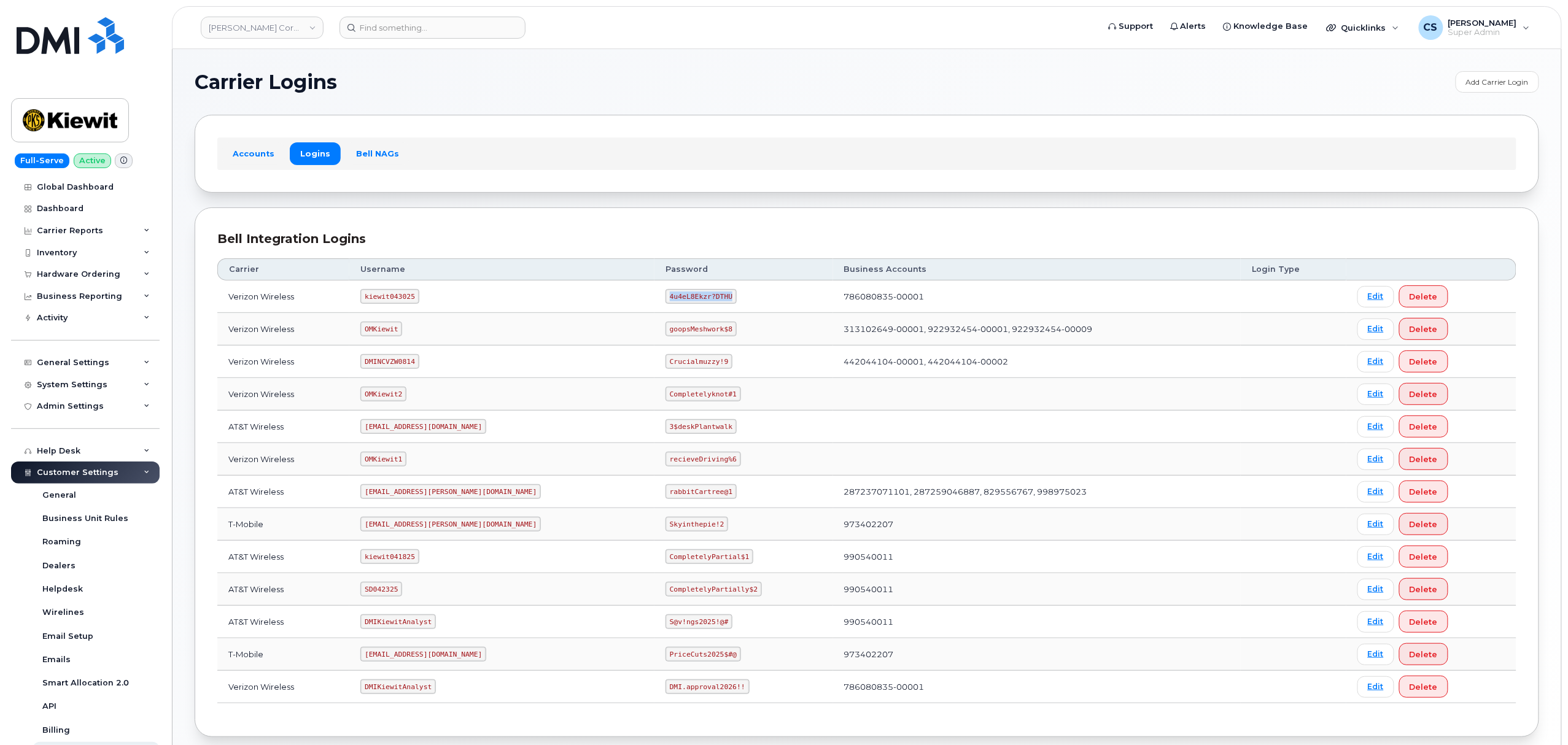
copy code "4u4eL8Ekzr?DTHU"
click at [400, 297] on code "kiewit043025" at bounding box center [389, 296] width 58 height 14
copy code "kiewit043025"
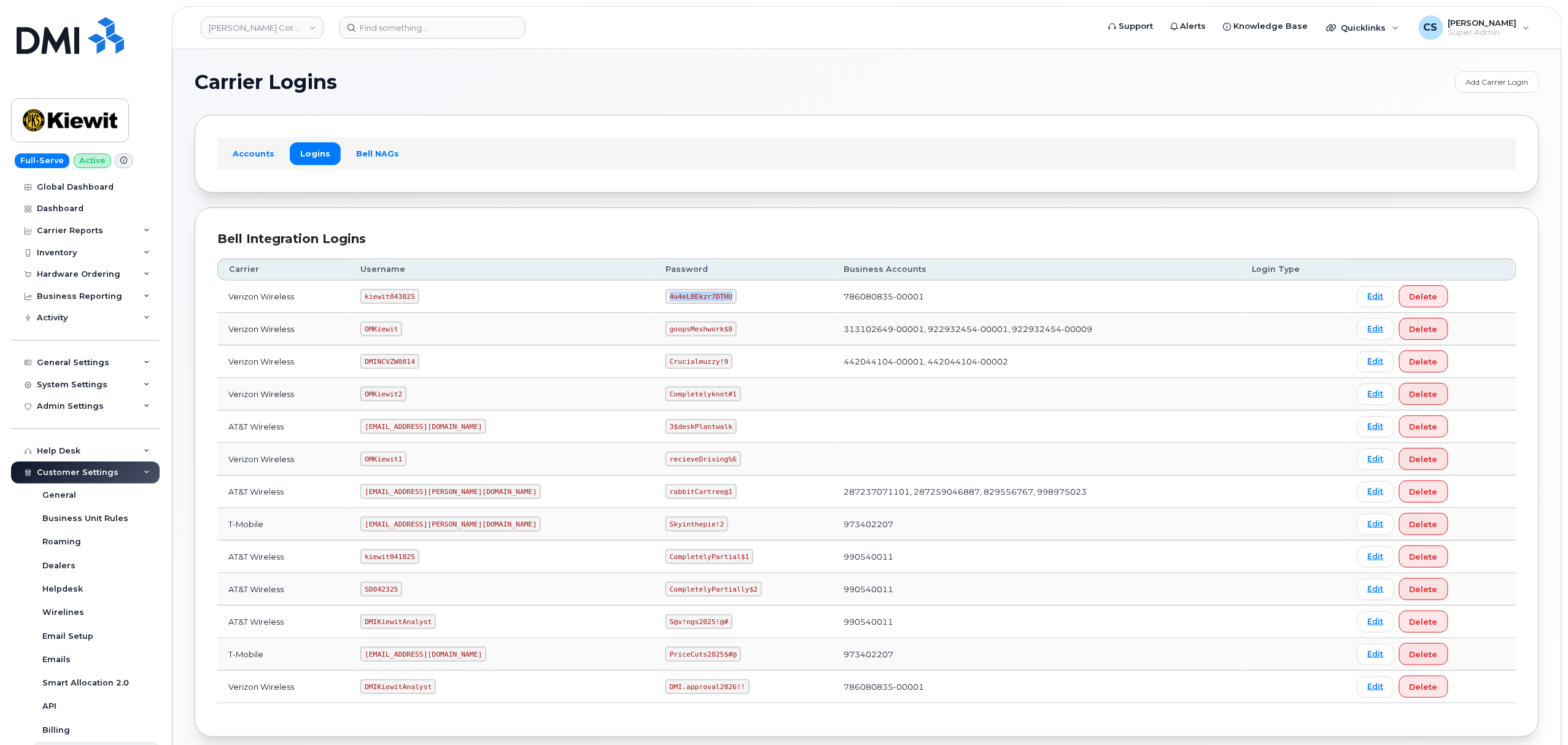
drag, startPoint x: 672, startPoint y: 299, endPoint x: 597, endPoint y: 296, distance: 75.1
click at [655, 296] on td "4u4eL8Ekzr?DTHU" at bounding box center [744, 297] width 179 height 32
copy code "4u4eL8Ekzr?DTHU"
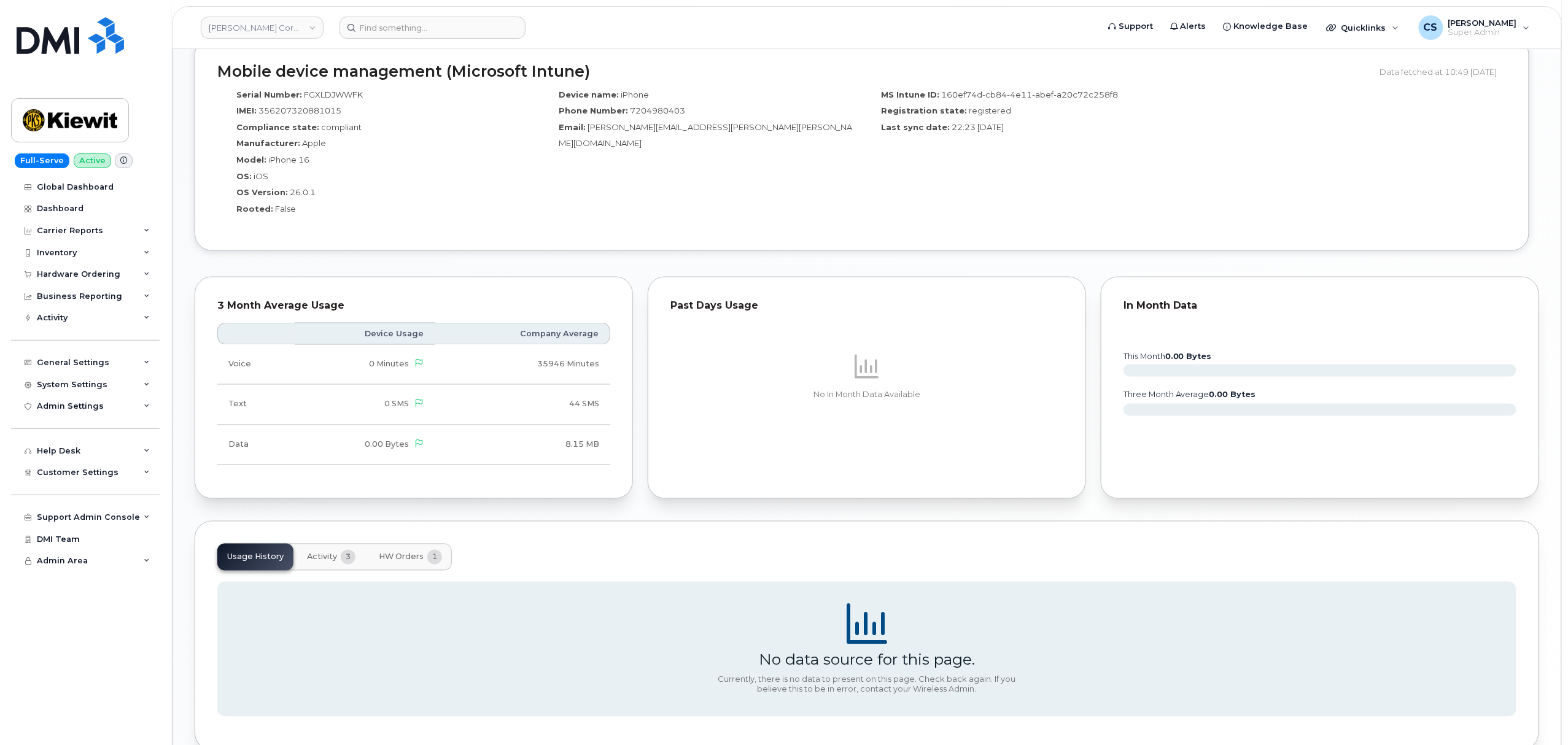
scroll to position [845, 0]
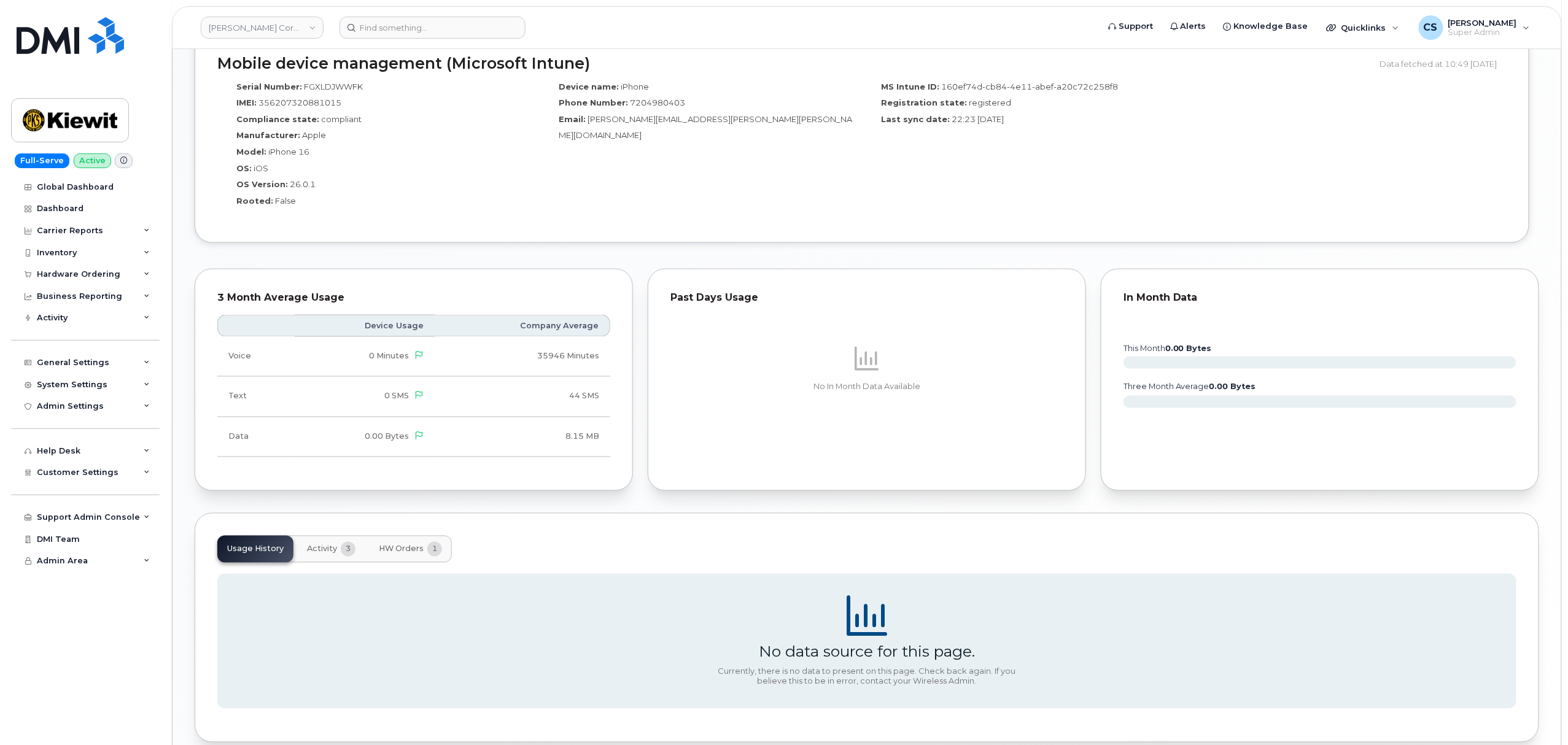
click at [325, 551] on span "Activity" at bounding box center [322, 550] width 30 height 10
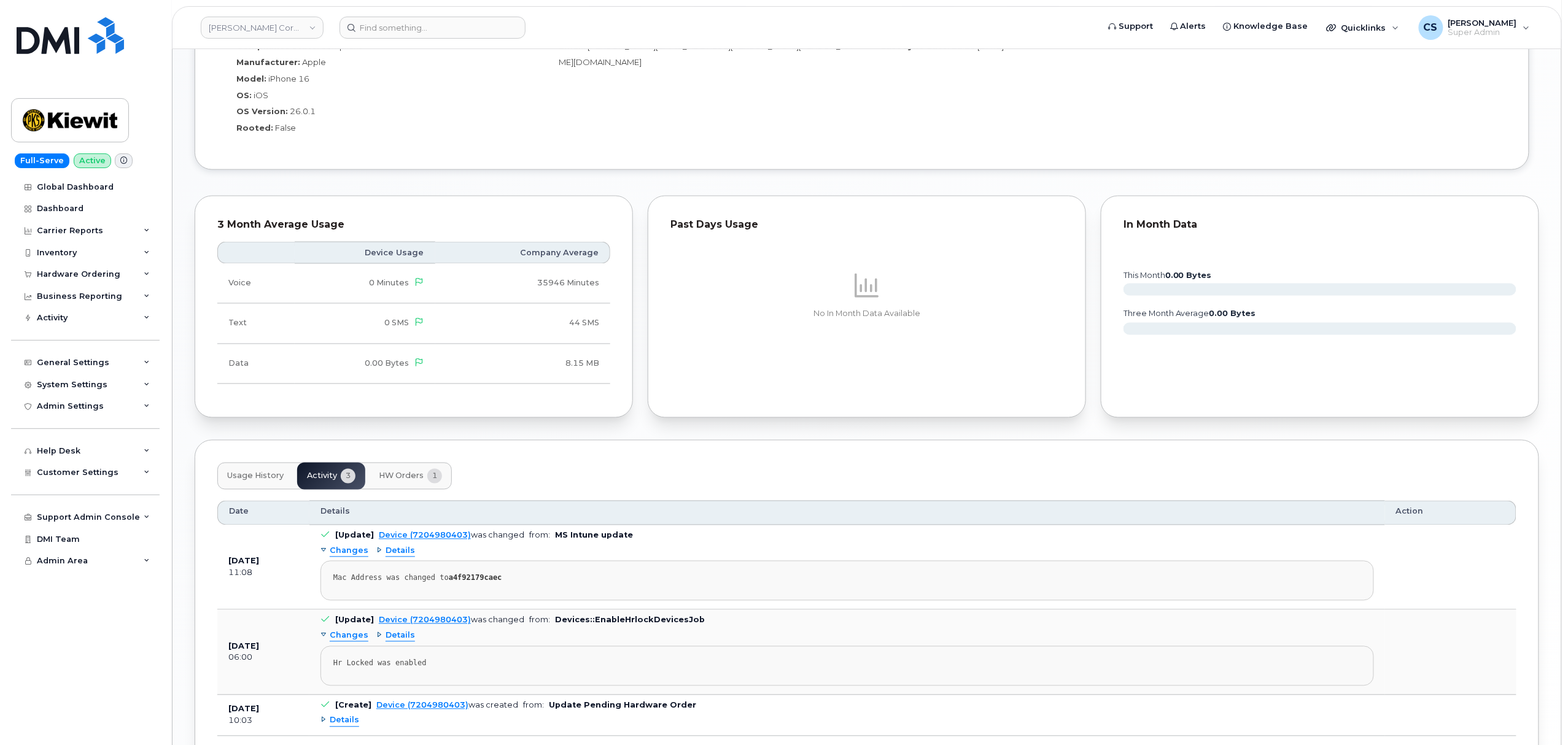
scroll to position [1022, 0]
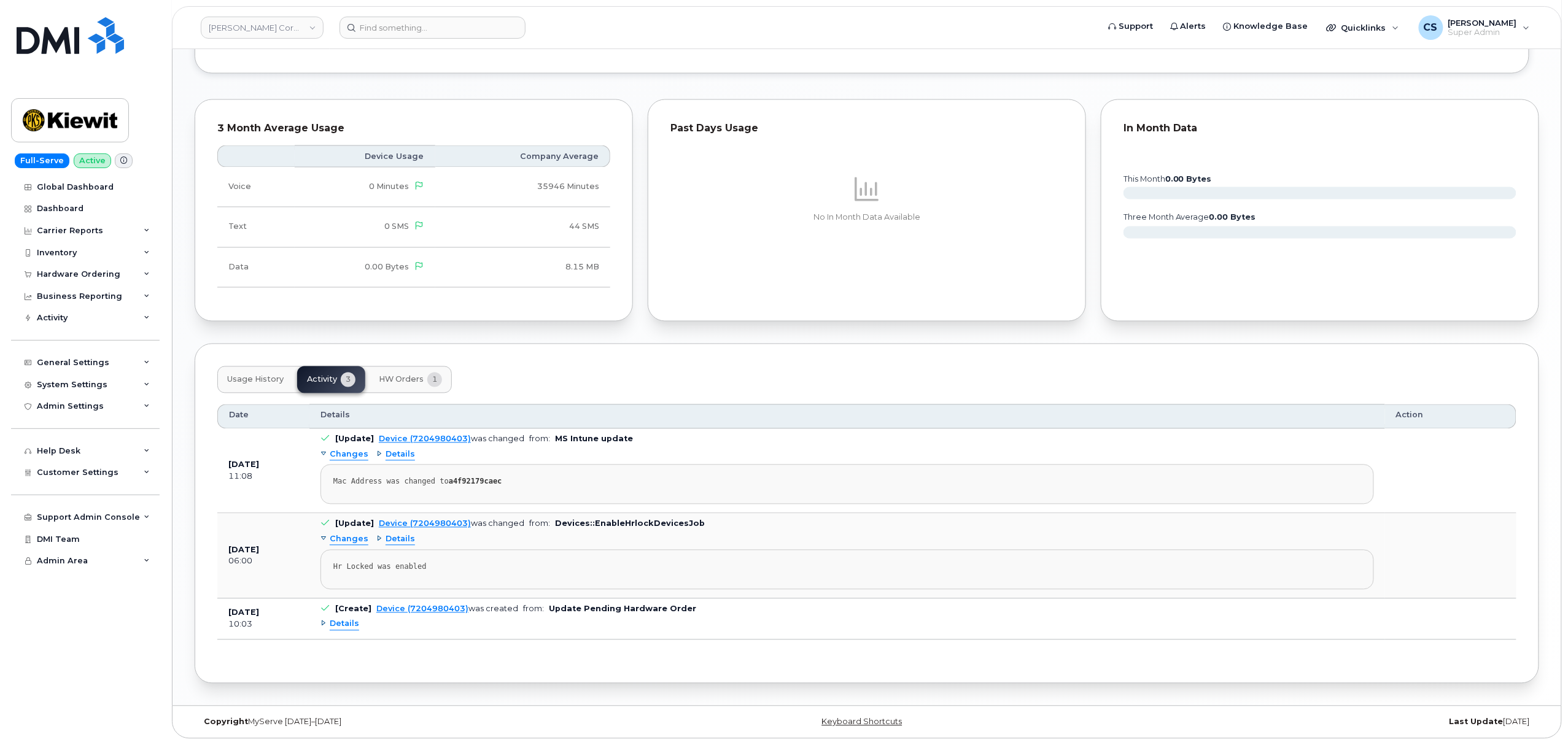
click at [339, 622] on span "Details" at bounding box center [344, 625] width 30 height 12
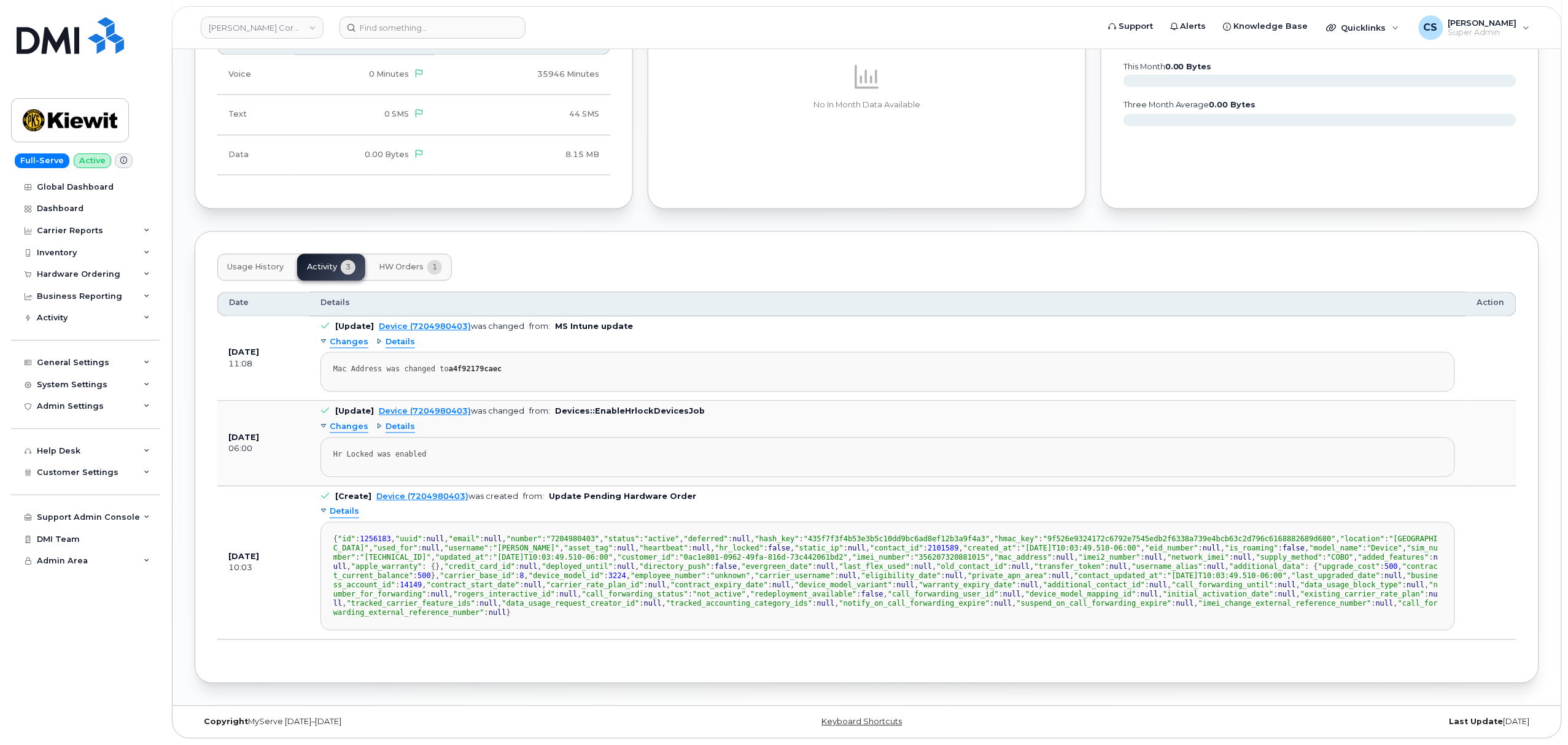
scroll to position [0, 0]
click at [399, 263] on span "HW Orders" at bounding box center [401, 268] width 45 height 10
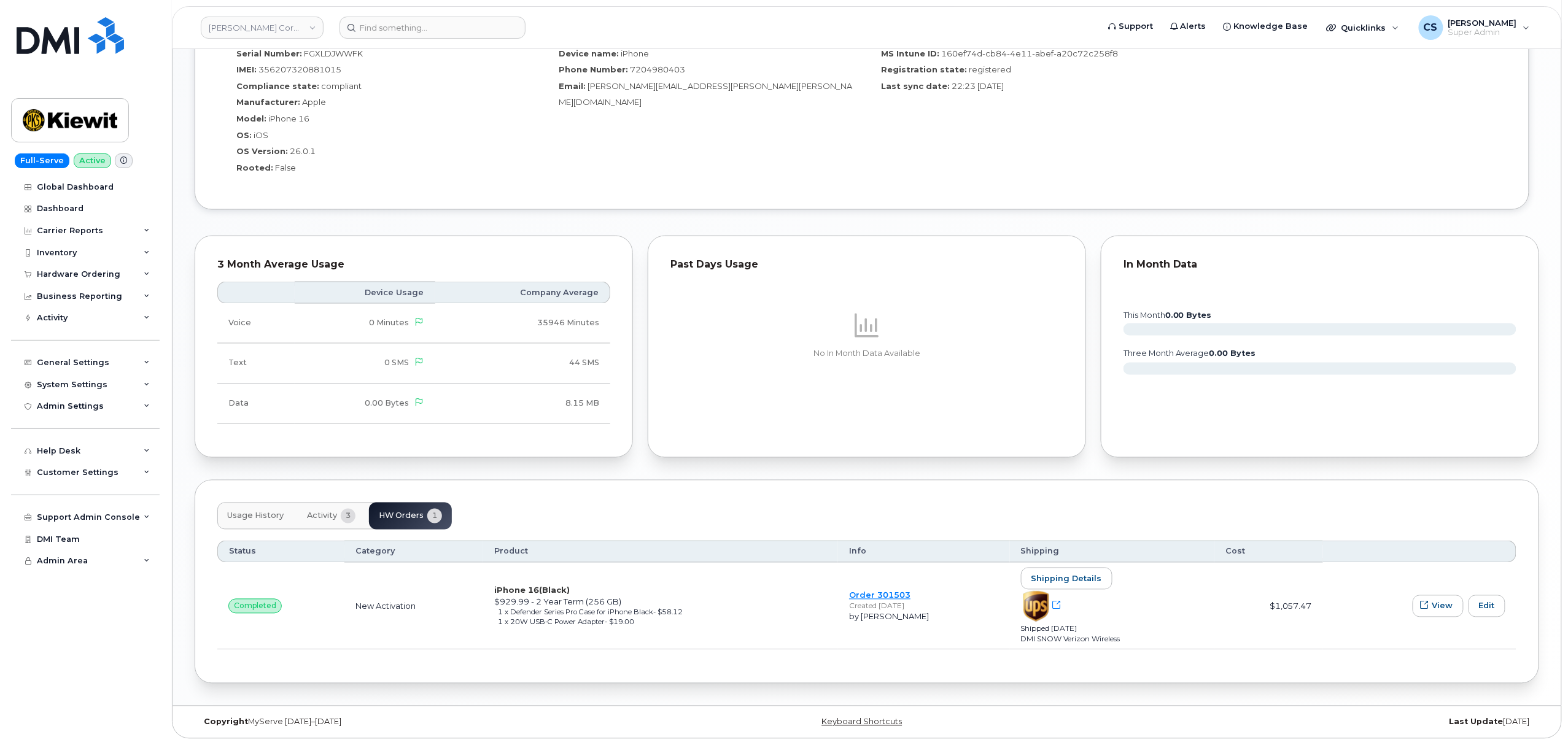
scroll to position [885, 0]
click at [863, 593] on link "Order 301503" at bounding box center [880, 595] width 62 height 10
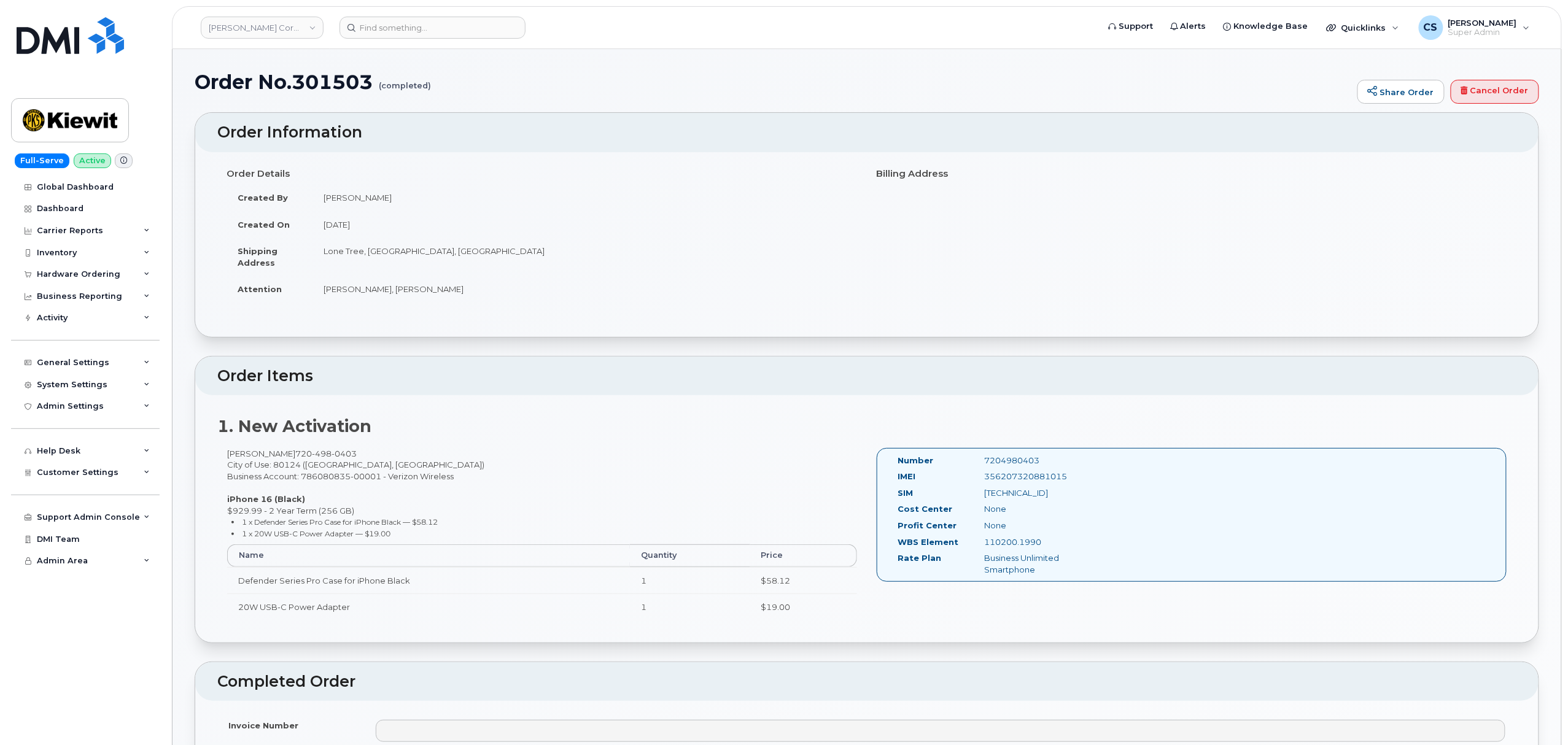
click at [236, 455] on div "[PERSON_NAME] [PHONE_NUMBER] City of Use: 80124 ([GEOGRAPHIC_DATA], [GEOGRAPHIC…" at bounding box center [542, 540] width 650 height 184
copy div "[PERSON_NAME]"
click at [261, 449] on div "Neil Napolitano 720 498 0403 City of Use: 80124 (Lone Tree, CO) Business Accoun…" at bounding box center [542, 540] width 650 height 184
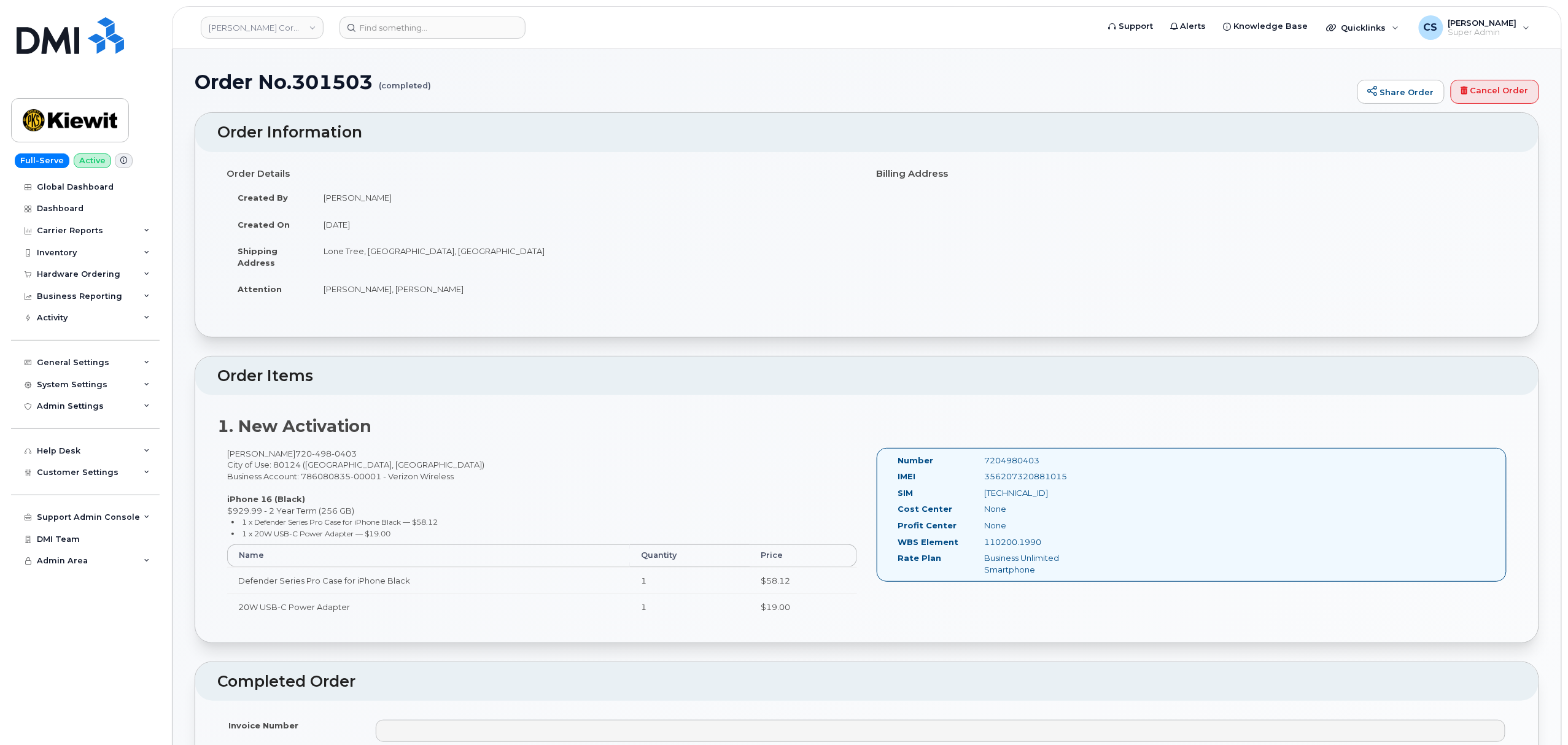
copy div "Napolitano"
click at [443, 39] on header "Kiewit Corporation Support Alerts Knowledge Base Quicklinks Suspend / Cancel De…" at bounding box center [867, 27] width 1390 height 43
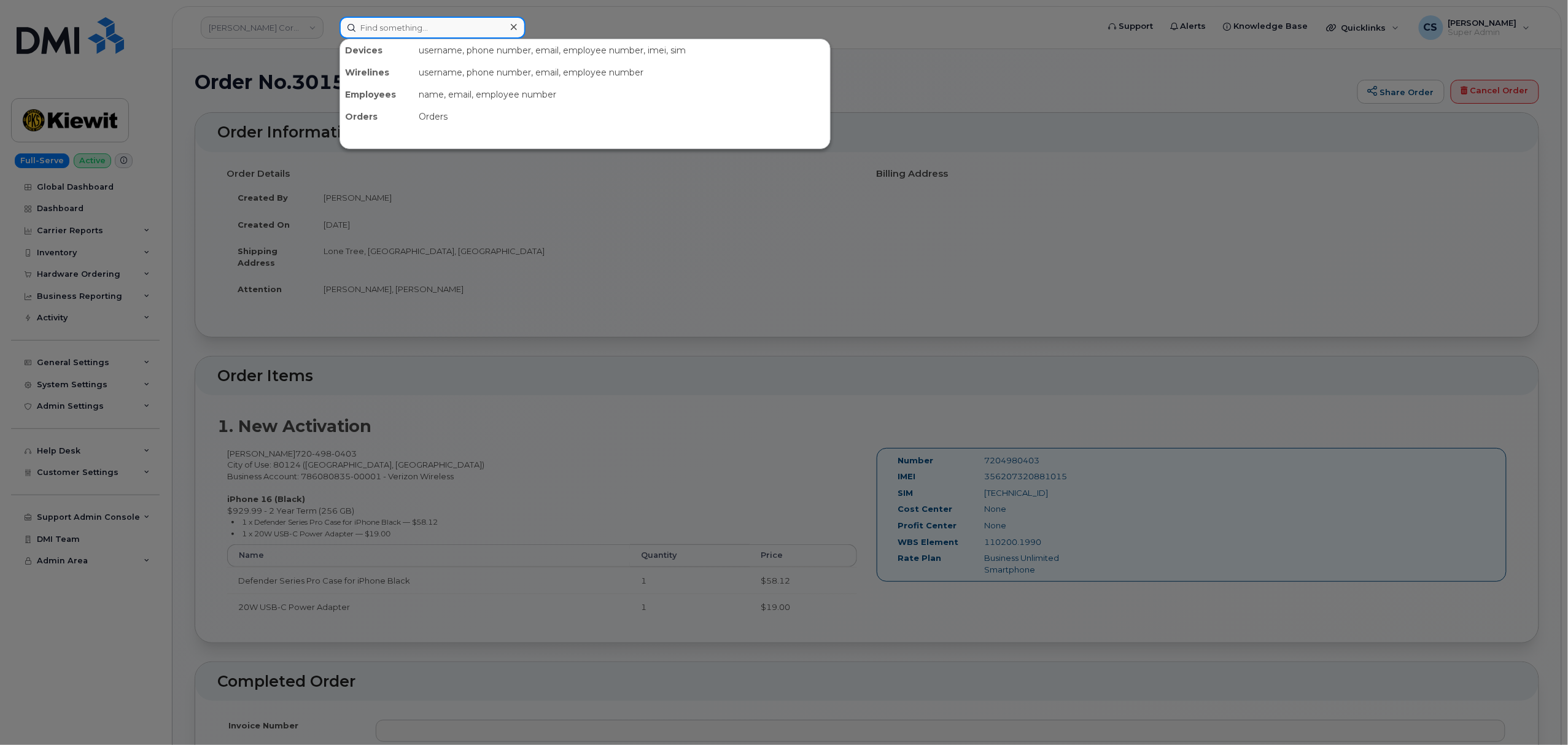
click at [443, 30] on input at bounding box center [432, 28] width 186 height 22
paste input "302683"
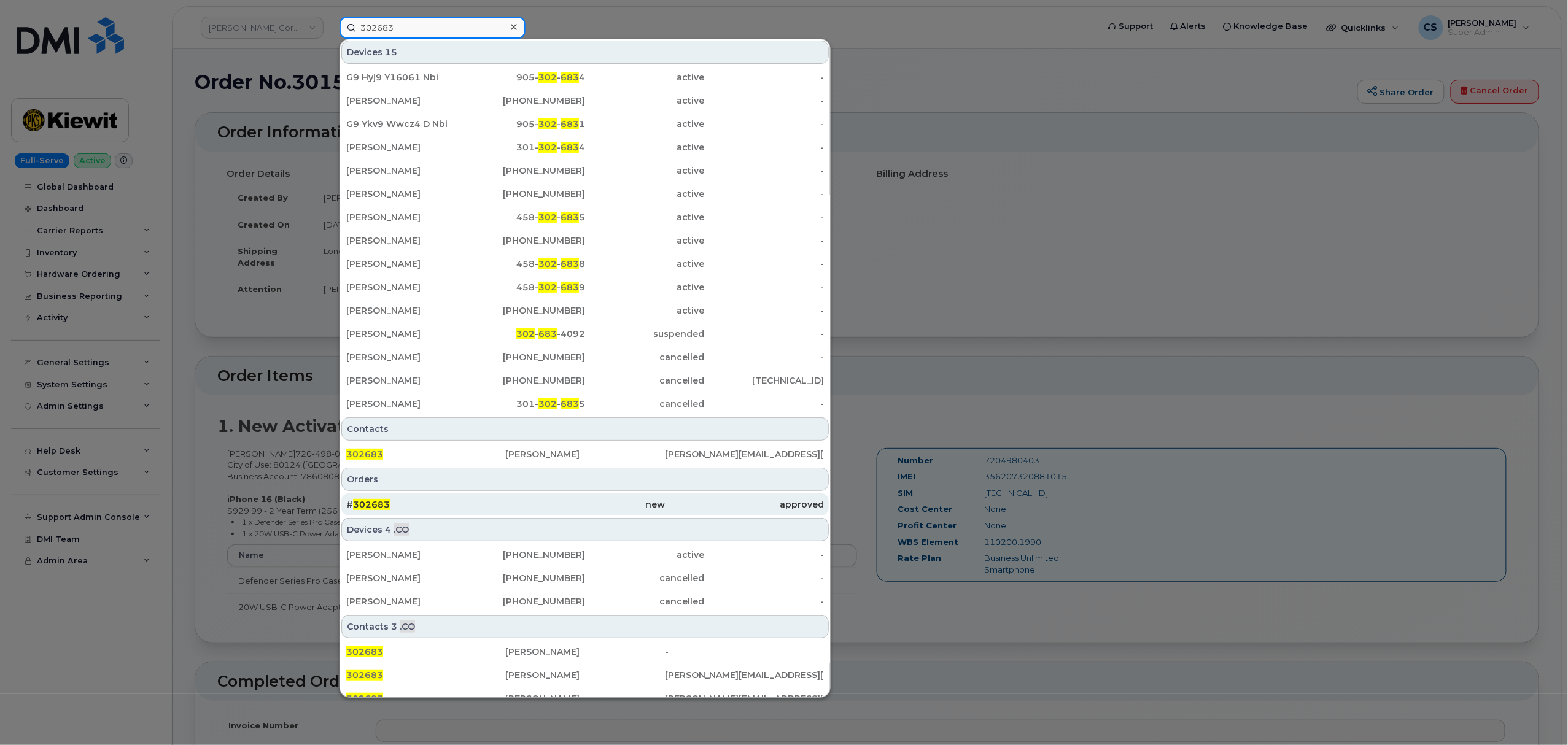
type input "302683"
click at [374, 507] on span "302683" at bounding box center [371, 504] width 37 height 11
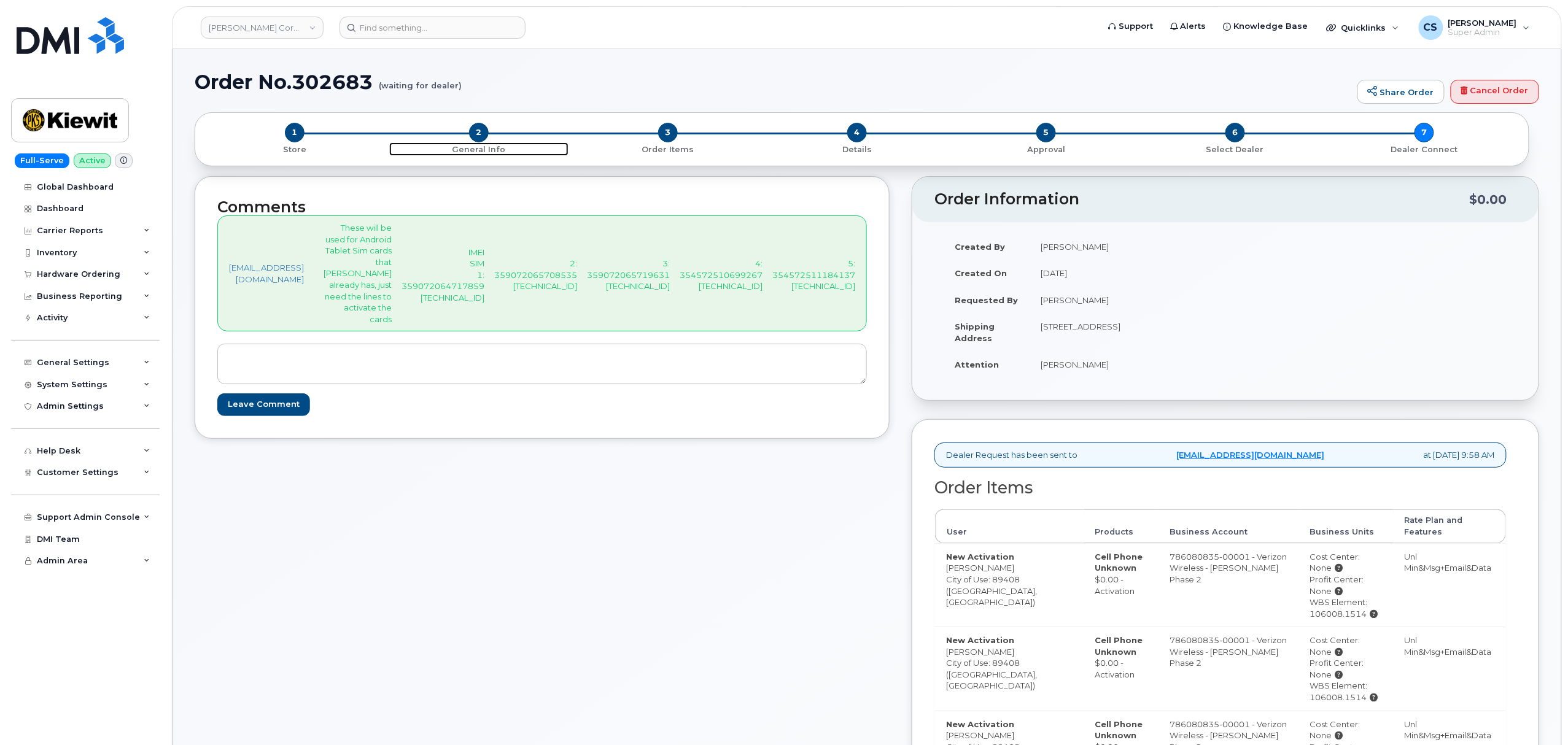
click at [476, 138] on span "2" at bounding box center [478, 132] width 19 height 19
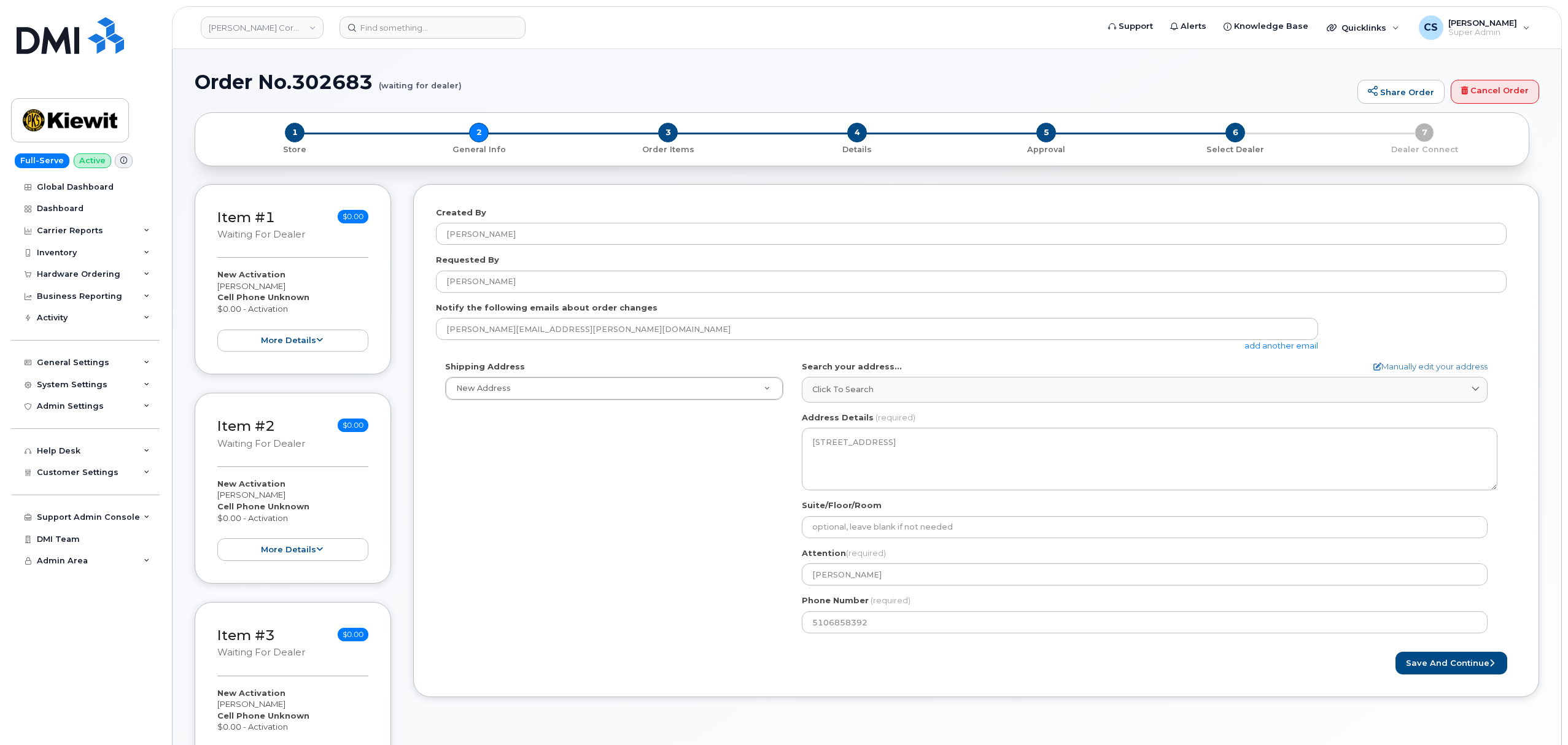
select select
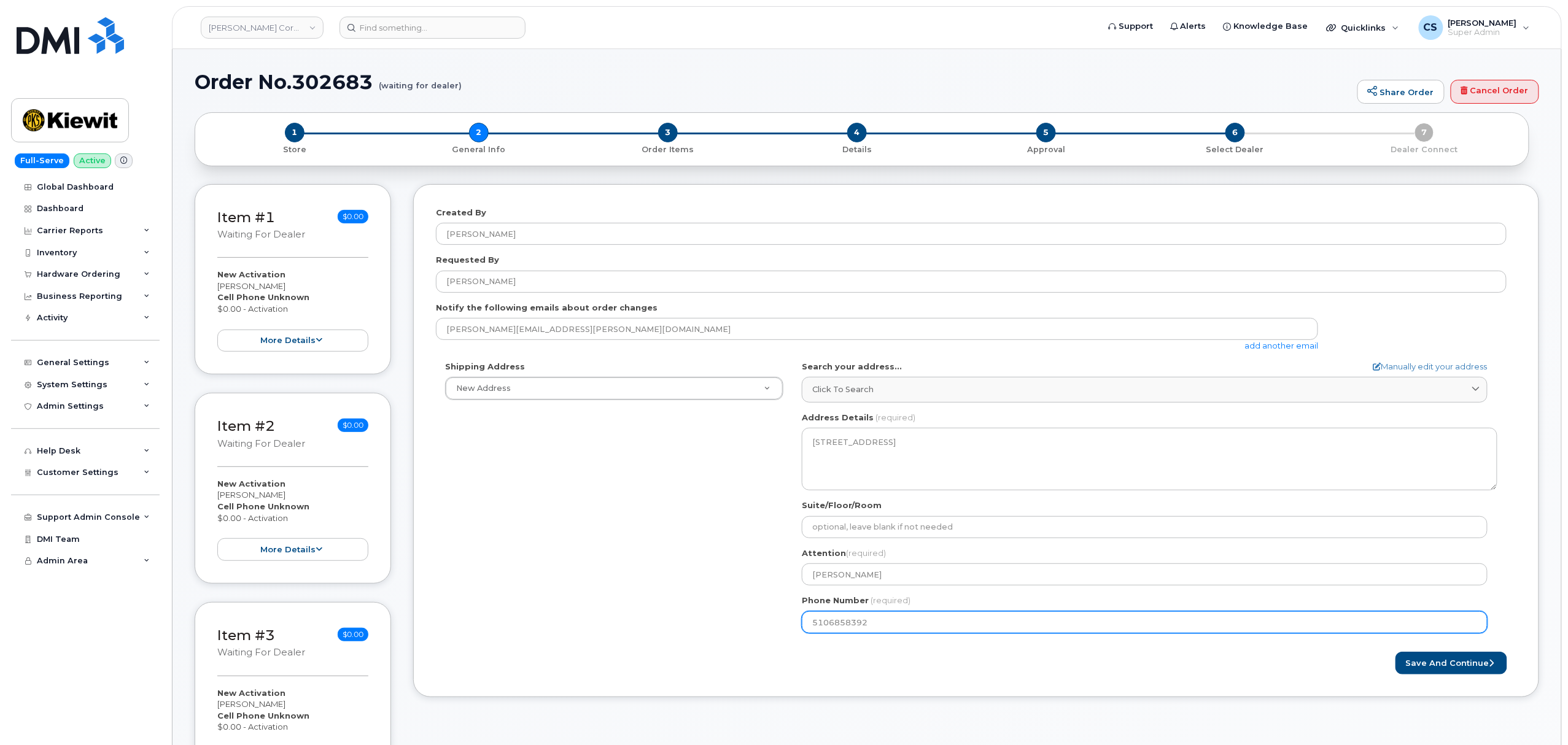
click at [852, 629] on input "5106858392" at bounding box center [1145, 622] width 686 height 22
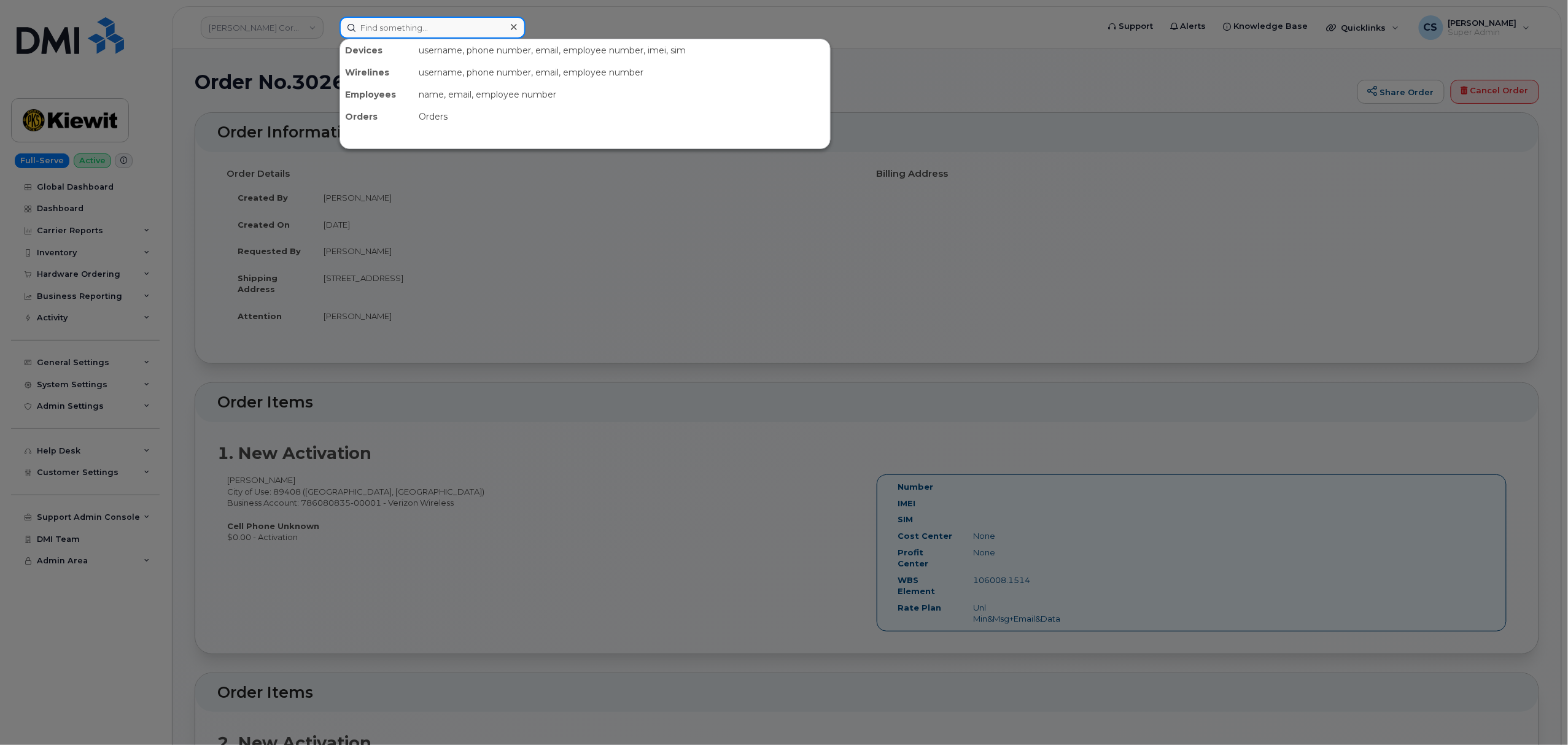
click at [409, 30] on input at bounding box center [432, 28] width 186 height 22
paste input "302477"
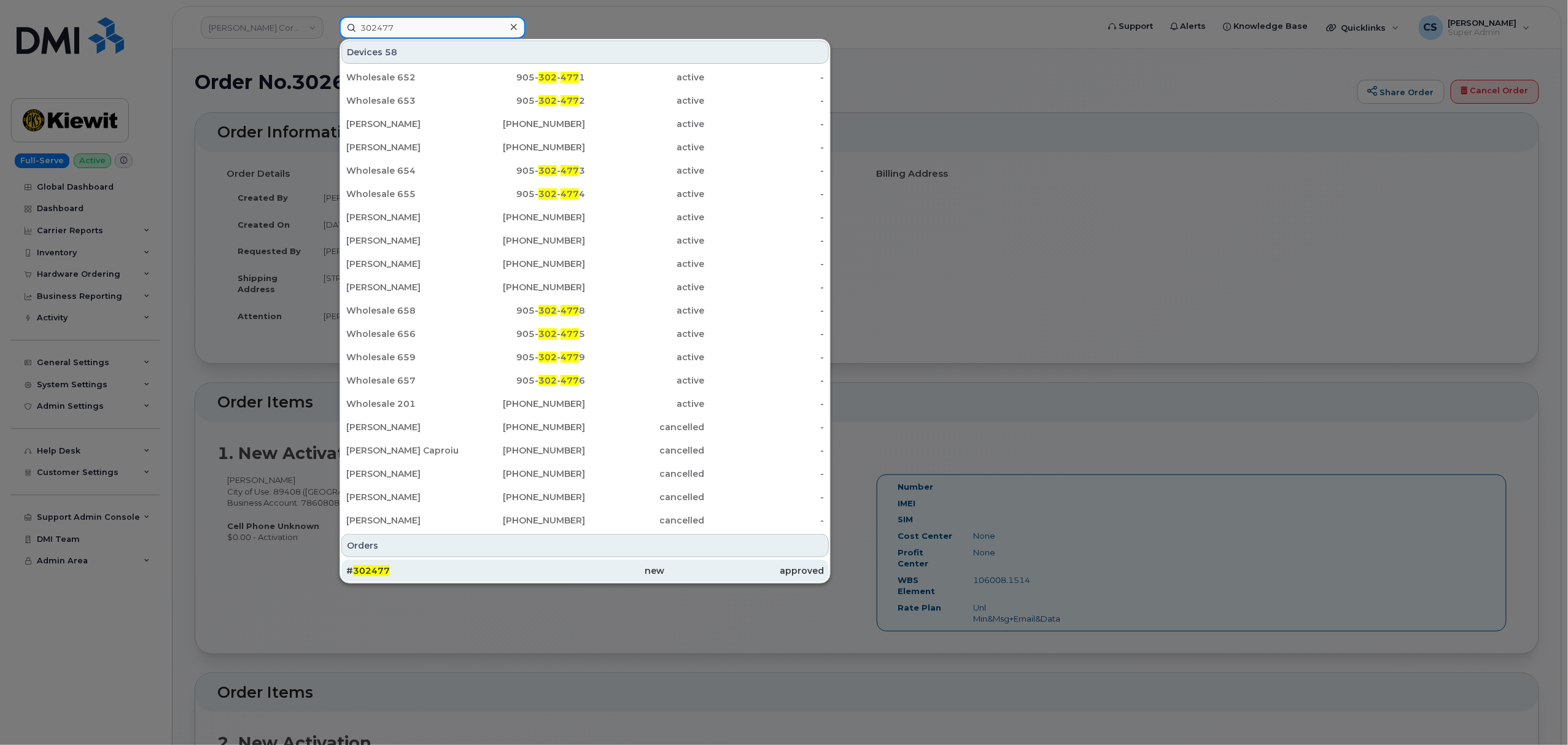
type input "302477"
click at [364, 567] on span "302477" at bounding box center [371, 570] width 37 height 11
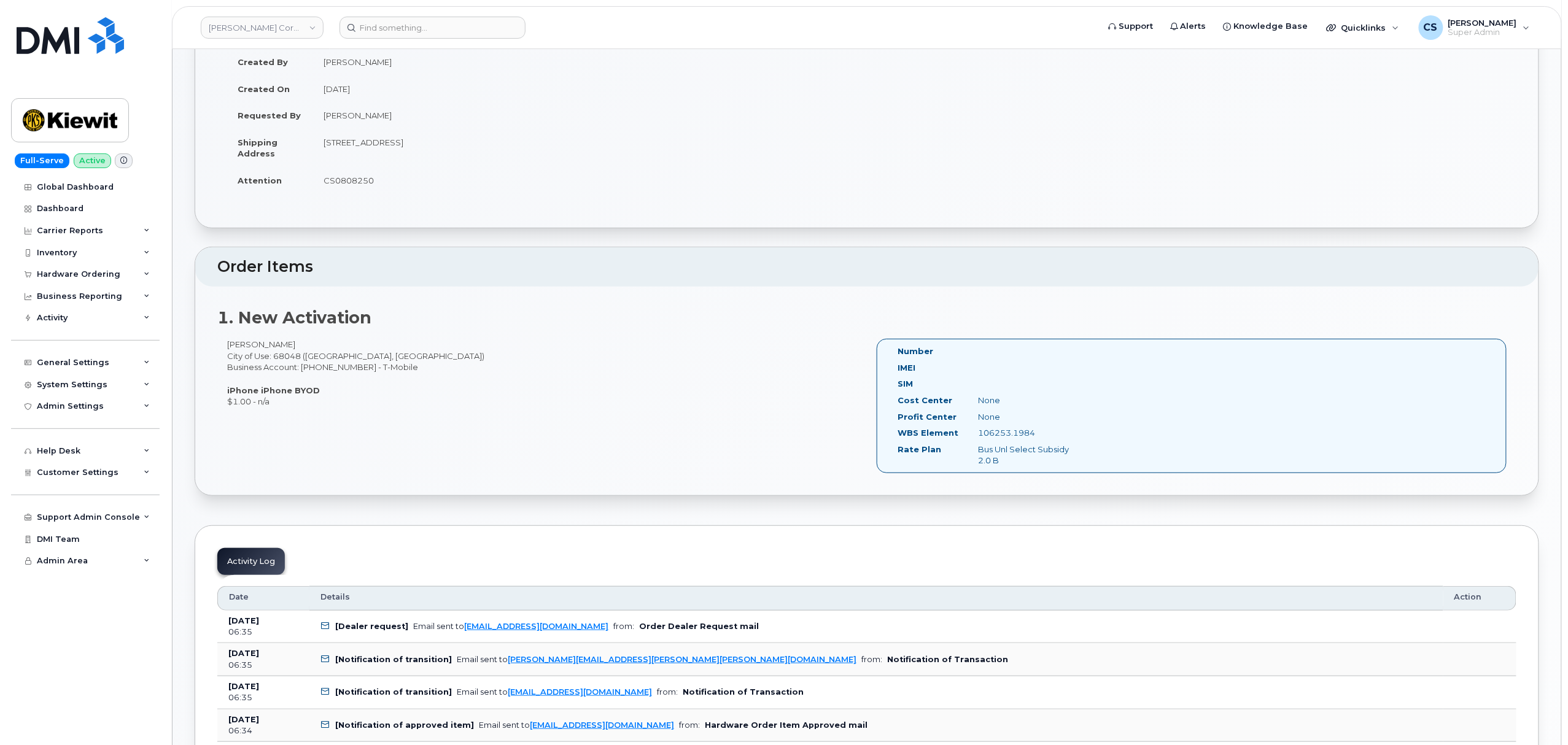
scroll to position [82, 0]
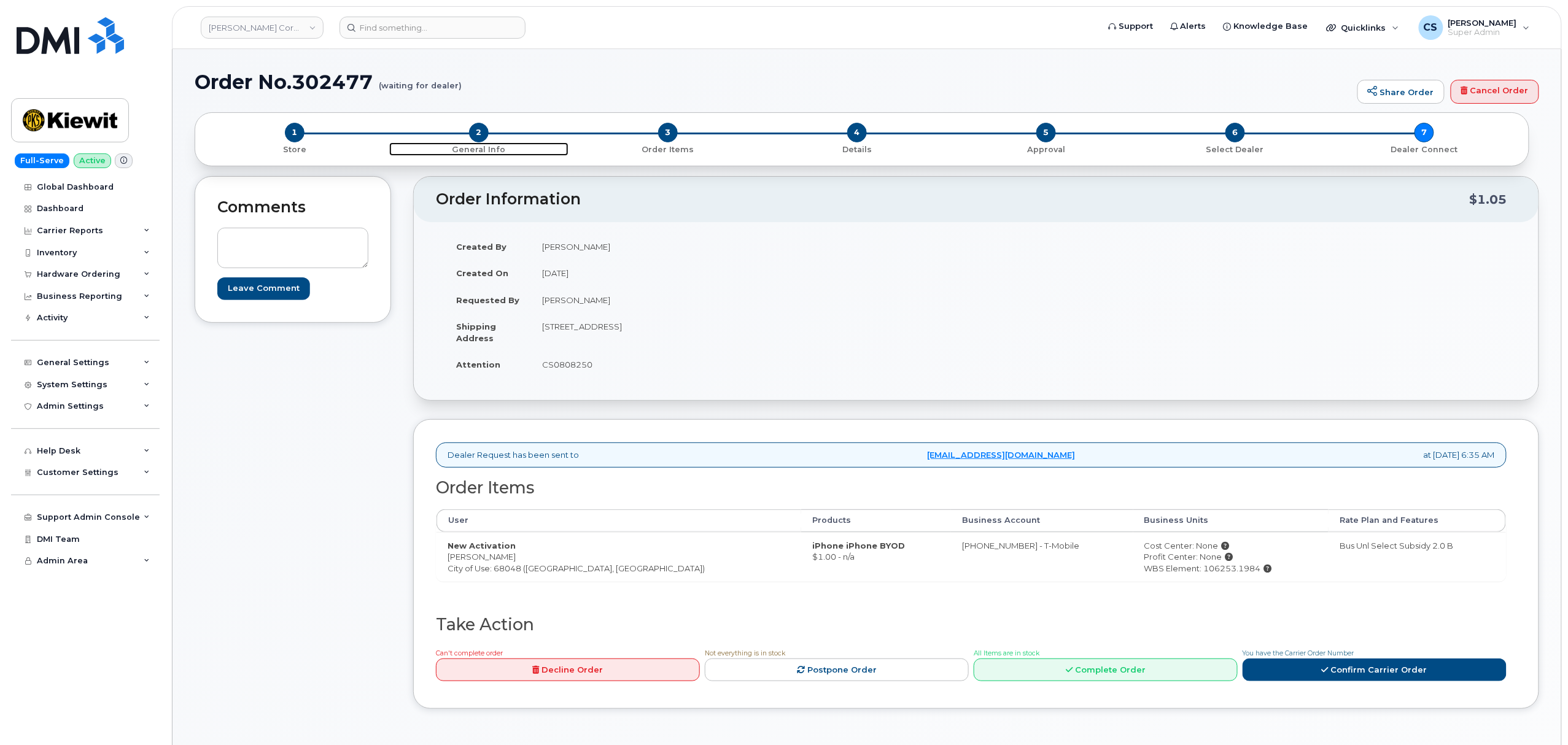
click at [487, 133] on span "2" at bounding box center [478, 132] width 19 height 19
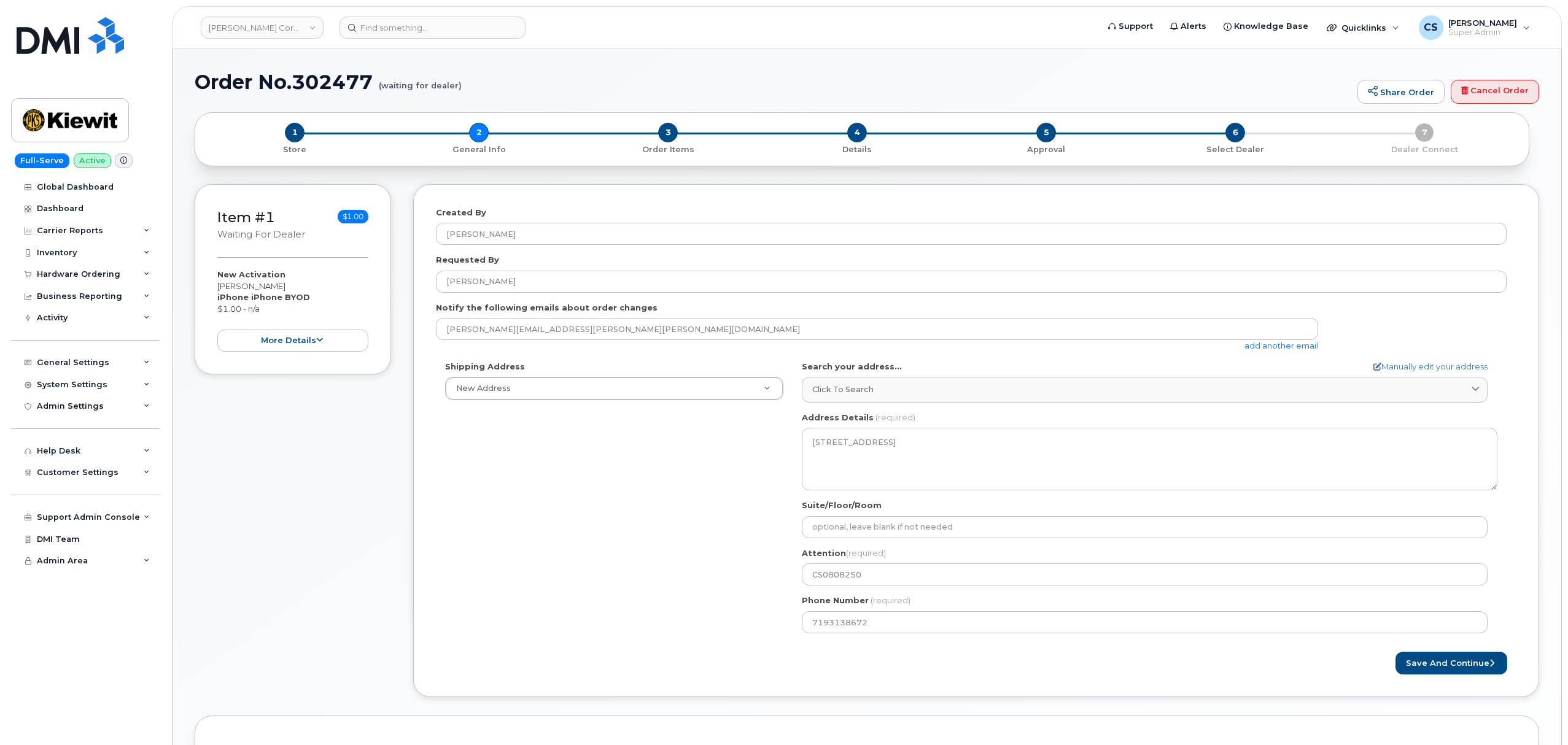
select select
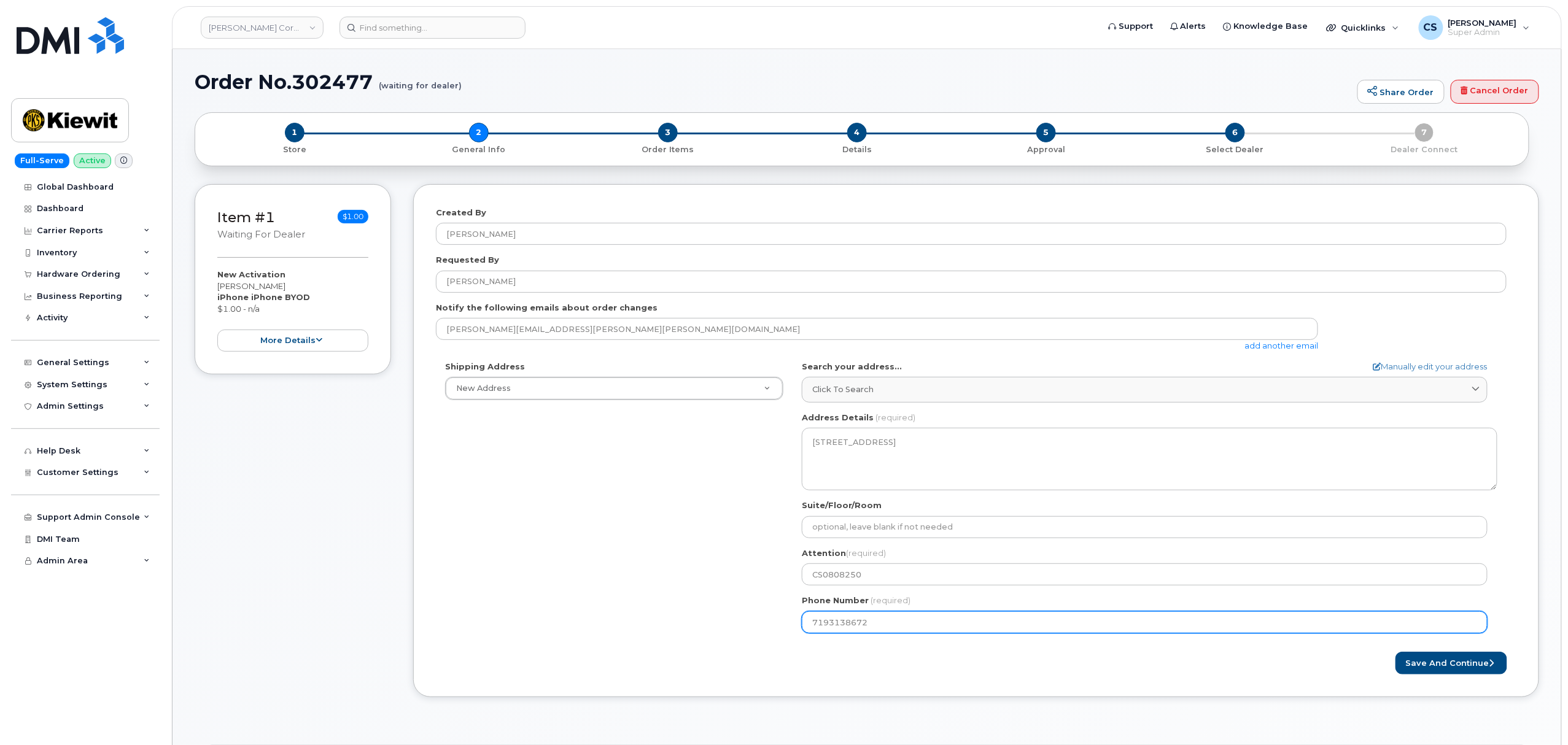
click at [826, 620] on input "7193138672" at bounding box center [1145, 622] width 686 height 22
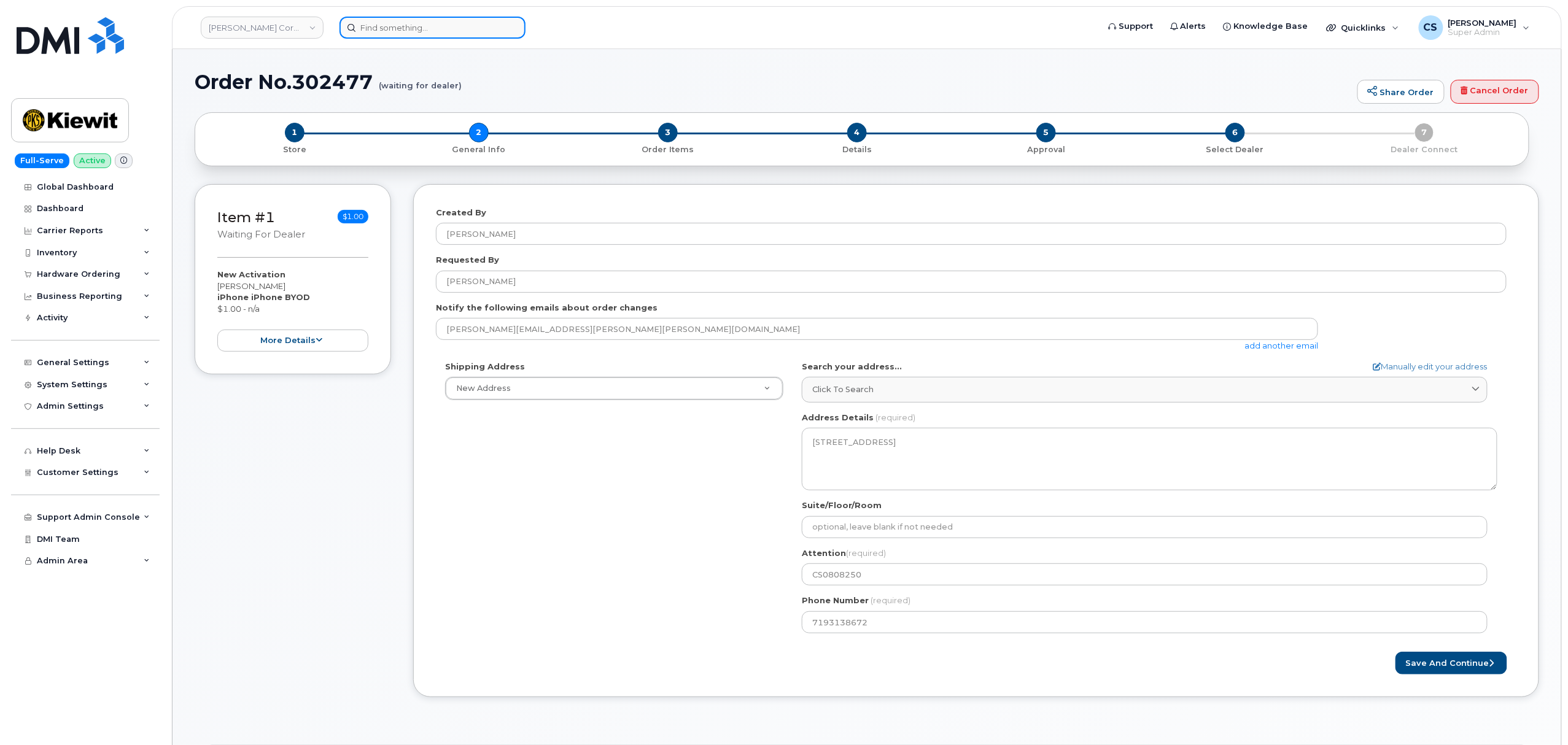
click at [447, 25] on input at bounding box center [432, 28] width 186 height 22
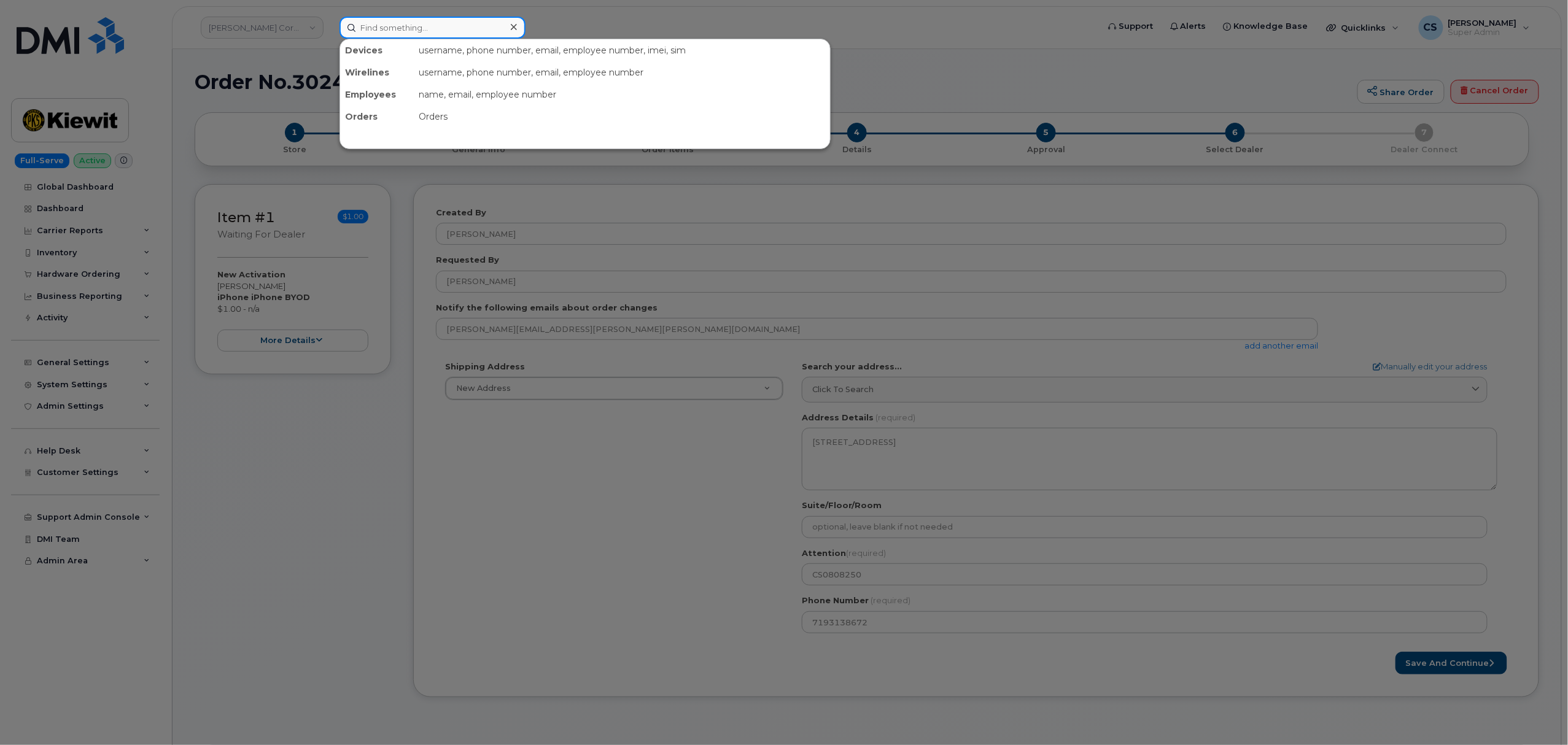
paste input "5045596698"
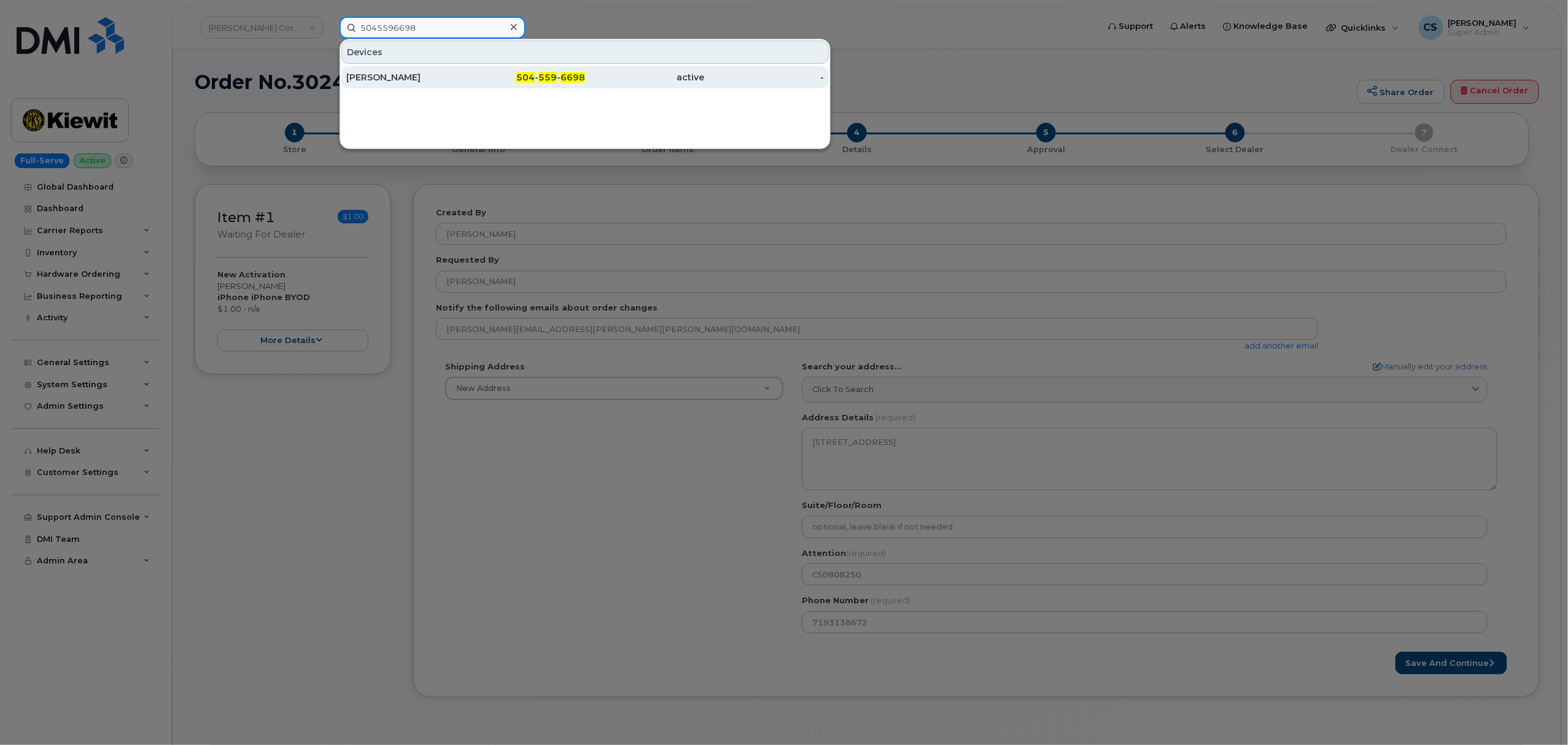
type input "5045596698"
click at [571, 76] on span "6698" at bounding box center [573, 77] width 25 height 11
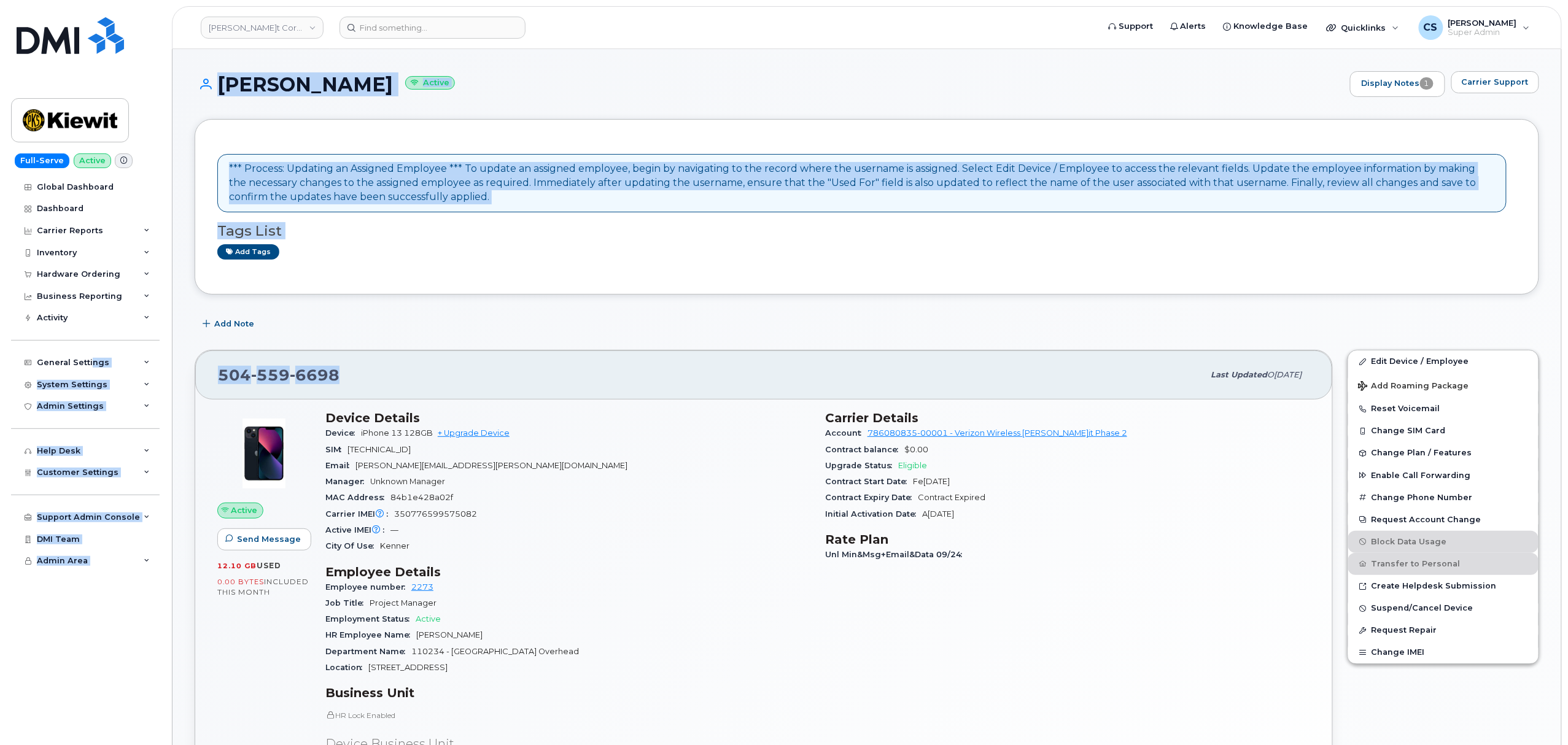
drag, startPoint x: 361, startPoint y: 384, endPoint x: 89, endPoint y: 344, distance: 274.9
copy div "ngs My Account Approval Mapping Financial Lead Mapping Locations Managers & Emp…"
click at [338, 367] on div "504 559 6698" at bounding box center [711, 375] width 986 height 25
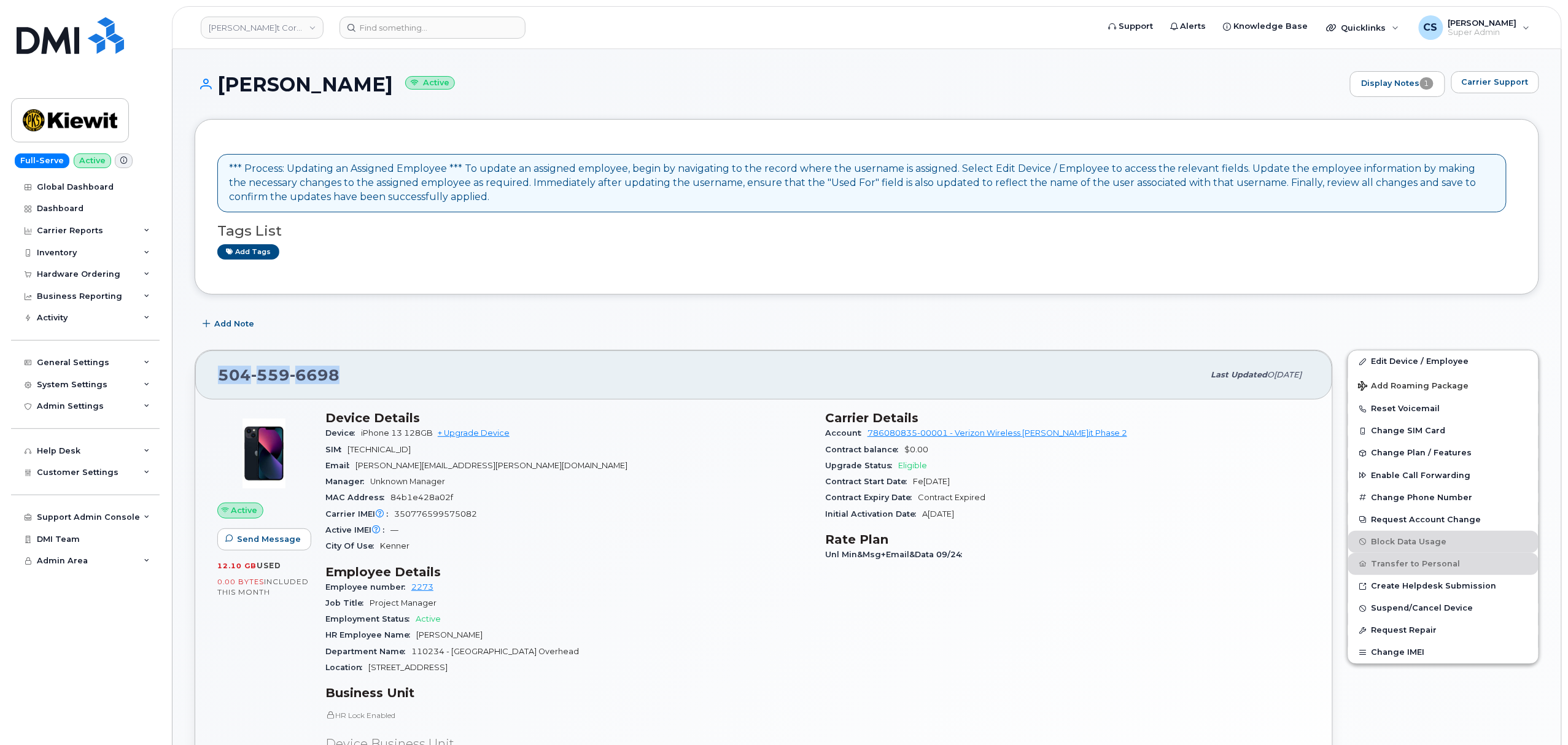
drag, startPoint x: 341, startPoint y: 375, endPoint x: 222, endPoint y: 379, distance: 119.1
click at [222, 379] on div "504 559 6698" at bounding box center [711, 375] width 986 height 25
copy span "504 559 6698"
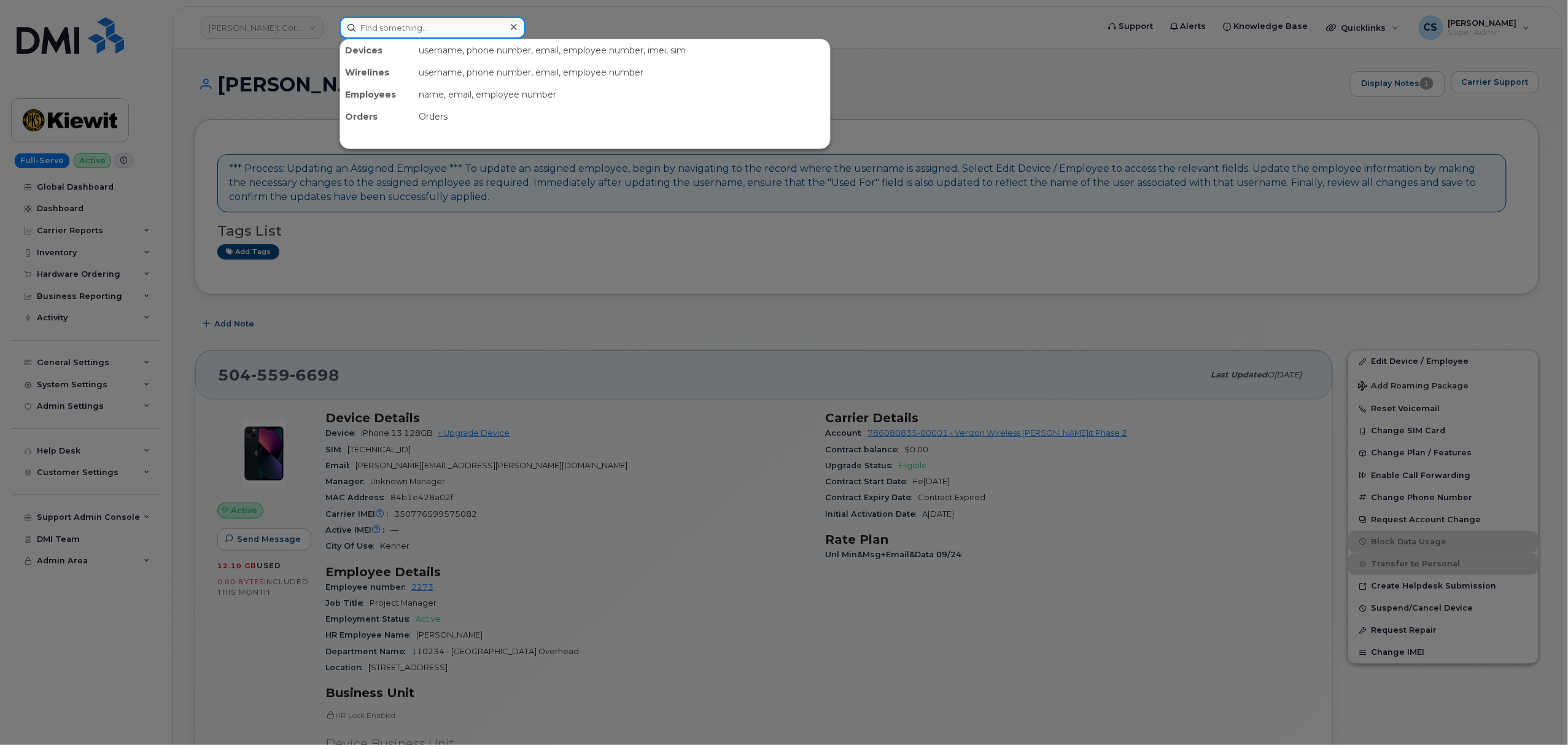
click at [465, 27] on input at bounding box center [432, 28] width 186 height 22
paste input "Joshua Taylor"
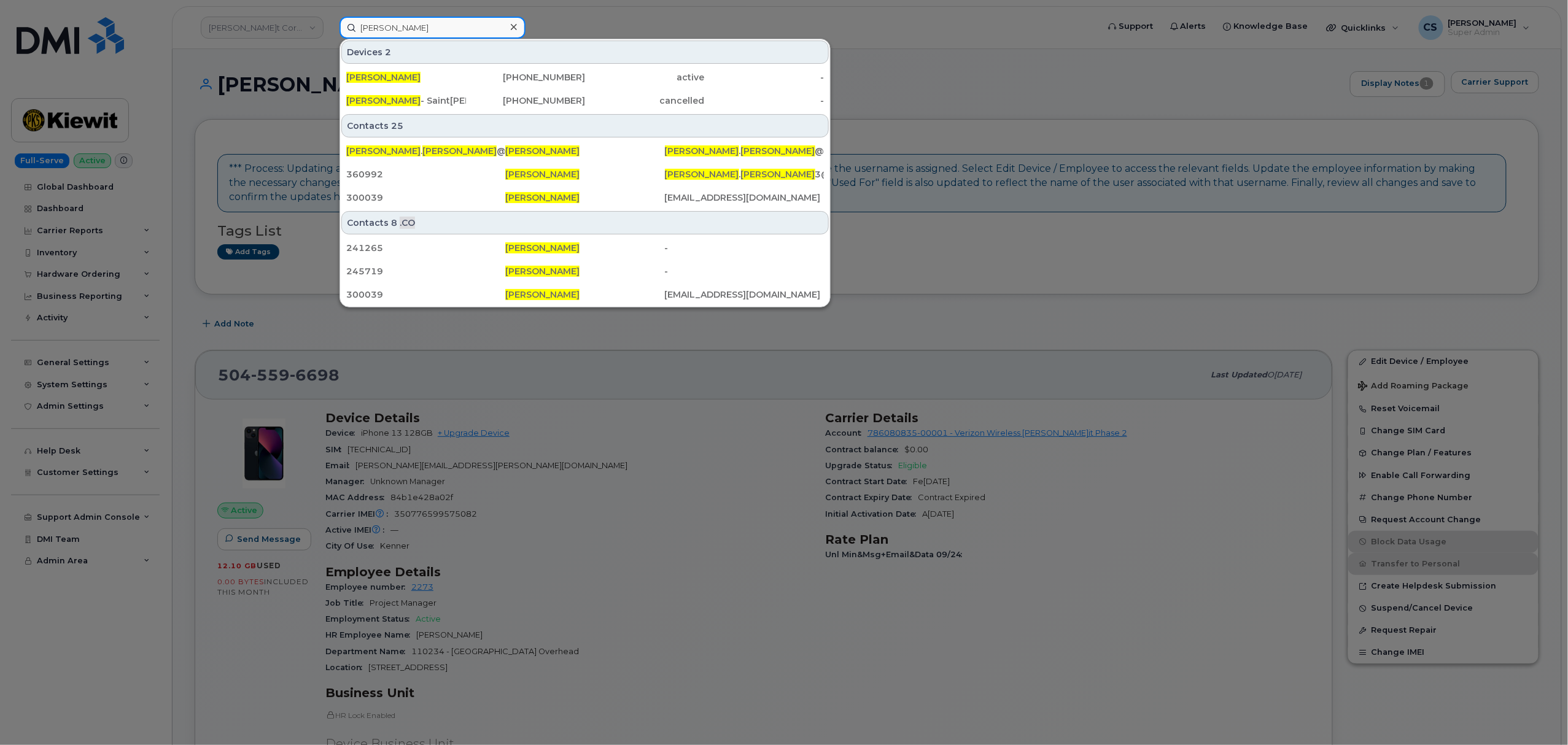
click at [469, 30] on input "Joshua Taylor" at bounding box center [432, 28] width 186 height 22
paste input "(602) 568-0955"
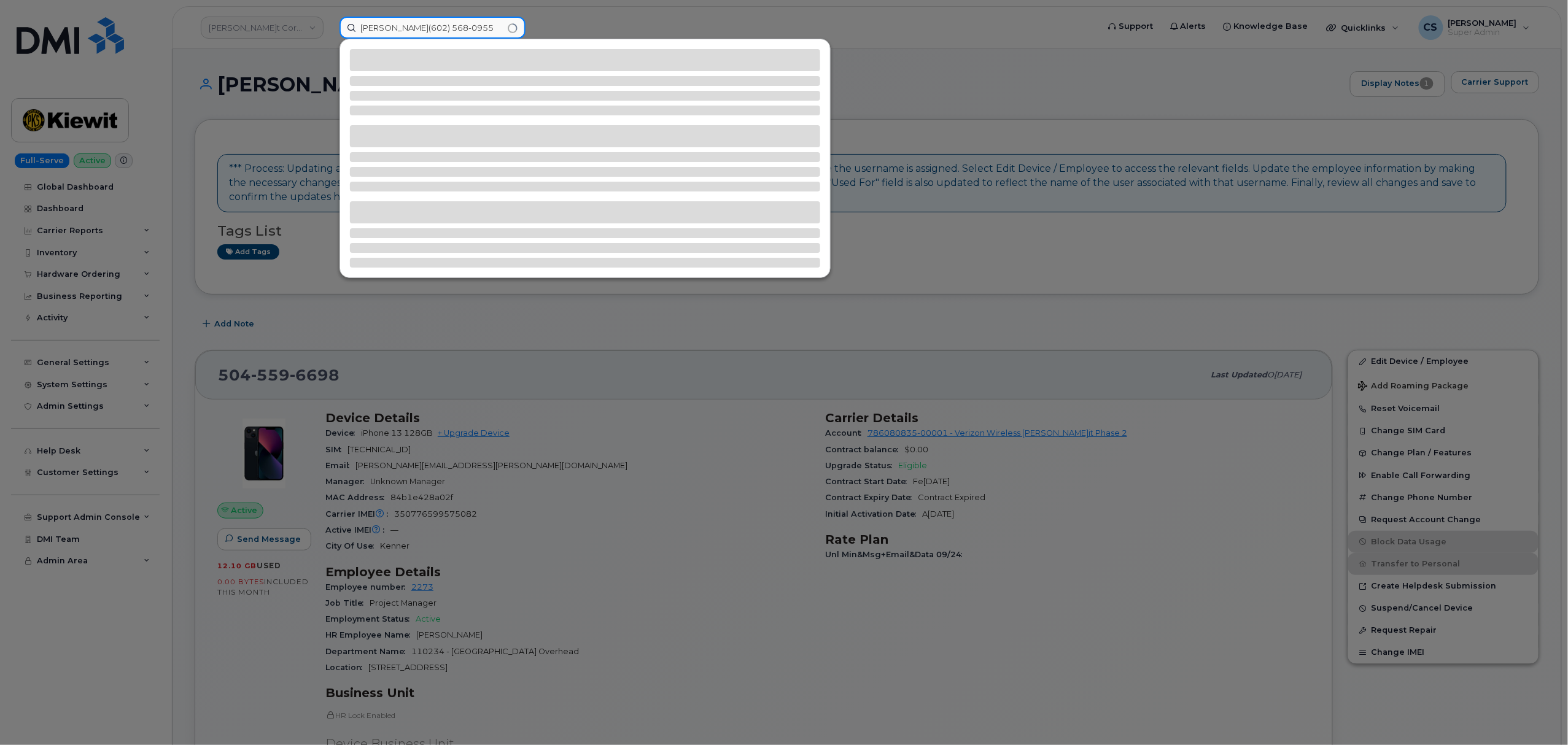
click at [469, 28] on input "Joshua Taylor(602) 568-0955" at bounding box center [432, 28] width 186 height 22
paste input
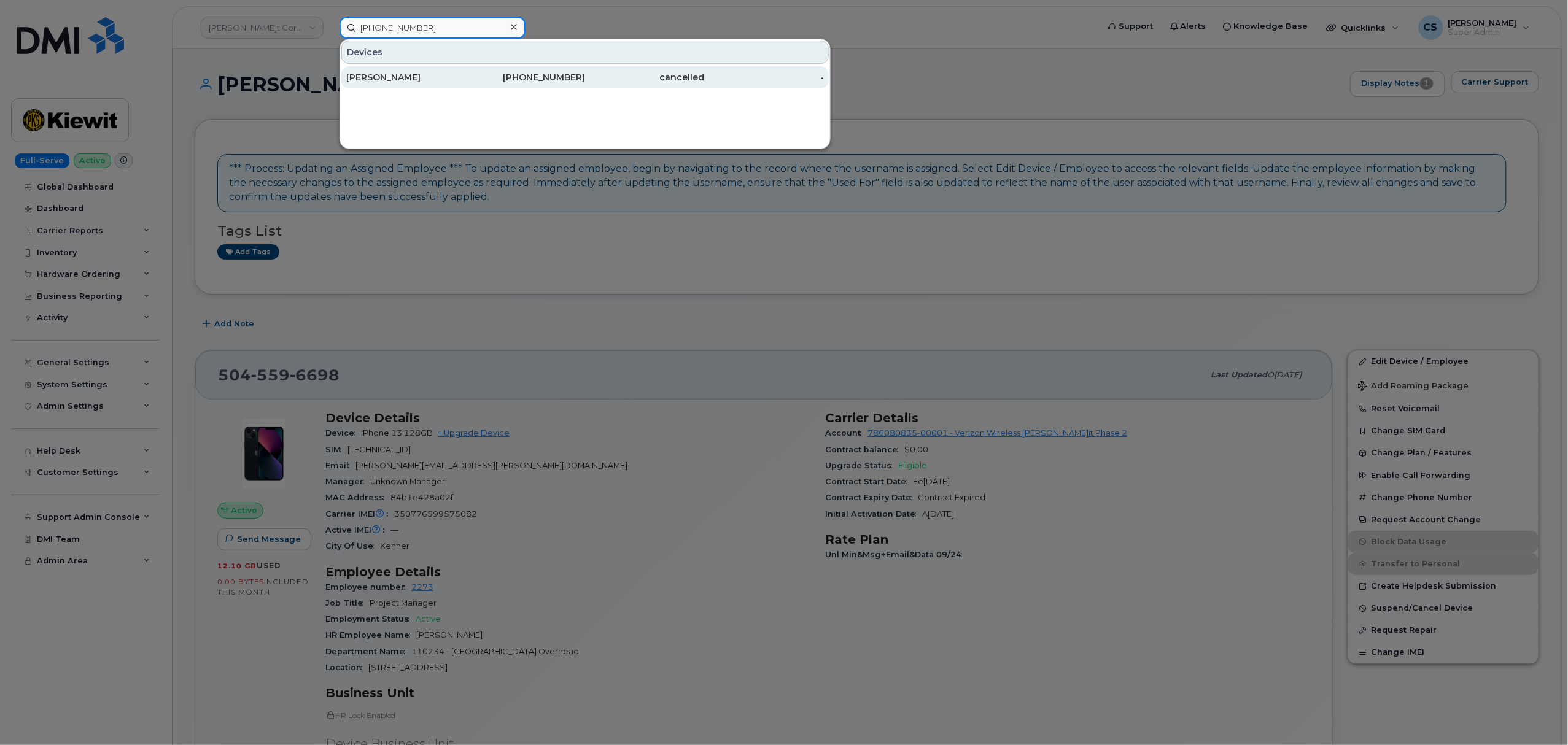
type input "(602) 568-0955"
click at [563, 77] on div "602-568-0955" at bounding box center [526, 77] width 120 height 13
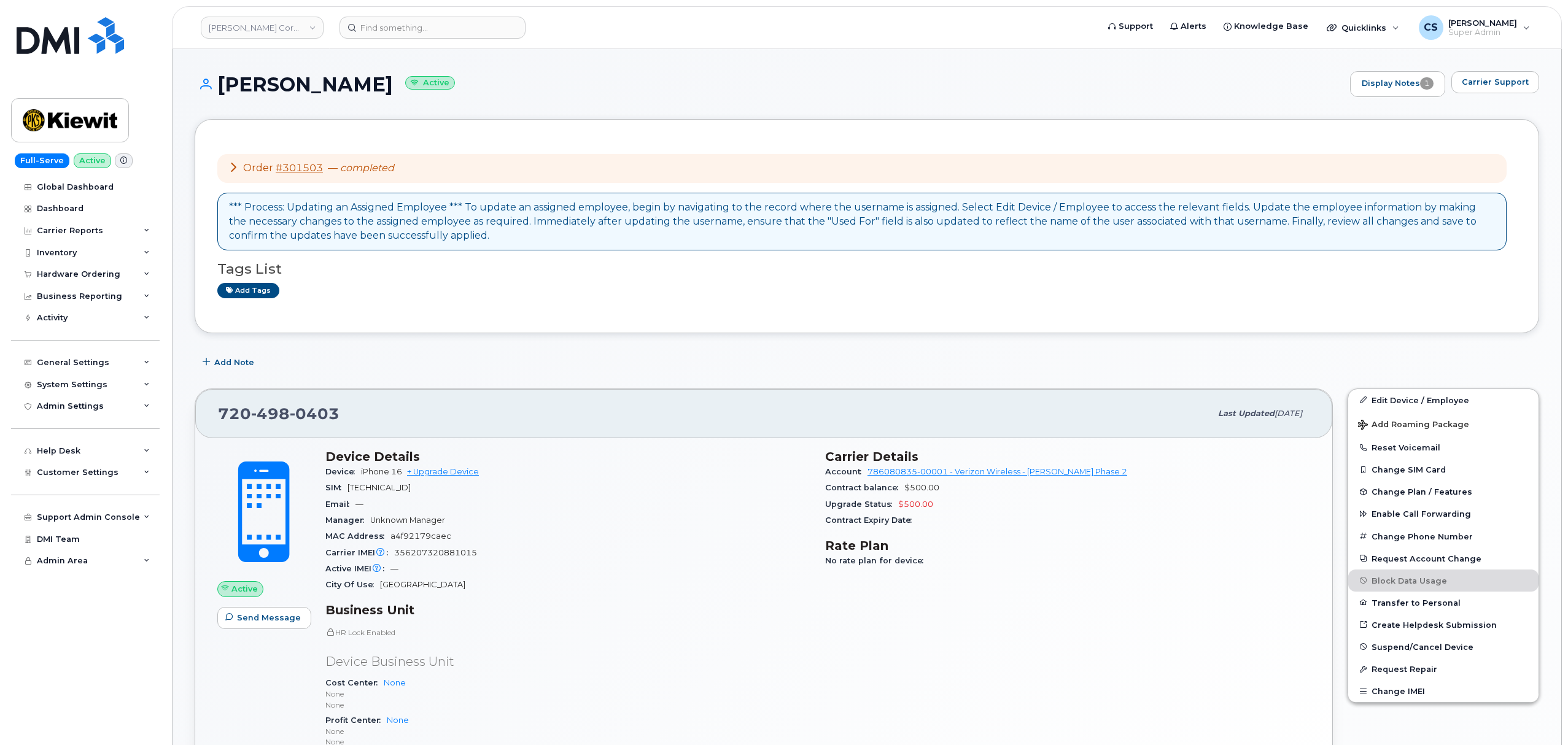
scroll to position [885, 0]
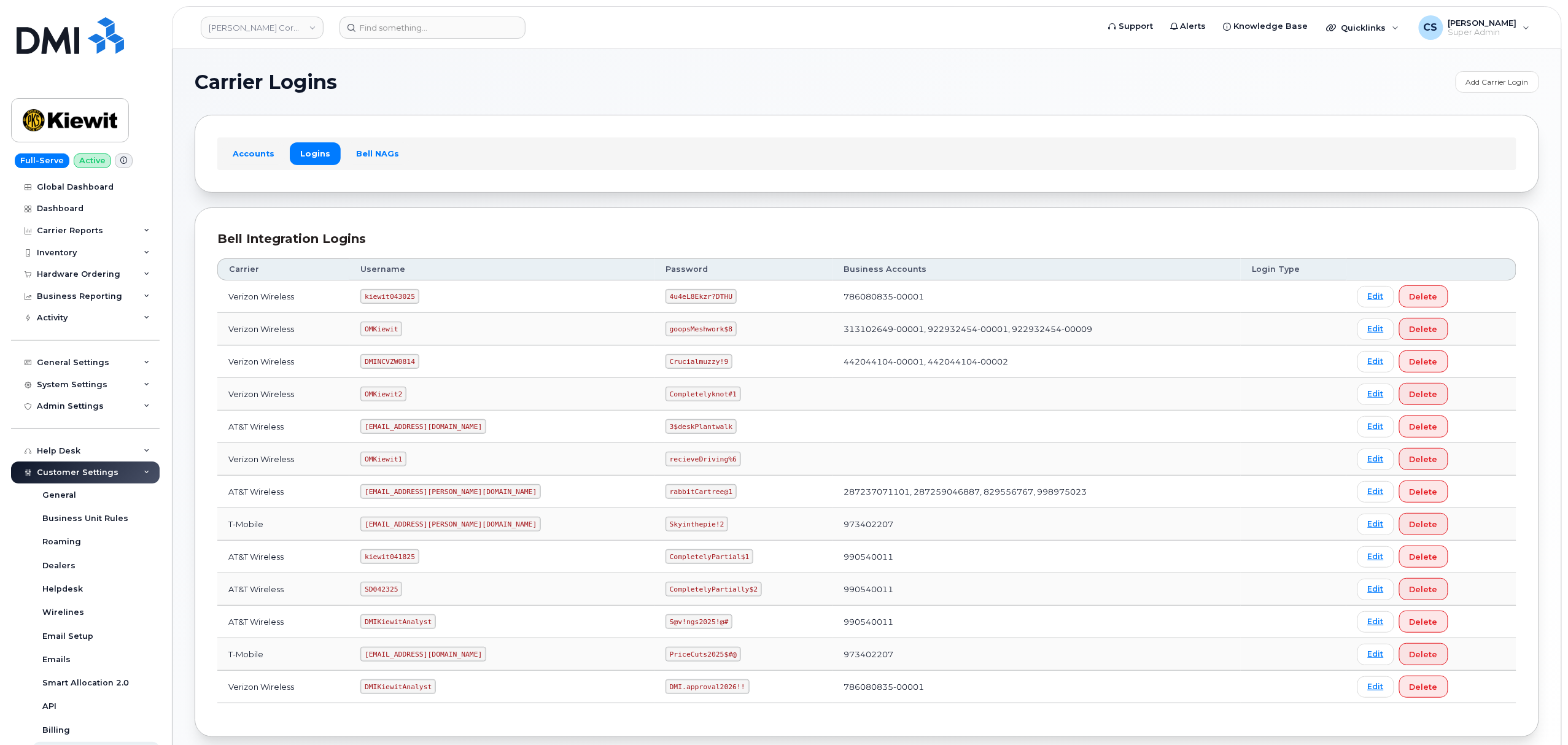
click at [406, 298] on code "kiewit043025" at bounding box center [389, 296] width 58 height 14
copy code "kiewit043025"
drag, startPoint x: 670, startPoint y: 299, endPoint x: 613, endPoint y: 298, distance: 57.0
click at [666, 298] on code "4u4eL8Ekzr?DTHU" at bounding box center [701, 296] width 71 height 14
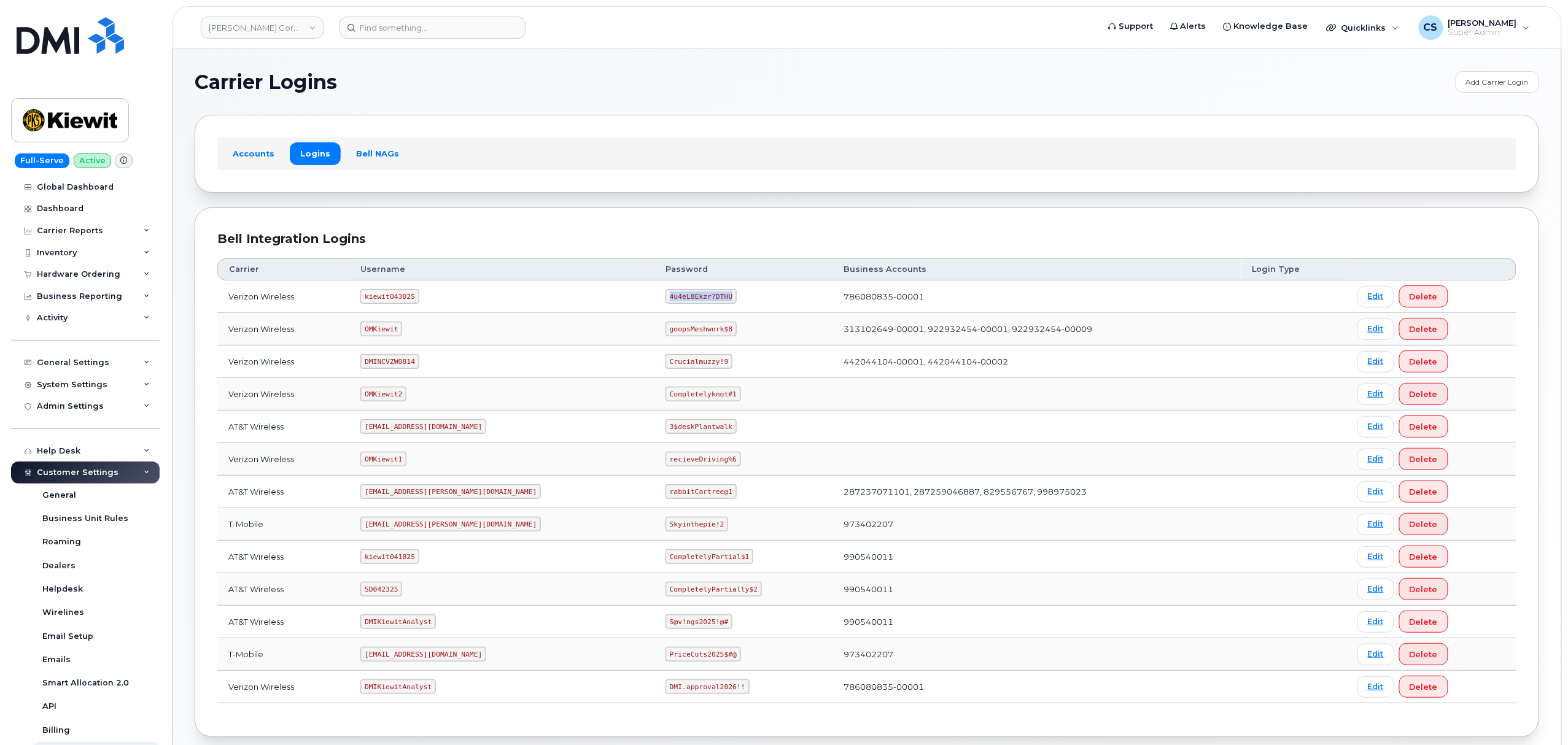
copy code "4u4eL8Ekzr?DTHU"
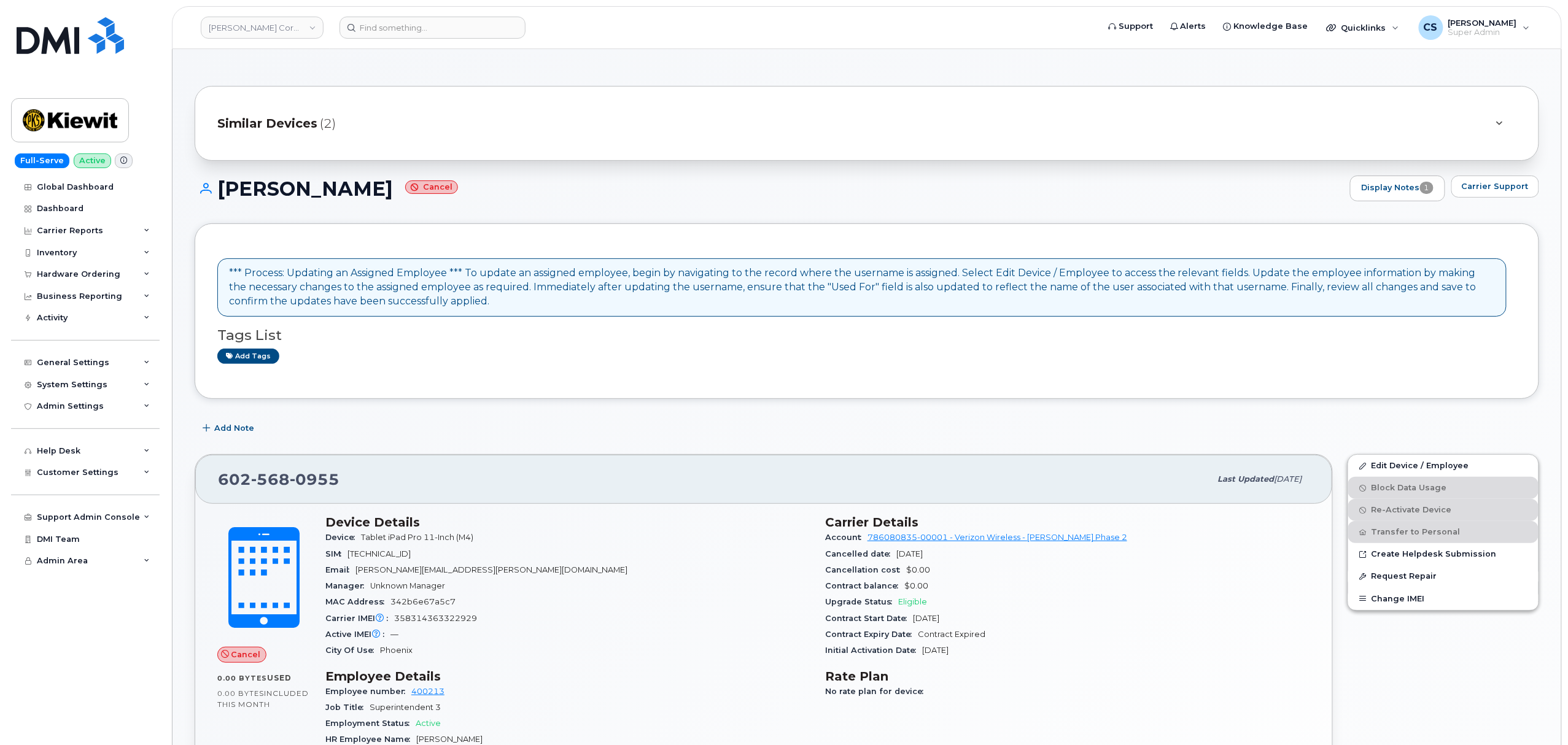
click at [339, 478] on div "602 568 0955" at bounding box center [714, 479] width 993 height 25
copy span "602 568 0955"
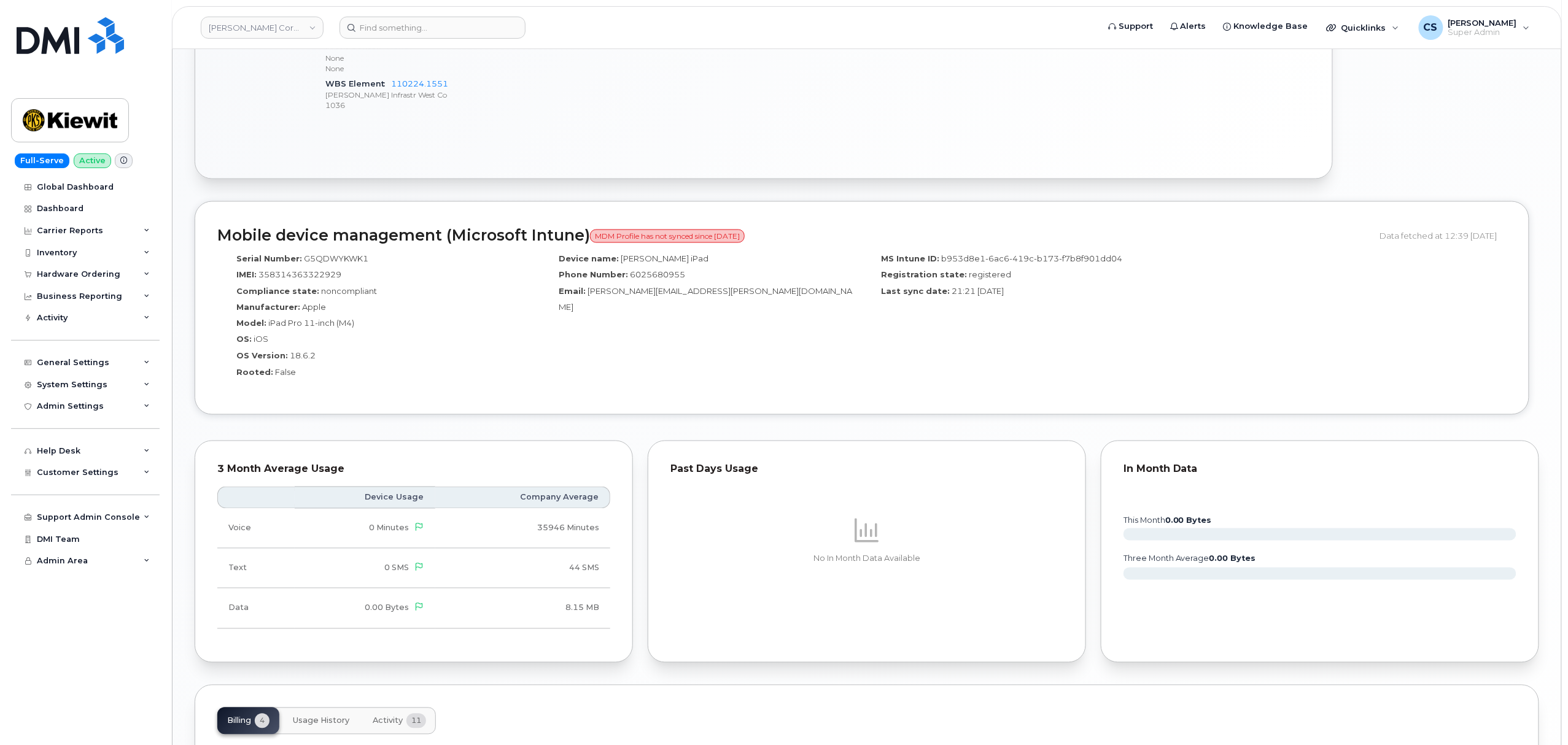
scroll to position [1064, 0]
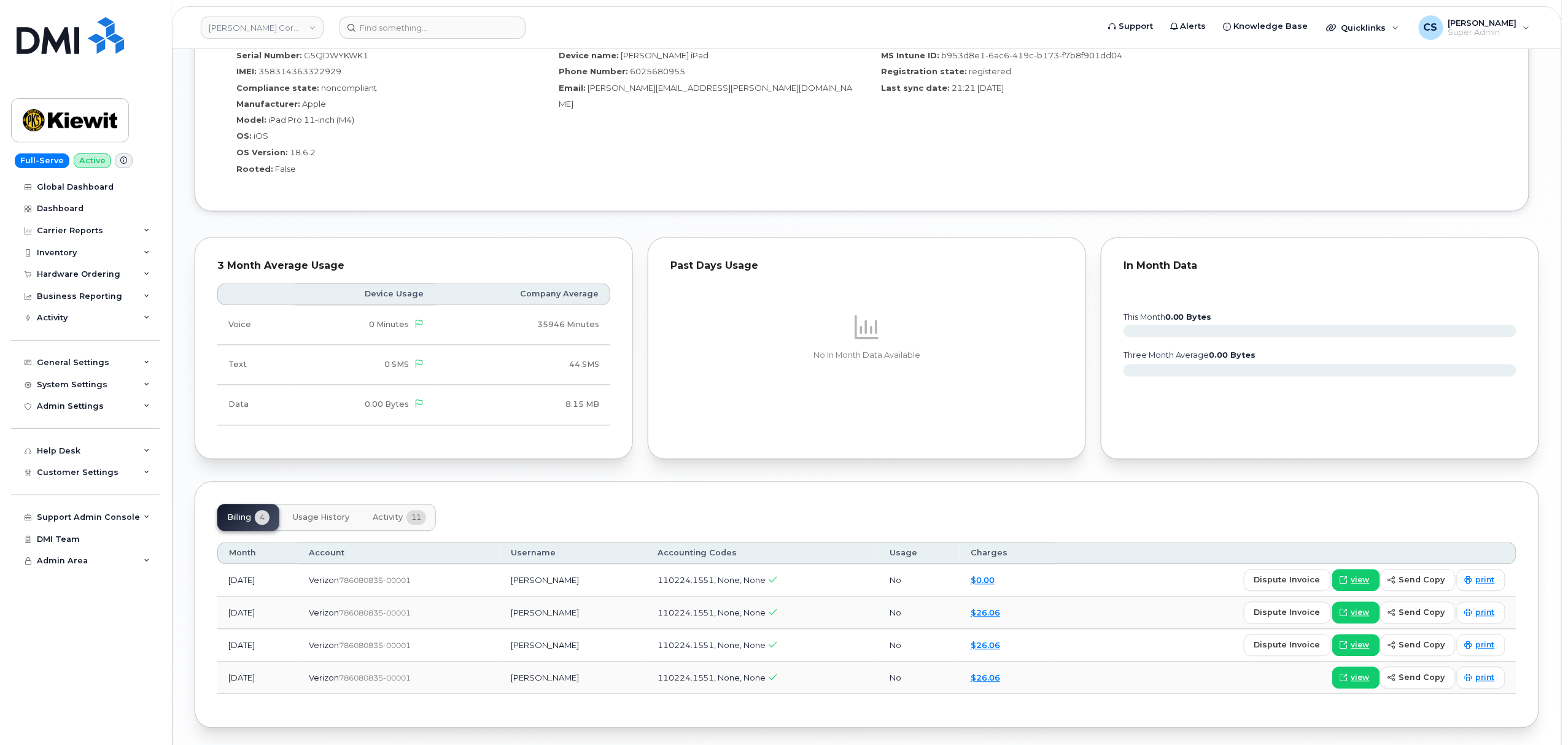
click at [382, 522] on span "Activity" at bounding box center [388, 518] width 30 height 10
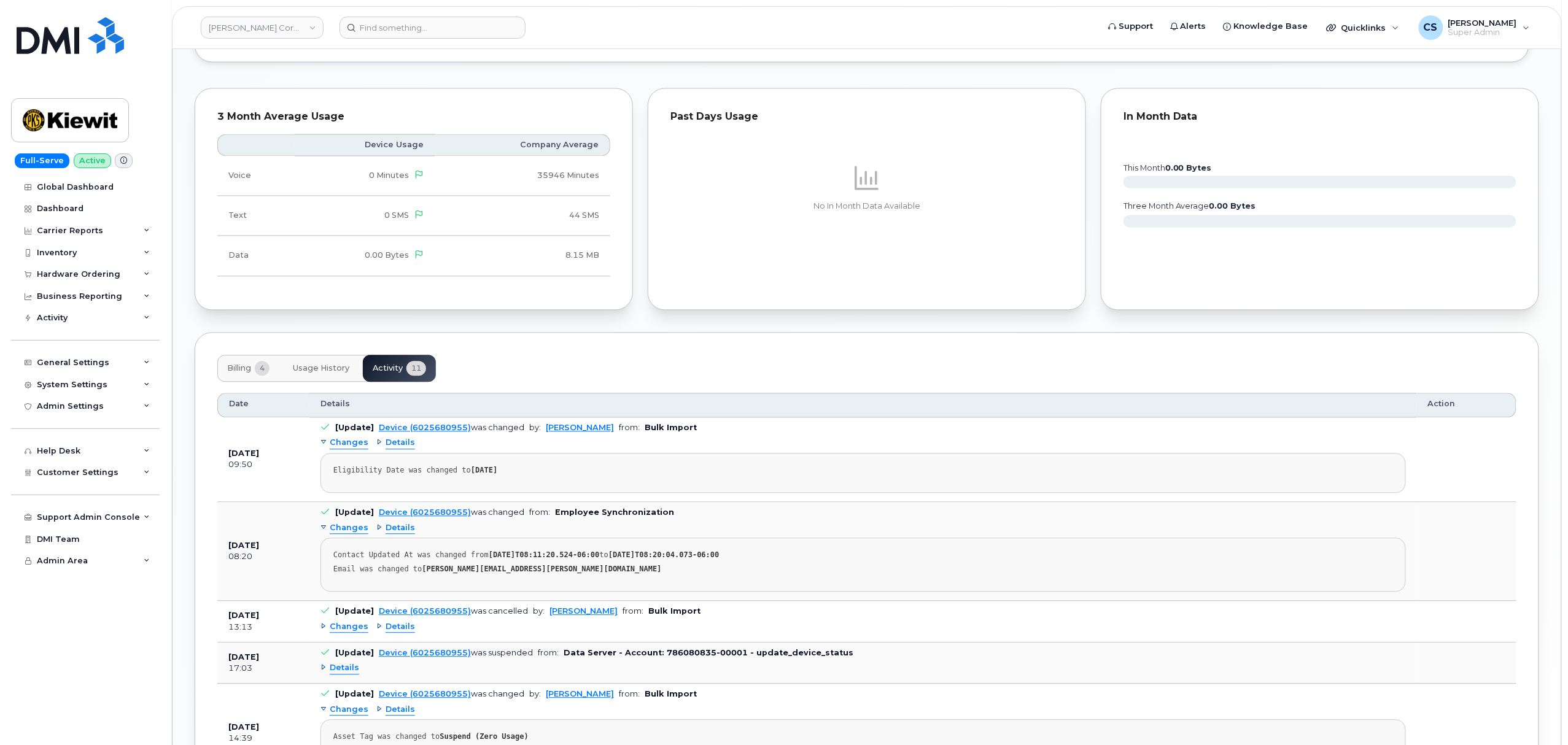
scroll to position [1227, 0]
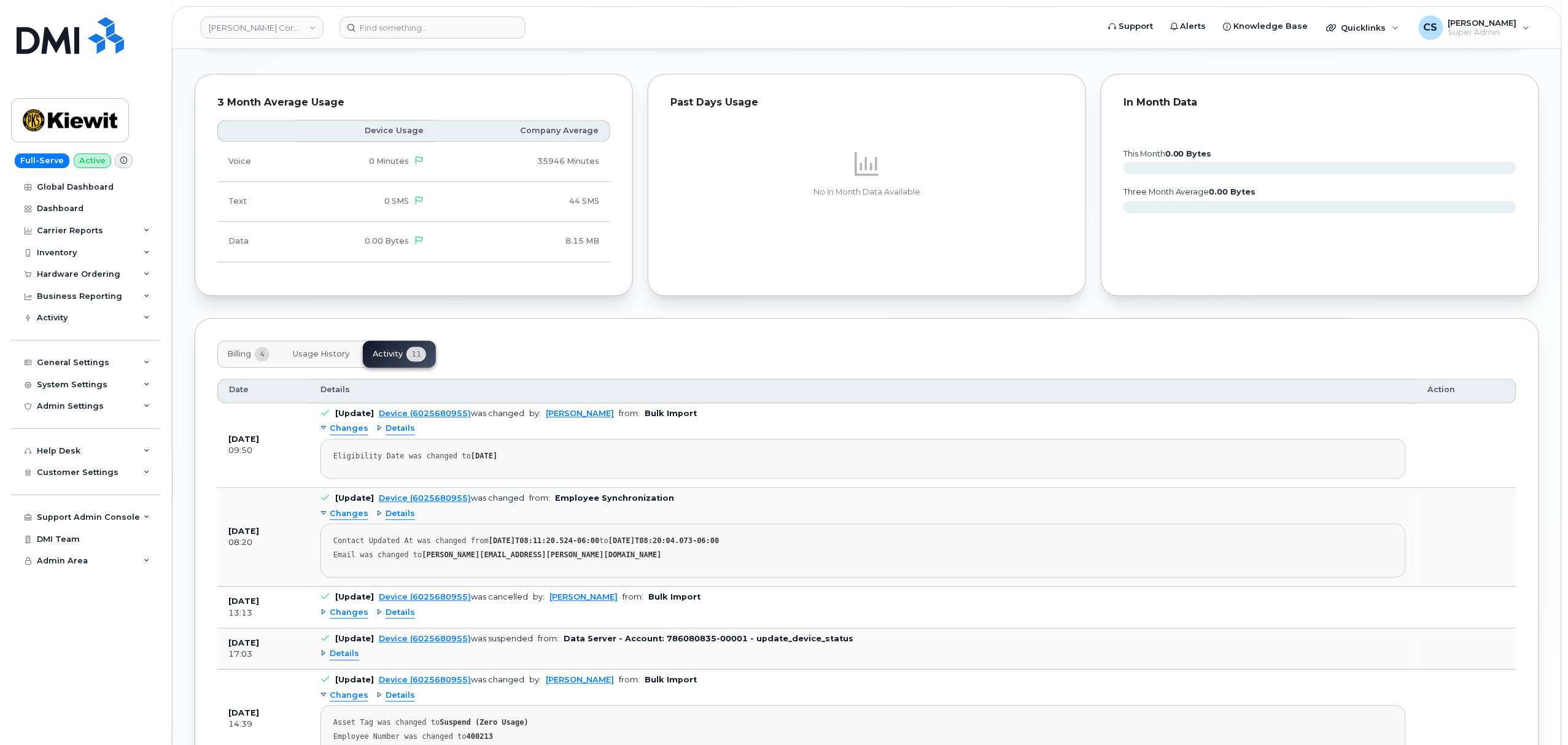
click at [396, 520] on span "Details" at bounding box center [400, 514] width 30 height 12
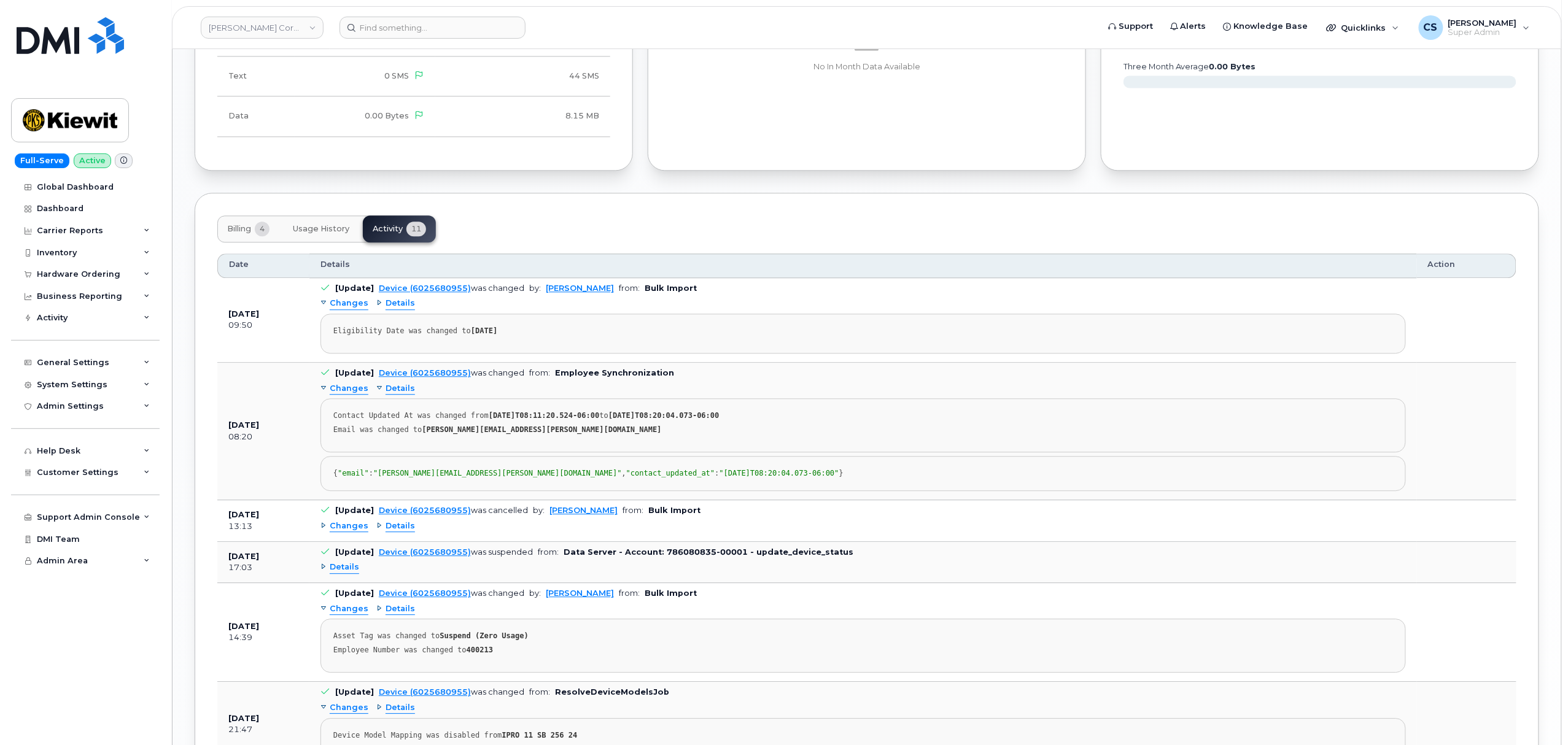
scroll to position [1390, 0]
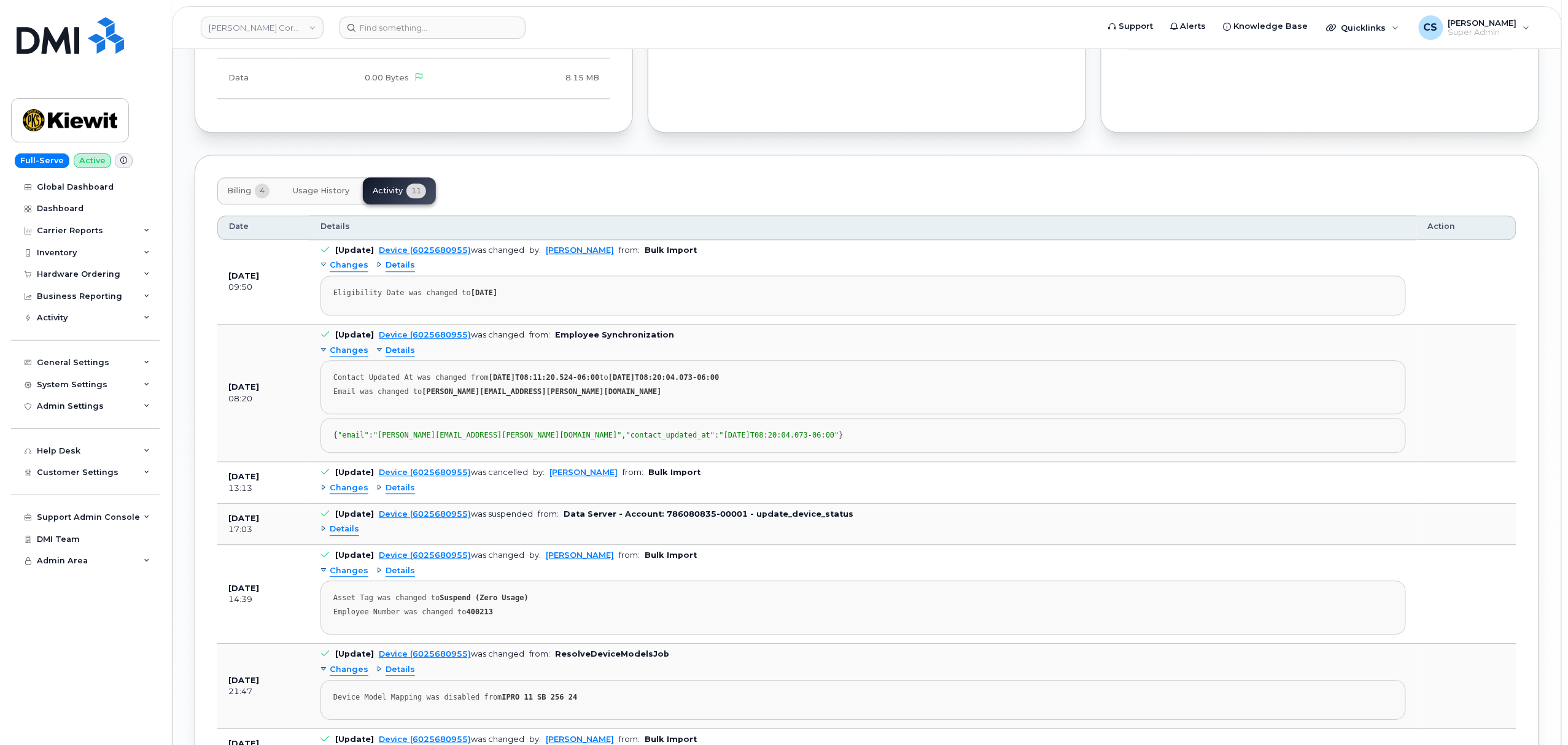
click at [393, 266] on span "Details" at bounding box center [400, 266] width 30 height 12
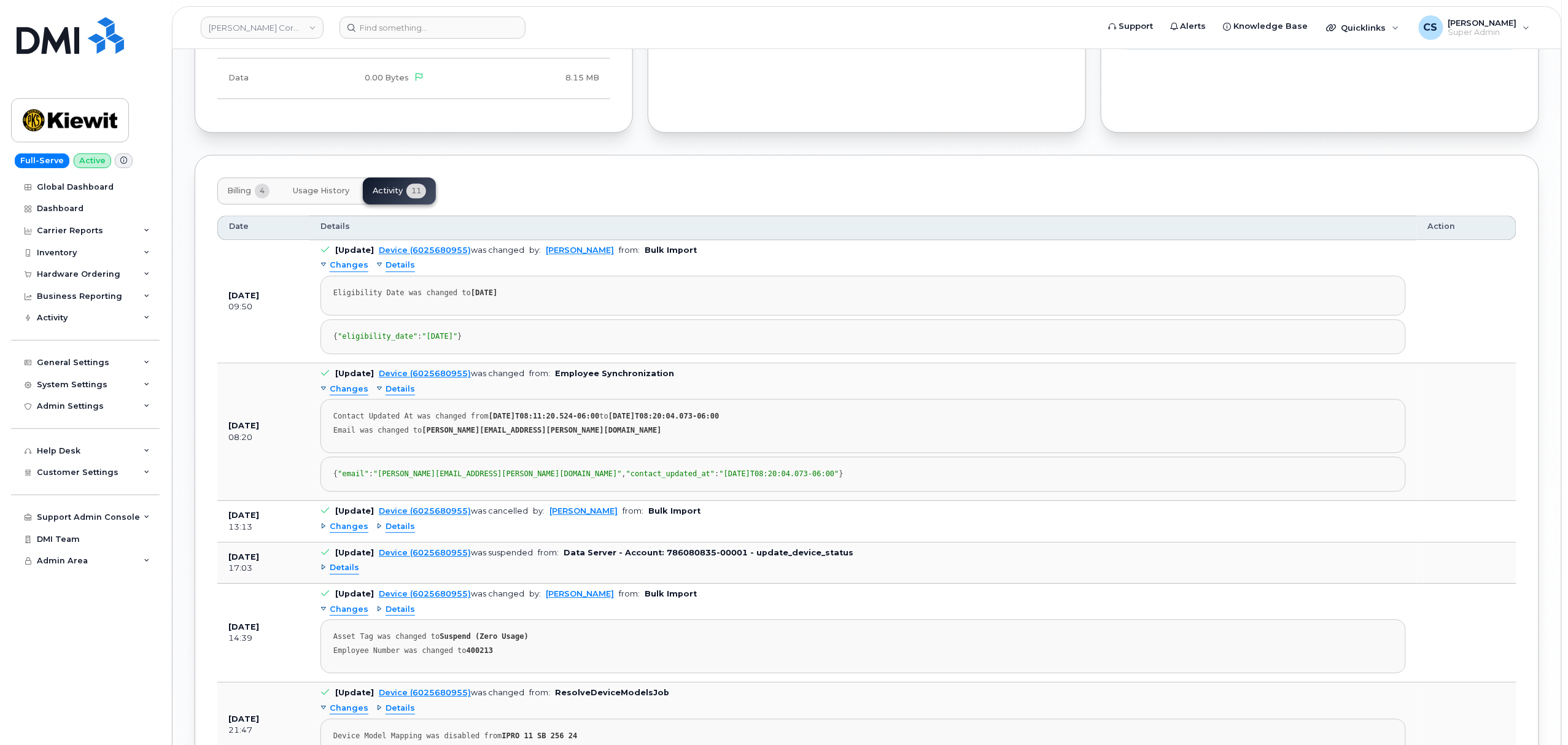
click at [393, 533] on span "Details" at bounding box center [400, 527] width 30 height 12
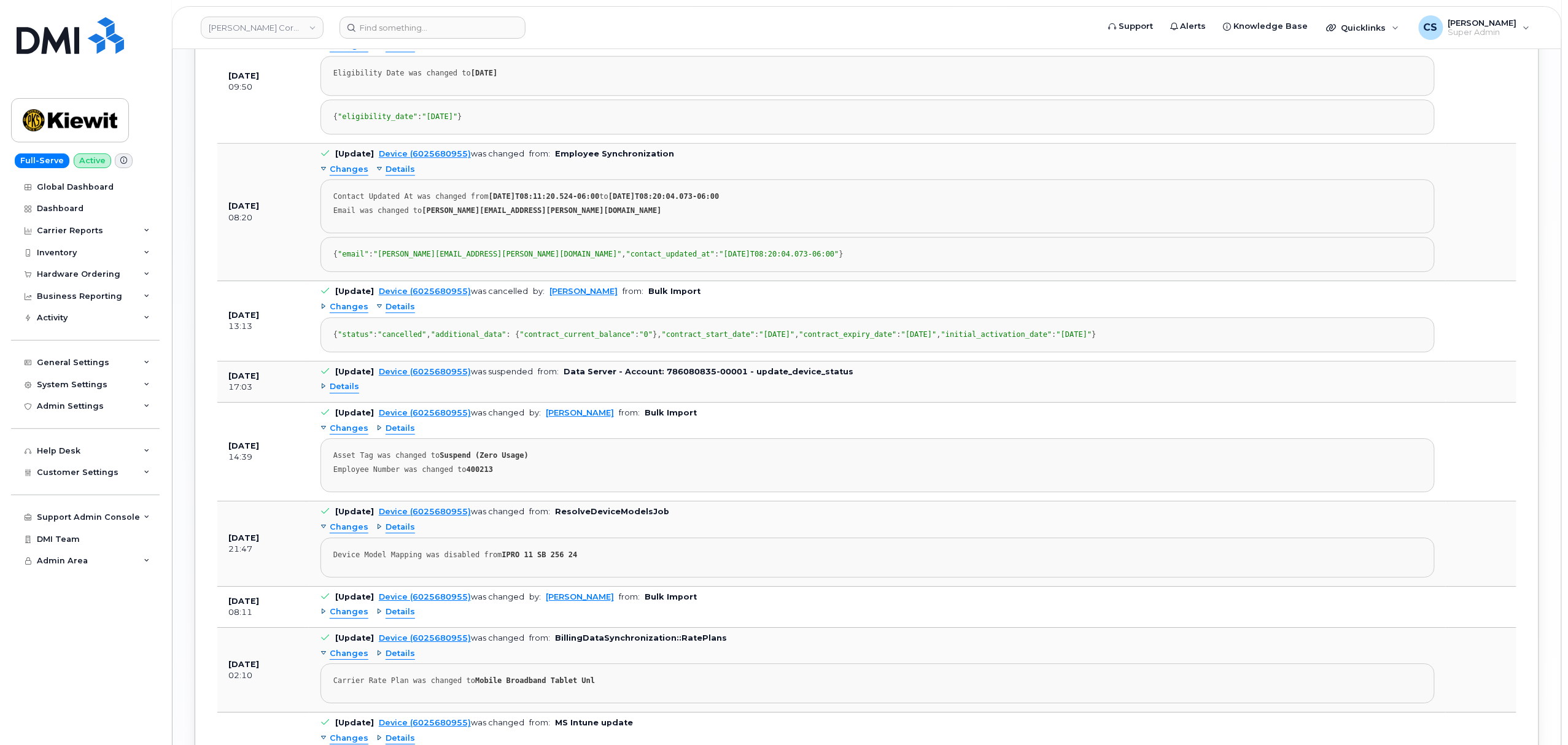
scroll to position [1636, 0]
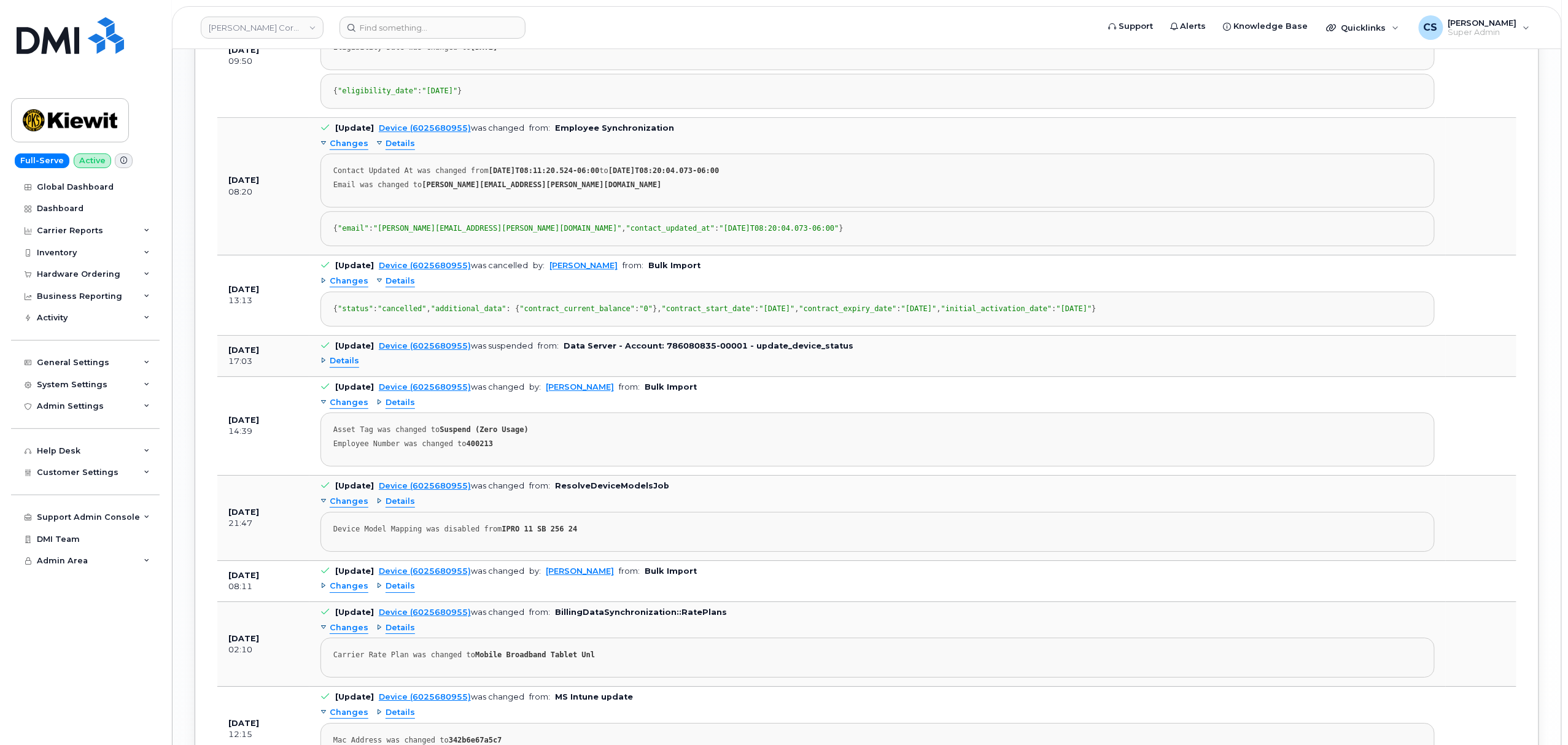
click at [344, 367] on span "Details" at bounding box center [344, 361] width 30 height 12
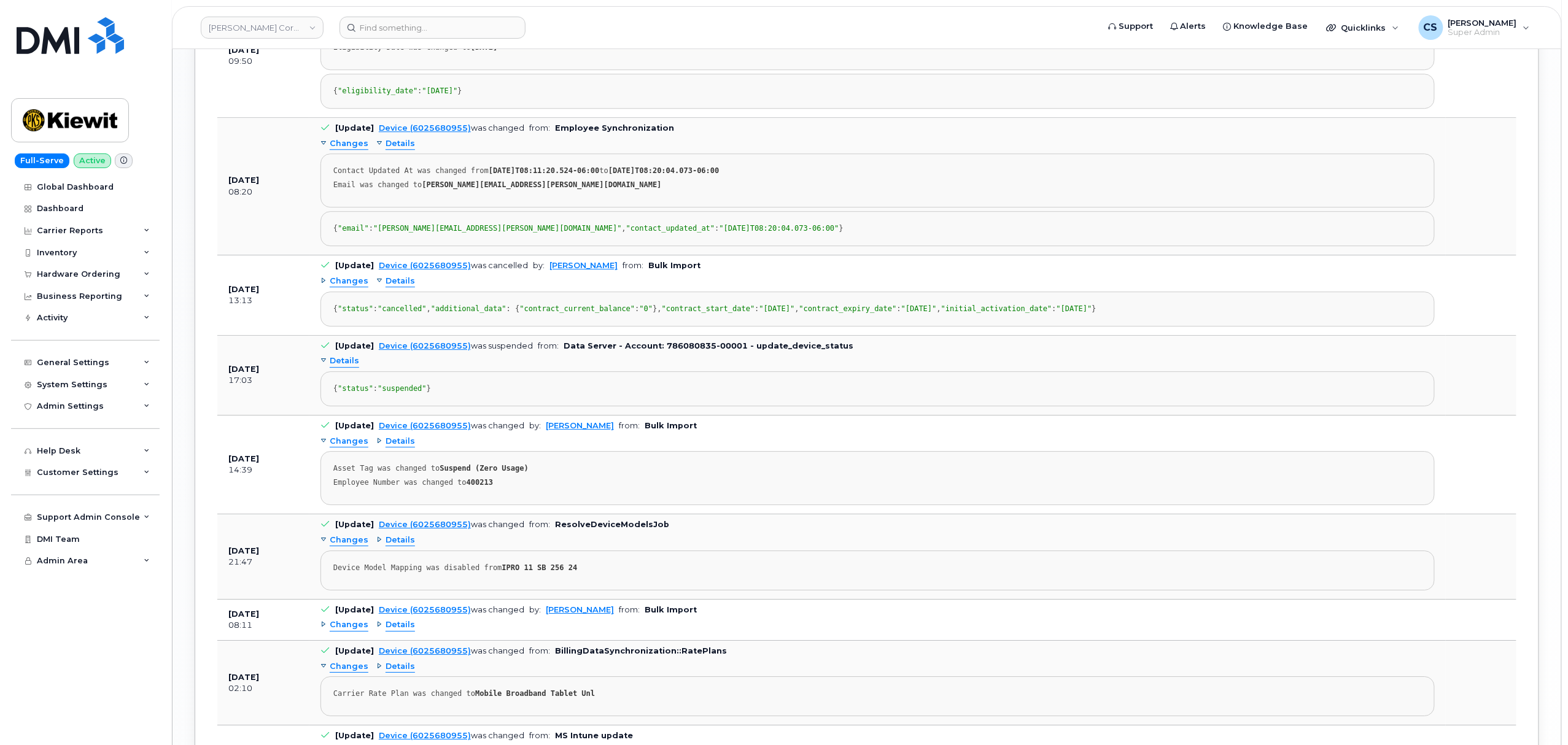
scroll to position [1554, 0]
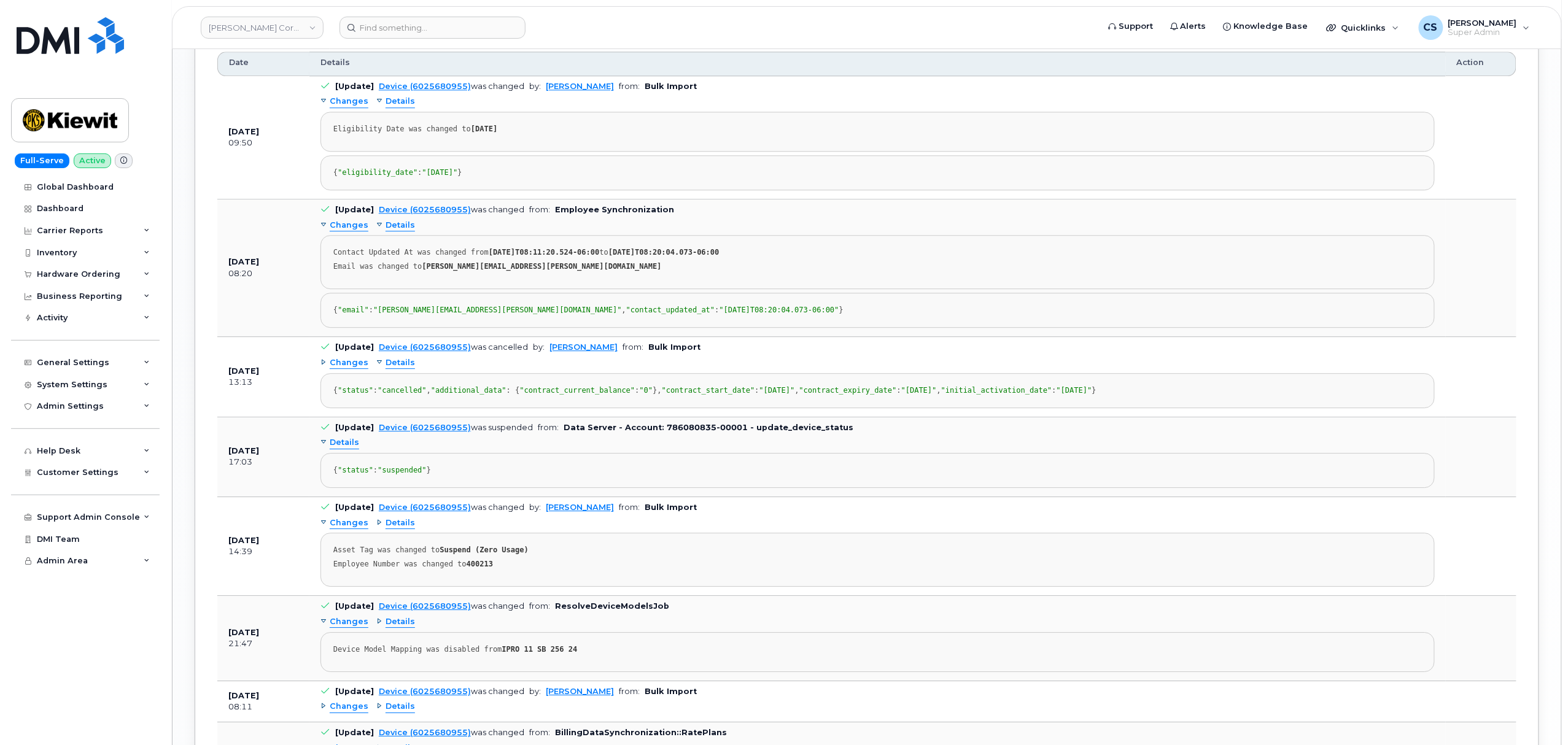
click at [349, 369] on span "Changes" at bounding box center [349, 363] width 39 height 12
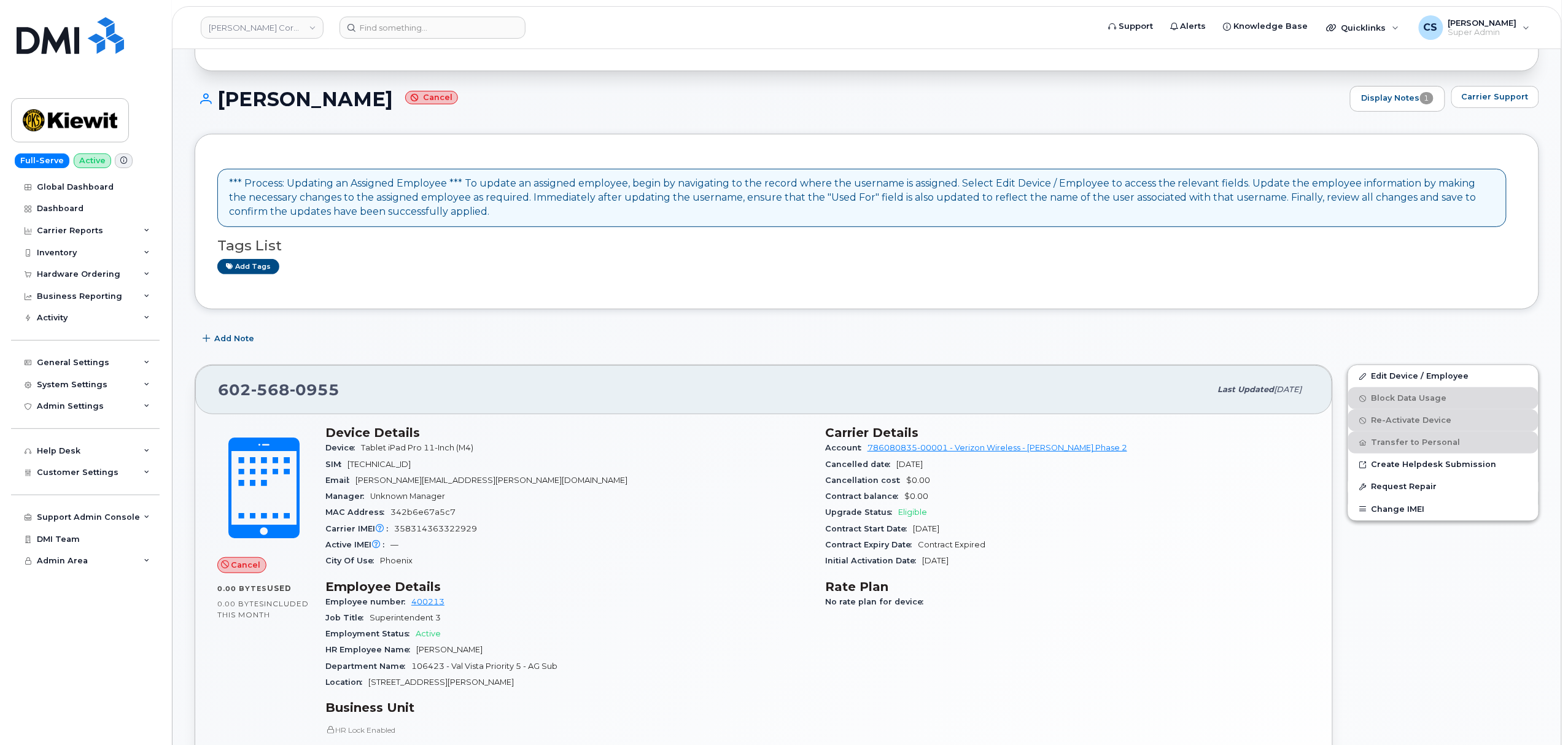
scroll to position [82, 0]
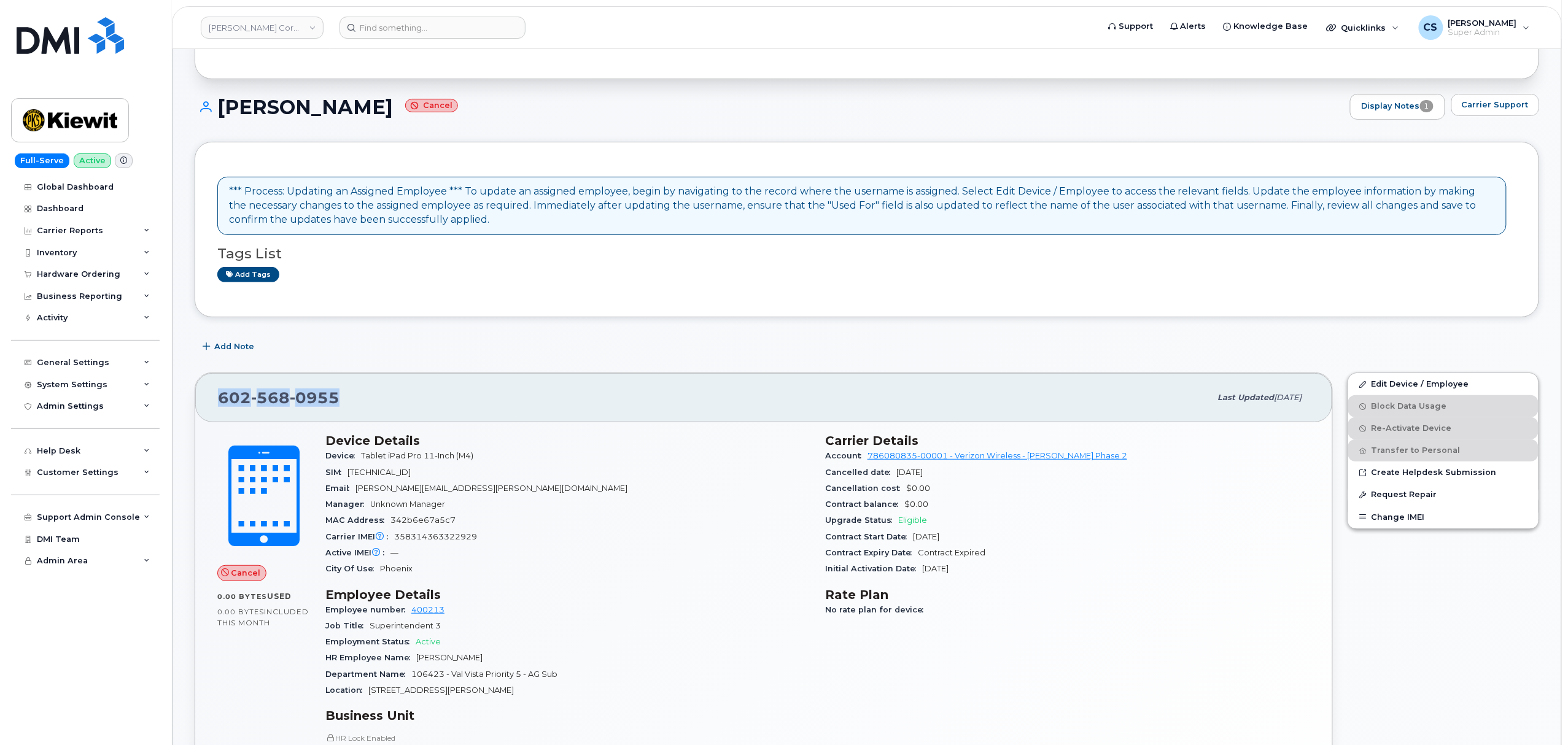
drag, startPoint x: 343, startPoint y: 402, endPoint x: 178, endPoint y: 410, distance: 165.2
copy span "602 568 0955"
click at [411, 30] on input at bounding box center [432, 28] width 186 height 22
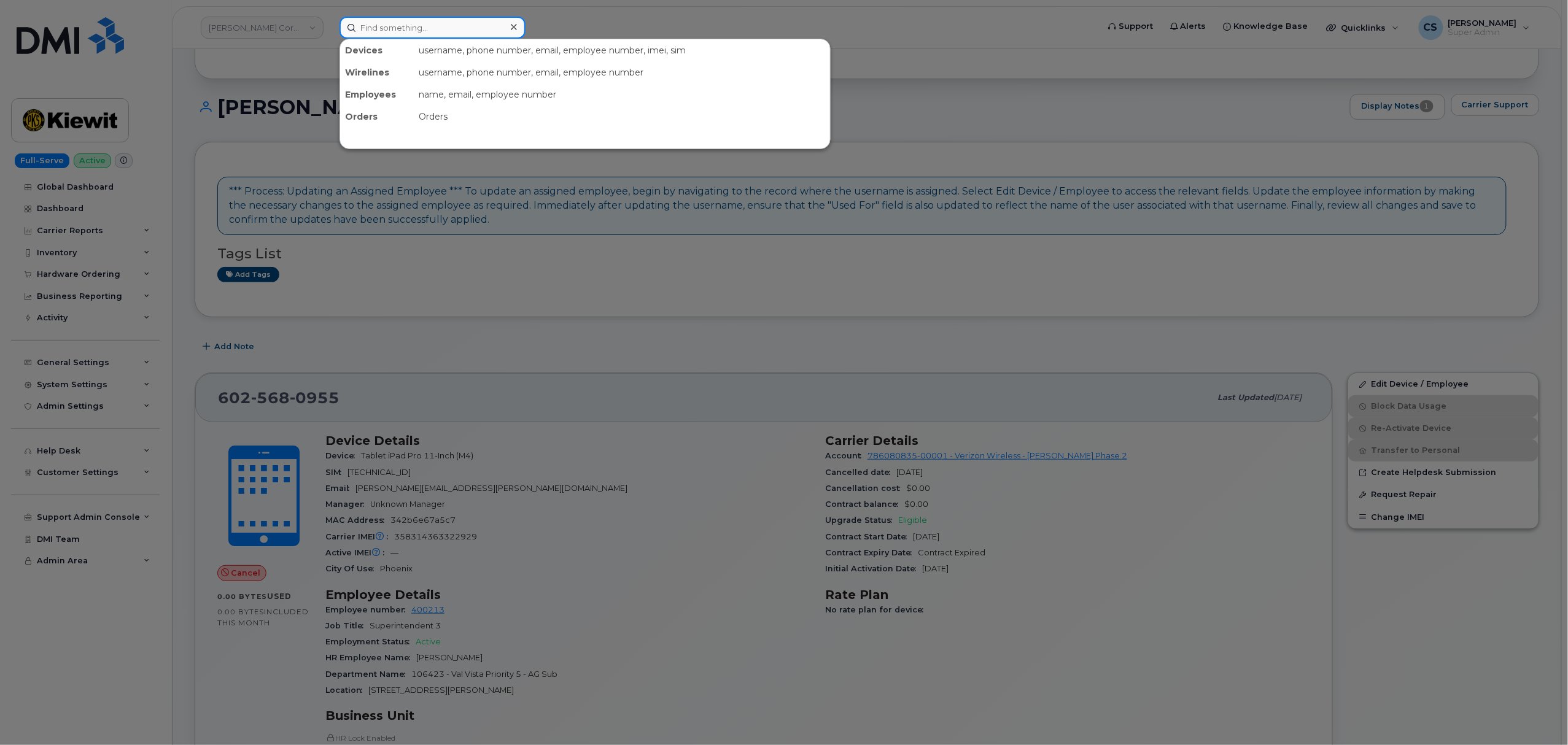
paste input "303077"
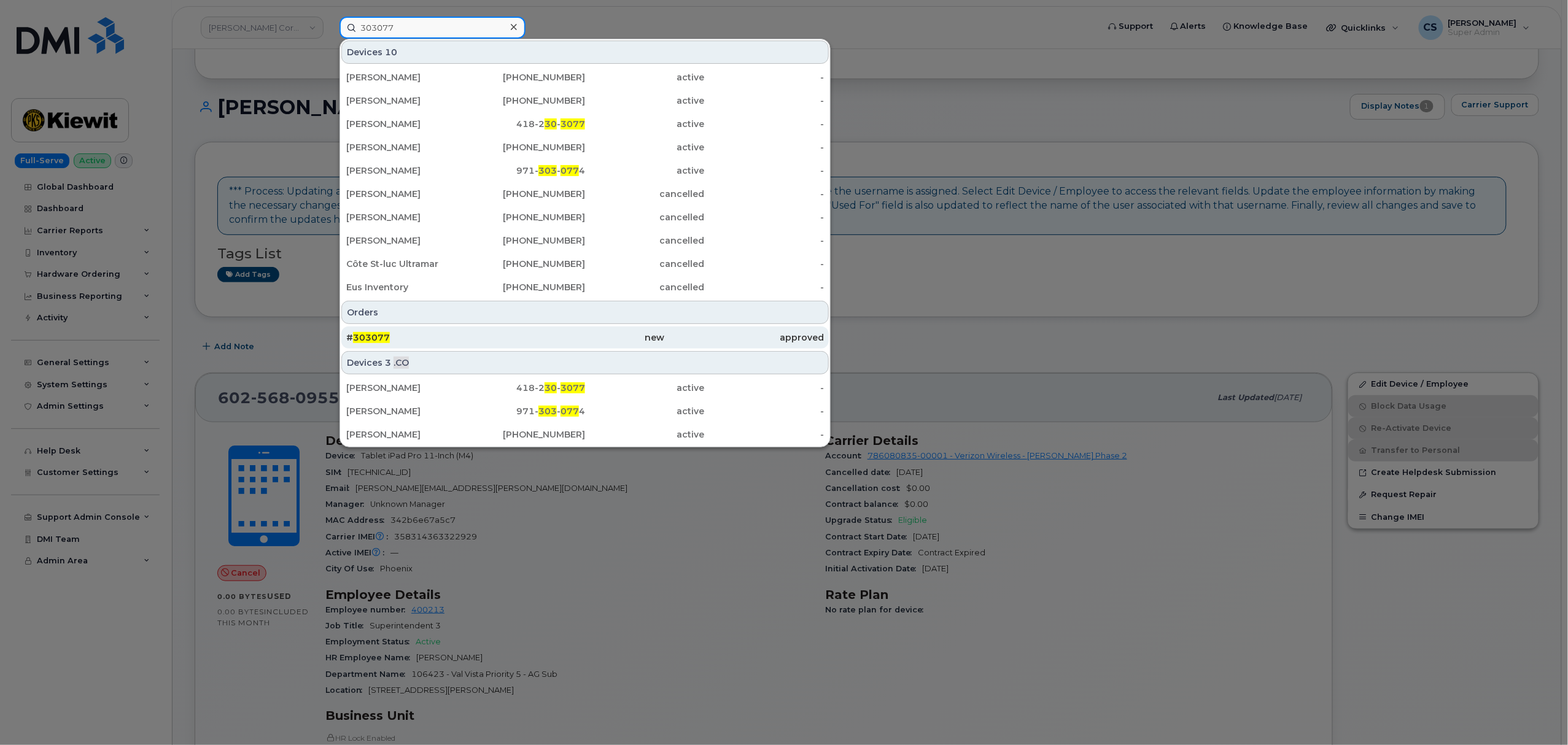
type input "303077"
click at [377, 331] on div "# 303077" at bounding box center [426, 337] width 159 height 22
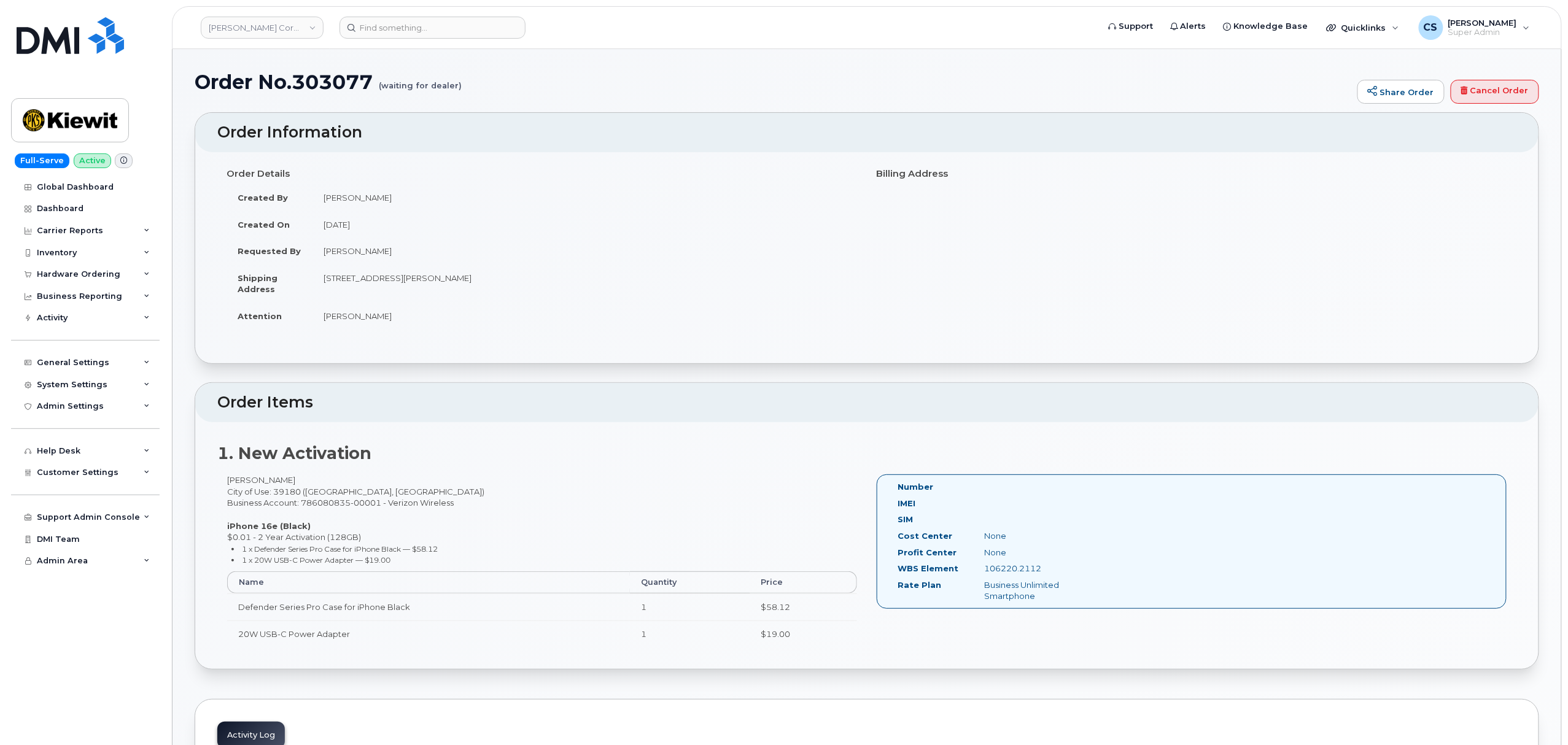
click at [490, 280] on td "[STREET_ADDRESS][PERSON_NAME]" at bounding box center [585, 283] width 545 height 38
click at [490, 281] on td "[STREET_ADDRESS][PERSON_NAME]" at bounding box center [585, 283] width 545 height 38
copy td "39180"
click at [234, 479] on div "[PERSON_NAME] City of Use: 39180 ([GEOGRAPHIC_DATA], [GEOGRAPHIC_DATA]) Busines…" at bounding box center [542, 566] width 650 height 184
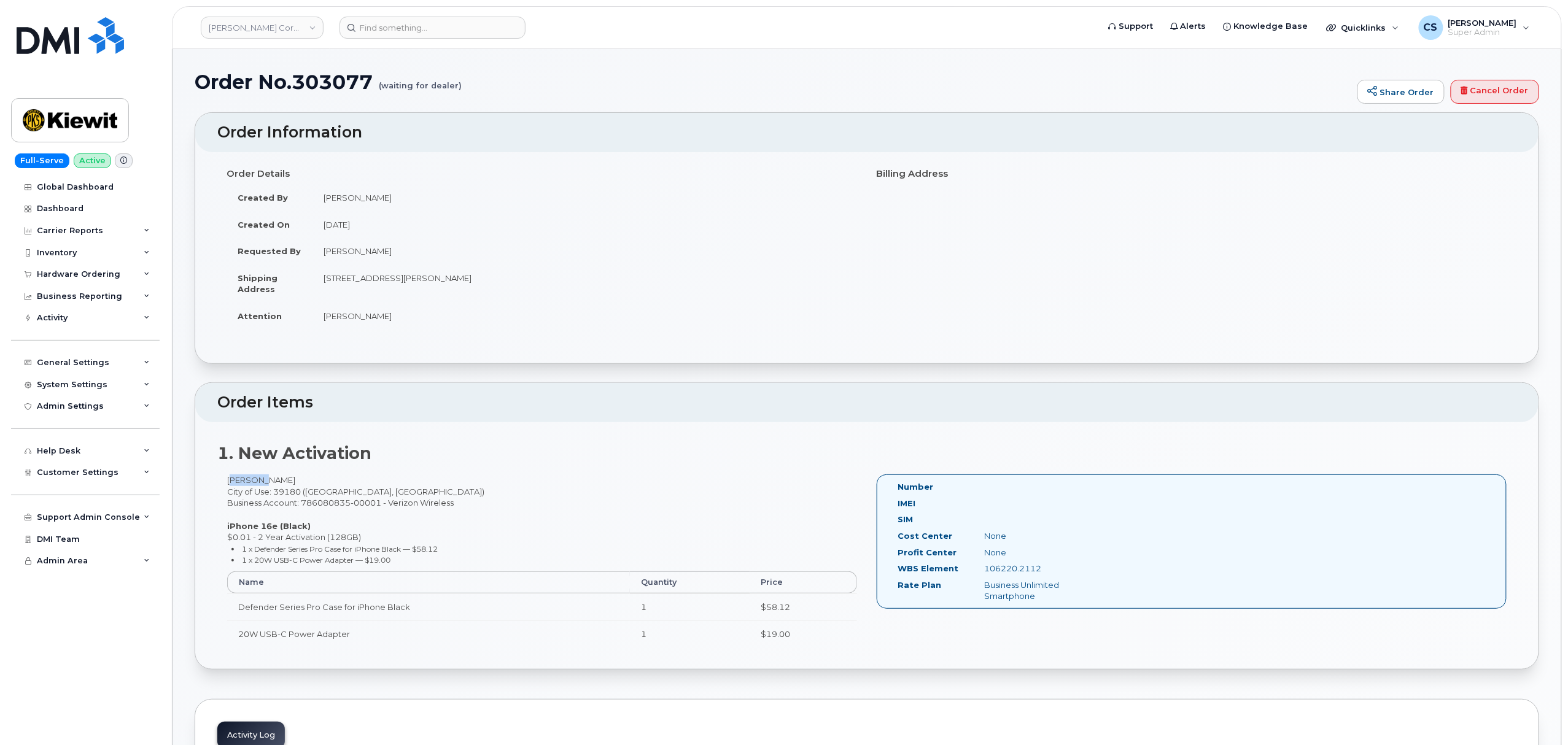
copy div "[PERSON_NAME]"
click at [267, 477] on div "[PERSON_NAME] City of Use: 39180 ([GEOGRAPHIC_DATA], [GEOGRAPHIC_DATA]) Busines…" at bounding box center [542, 566] width 650 height 184
copy div "[PERSON_NAME]"
drag, startPoint x: 1044, startPoint y: 571, endPoint x: 983, endPoint y: 572, distance: 61.0
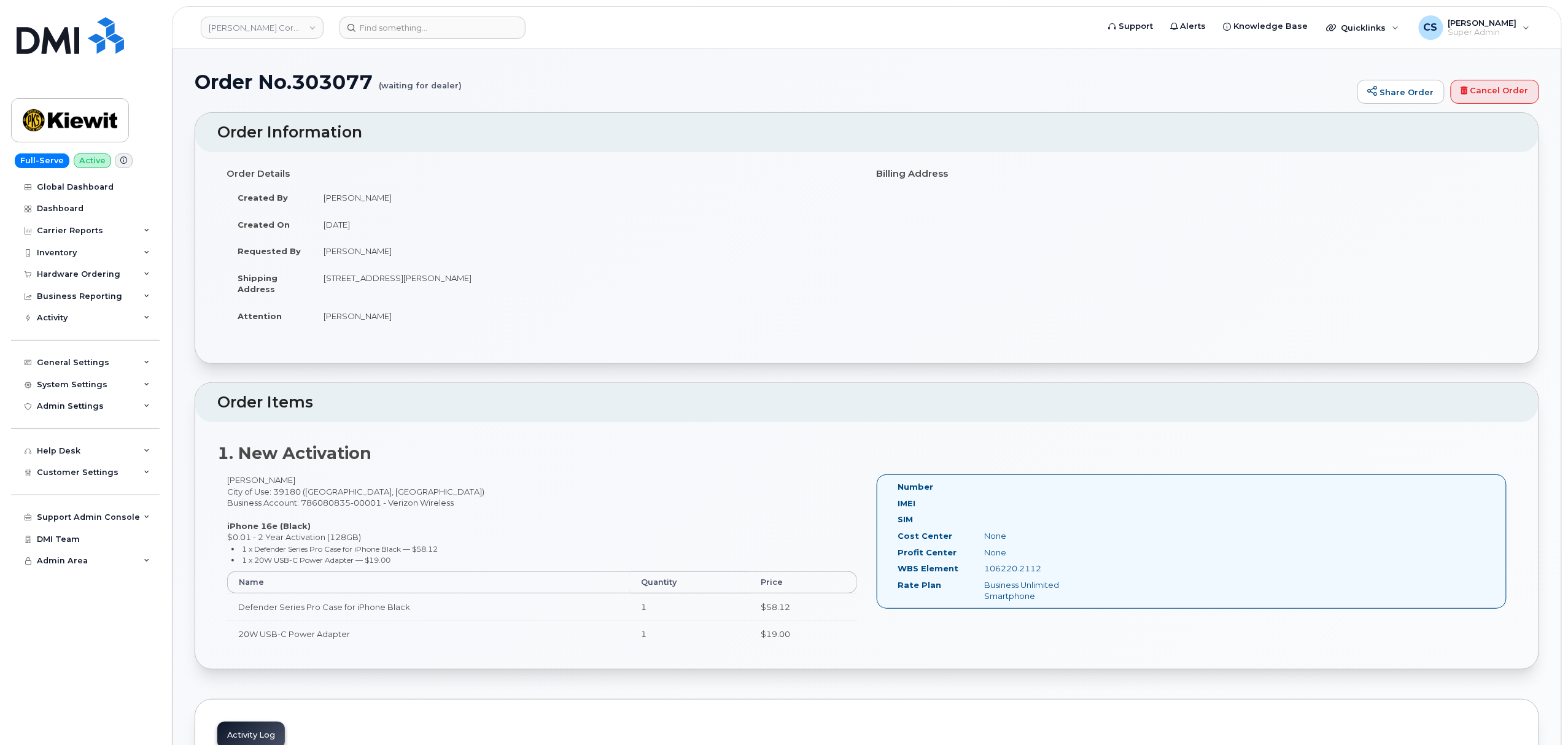
click at [983, 572] on div "106220.2112" at bounding box center [1036, 568] width 122 height 12
copy div "106220.2112"
drag, startPoint x: 327, startPoint y: 280, endPoint x: 413, endPoint y: 277, distance: 86.1
click at [413, 277] on td "[STREET_ADDRESS][PERSON_NAME]" at bounding box center [585, 283] width 545 height 38
copy td "[STREET_ADDRESS][PERSON_NAME]"
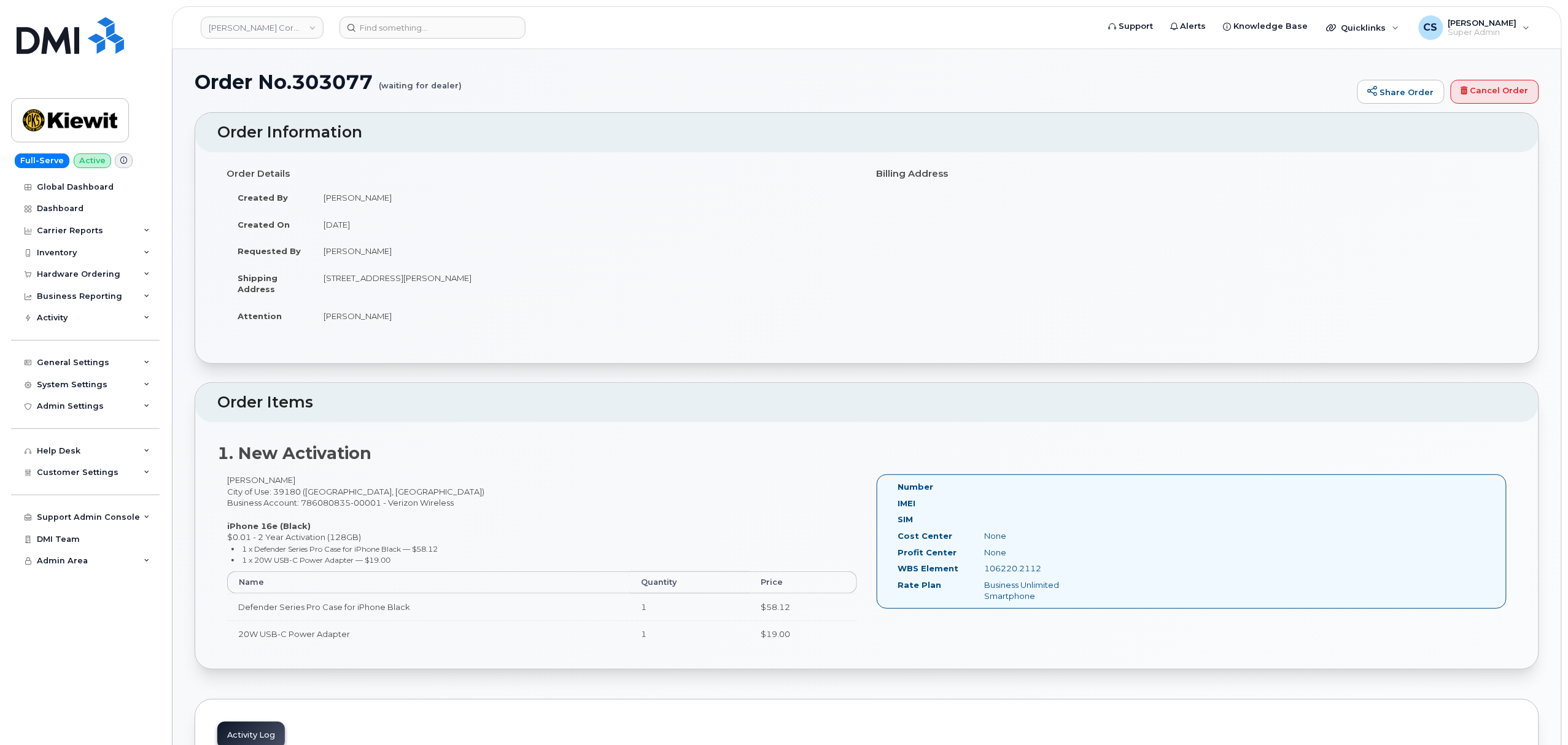
click at [310, 82] on h1 "Order No.303077 (waiting for dealer)" at bounding box center [773, 81] width 1157 height 21
copy h1 "303077"
